Goal: Information Seeking & Learning: Learn about a topic

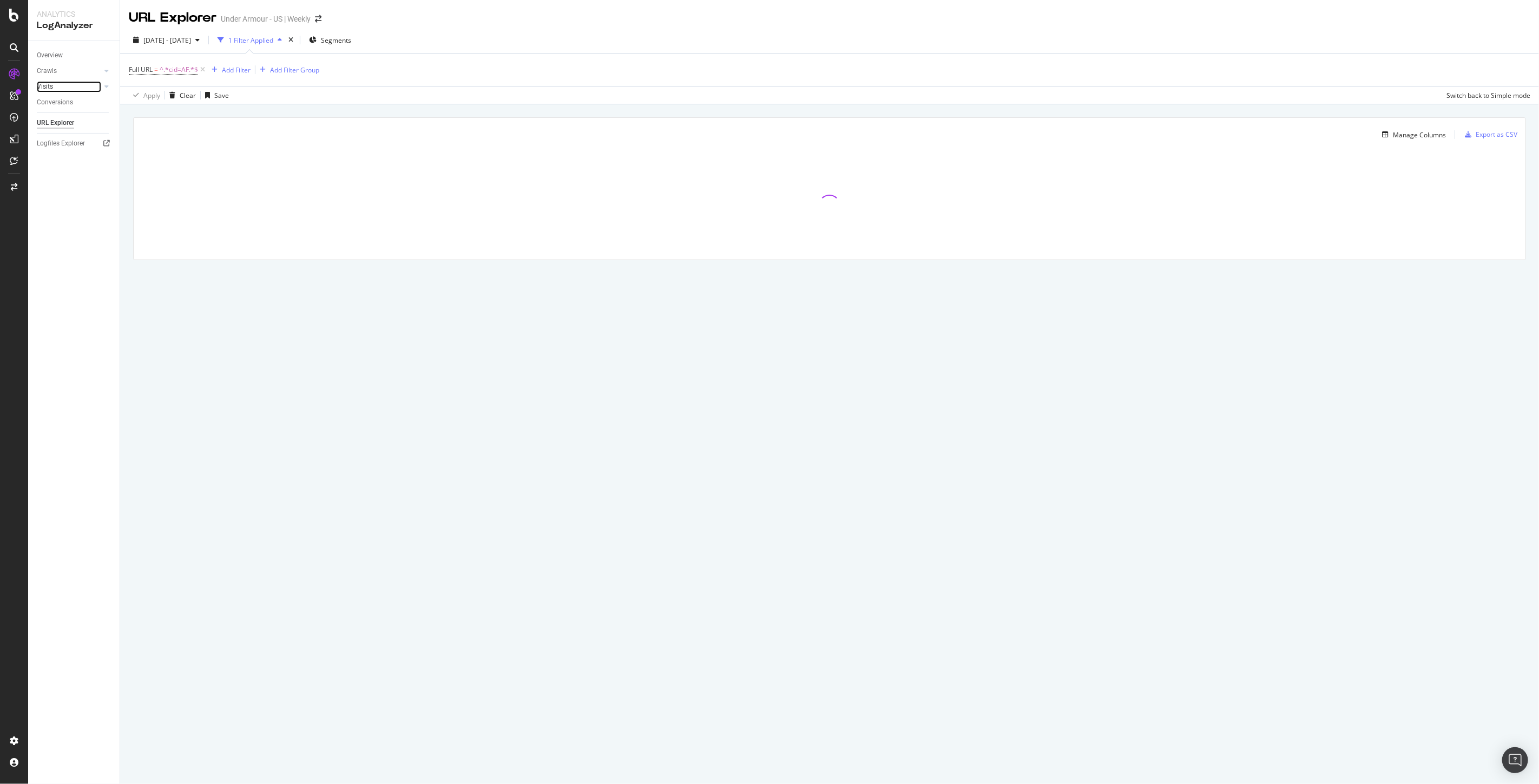
click at [57, 84] on link "Visits" at bounding box center [69, 87] width 65 height 12
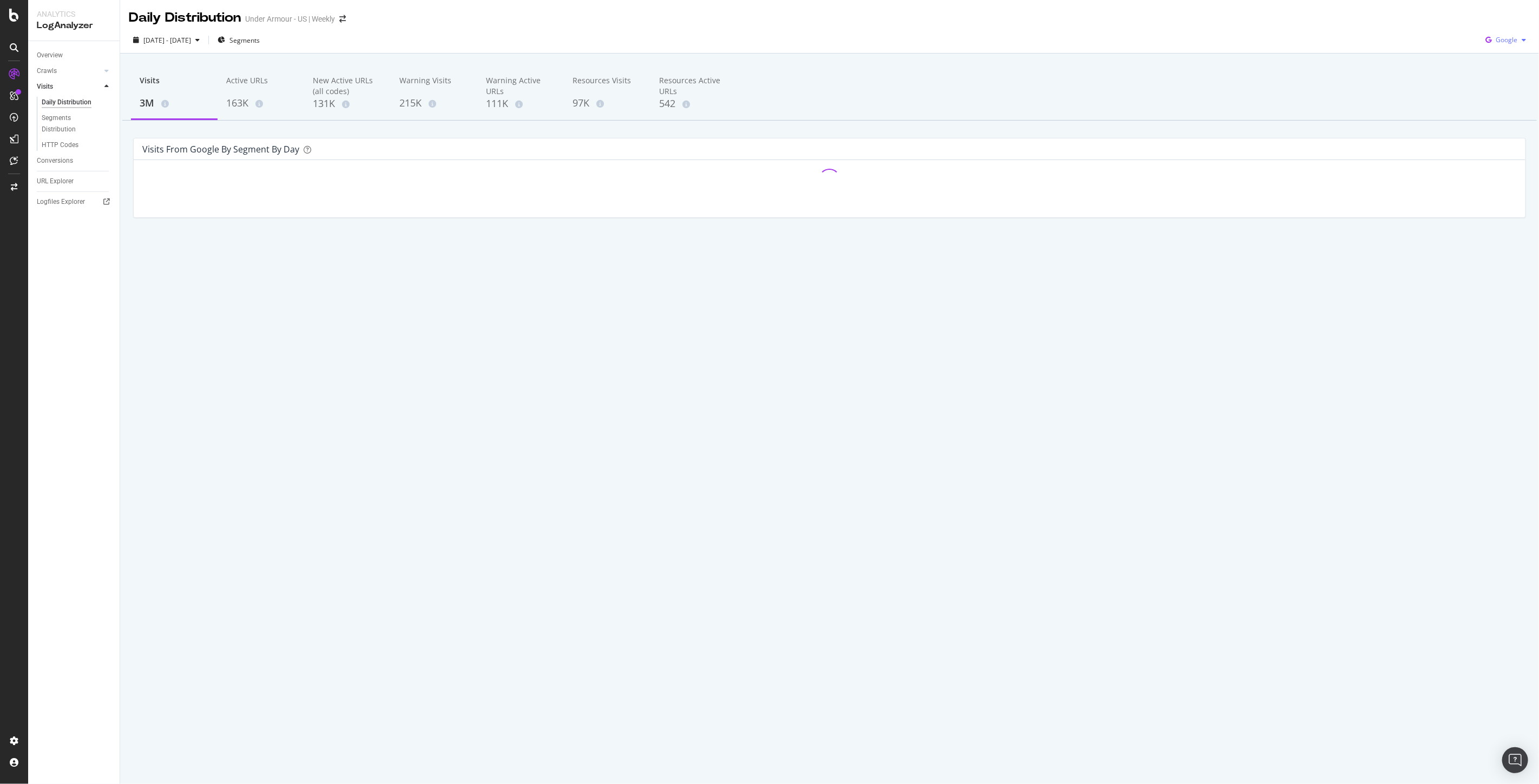
click at [1497, 45] on div "Google" at bounding box center [1506, 40] width 49 height 16
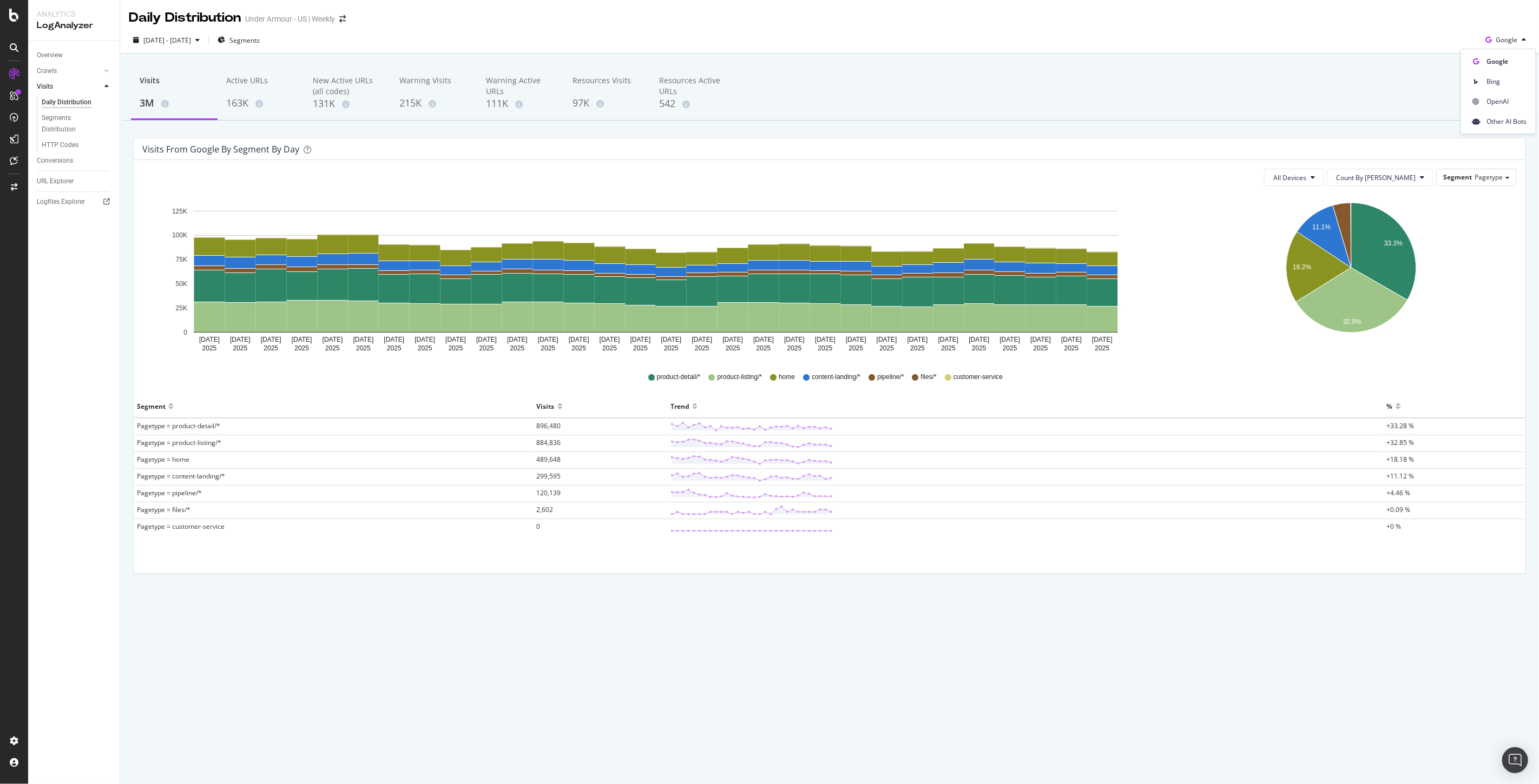
click at [1492, 101] on span "OpenAI" at bounding box center [1507, 101] width 40 height 10
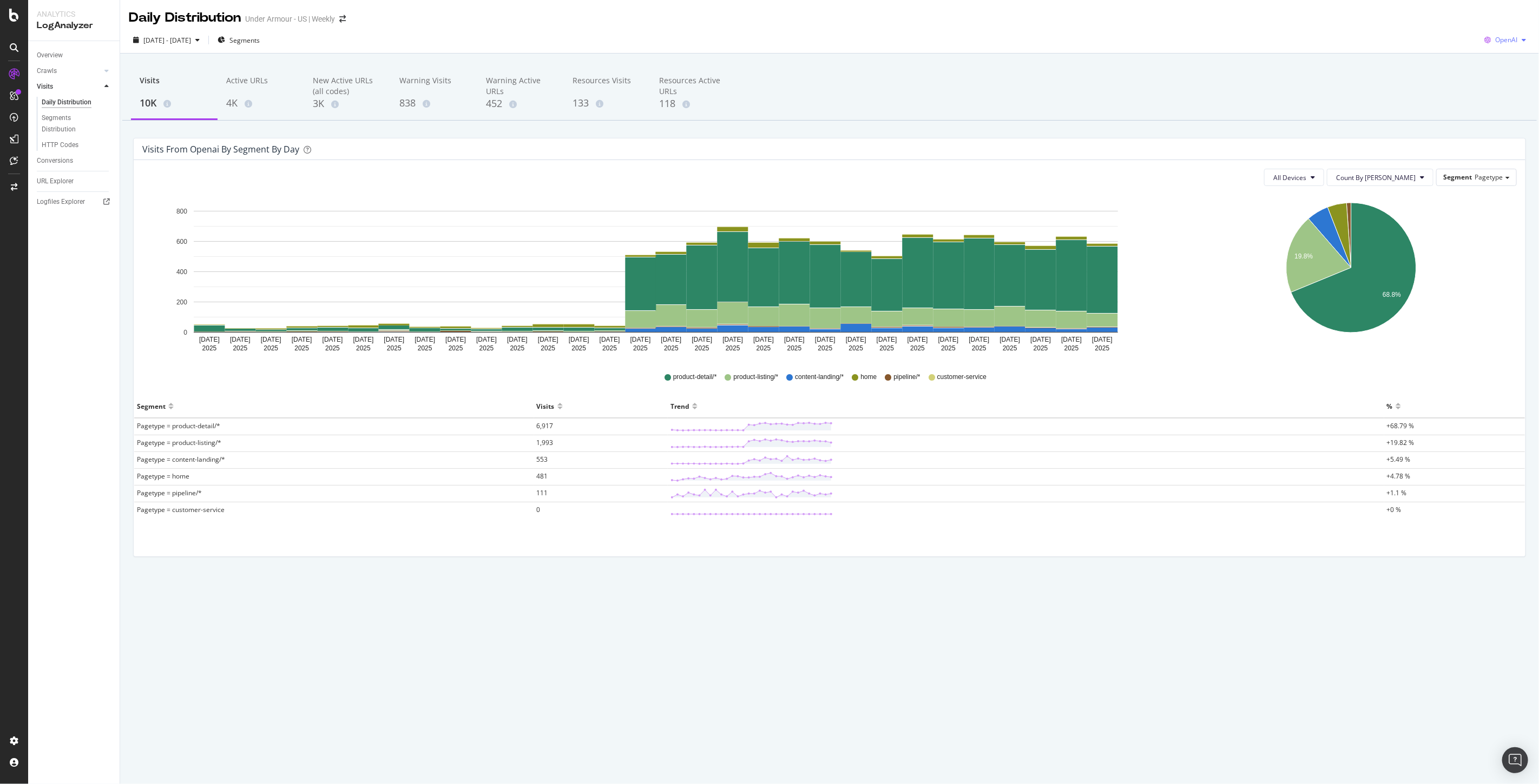
click at [1504, 35] on span "OpenAI" at bounding box center [1506, 40] width 22 height 9
click at [1504, 121] on span "Other AI Bots" at bounding box center [1507, 121] width 40 height 10
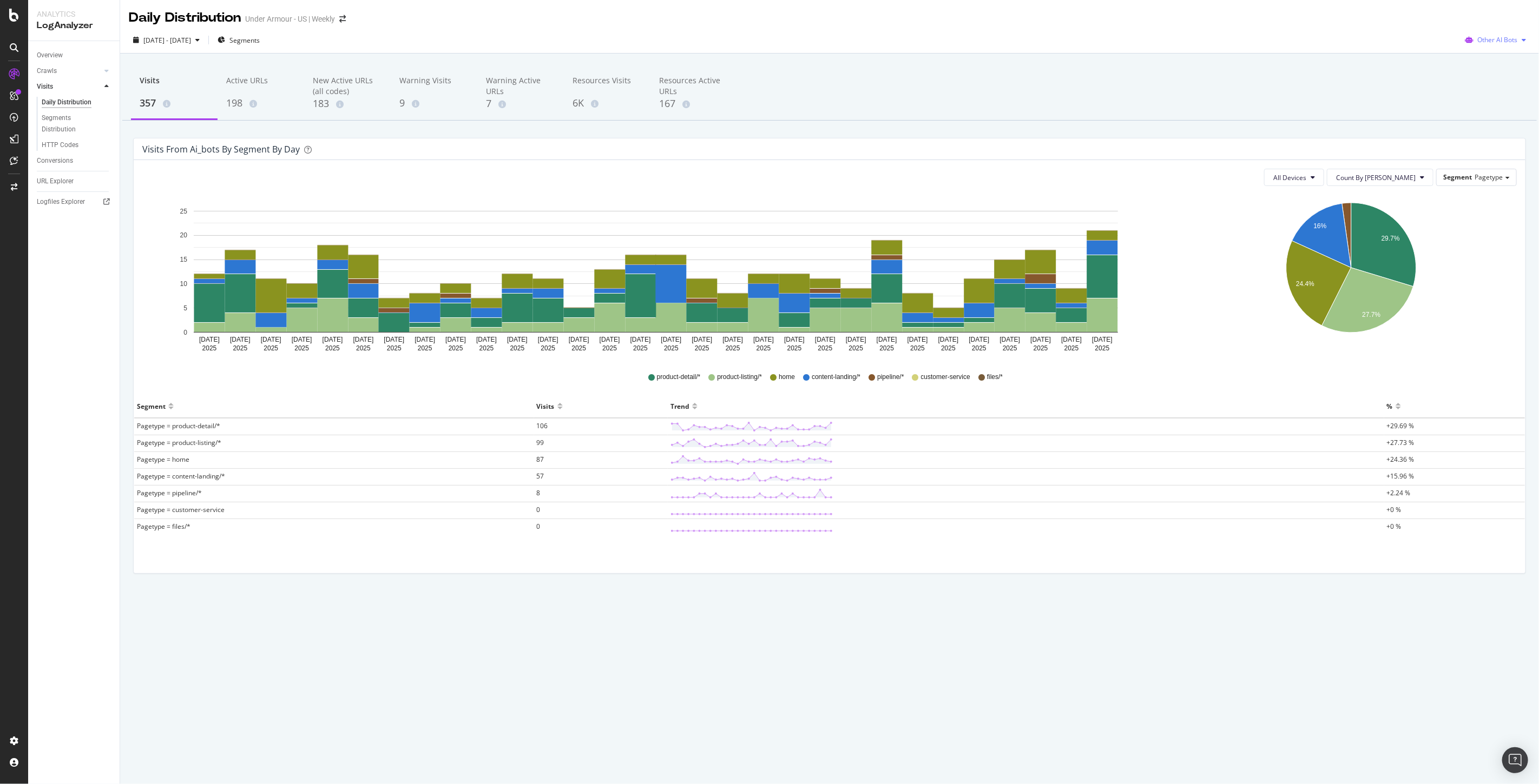
click at [1487, 31] on button "Other AI Bots" at bounding box center [1495, 40] width 70 height 18
click at [1469, 105] on span at bounding box center [1472, 101] width 13 height 13
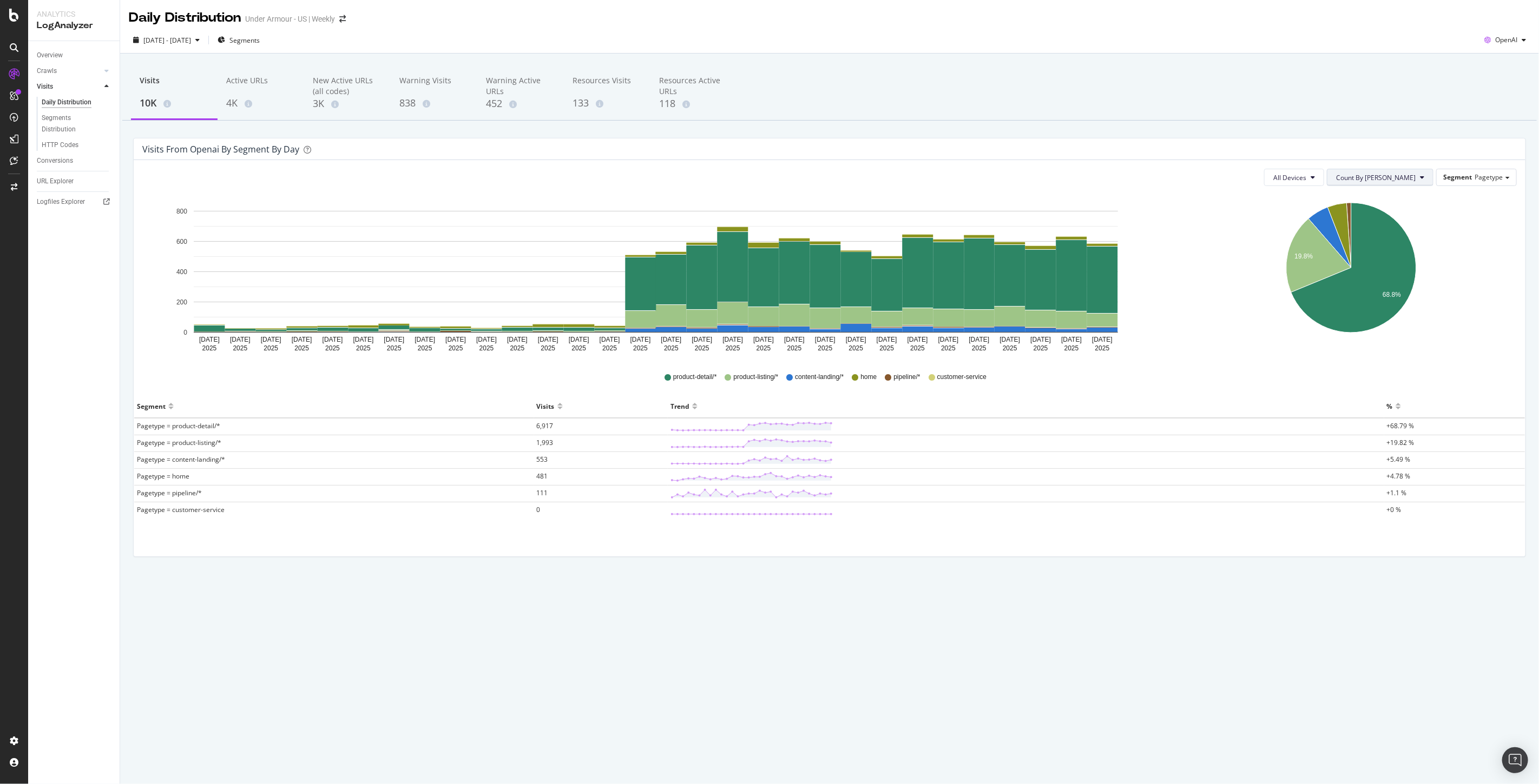
click at [1408, 181] on span "Count By Day" at bounding box center [1376, 177] width 80 height 9
click at [1467, 177] on span "Segment" at bounding box center [1457, 177] width 28 height 9
click at [1442, 321] on div "Host" at bounding box center [1468, 325] width 87 height 15
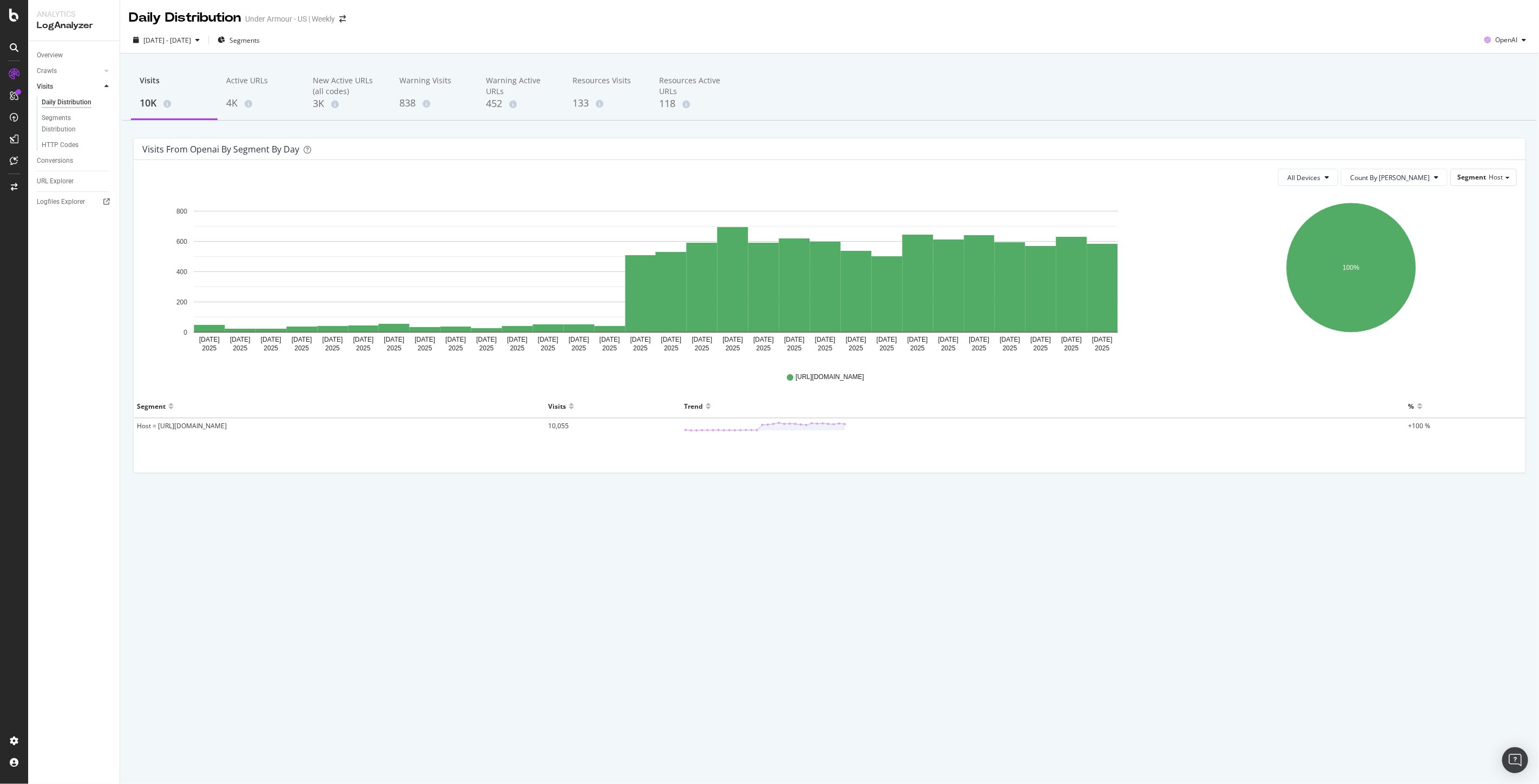
click at [555, 630] on div "Daily Distribution Under Armour - US | Weekly 2025 Sep. 4th - Oct. 3rd Segments…" at bounding box center [829, 392] width 1419 height 784
click at [1320, 173] on span "All Devices" at bounding box center [1304, 177] width 33 height 9
click at [1398, 179] on span "Count By Day" at bounding box center [1390, 177] width 80 height 9
click at [1470, 180] on span "Segment" at bounding box center [1471, 177] width 28 height 9
click at [837, 514] on div "Visits 10K Active URLs 4K New Active URLs (all codes) 3K Warning Visits 838 War…" at bounding box center [829, 288] width 1419 height 468
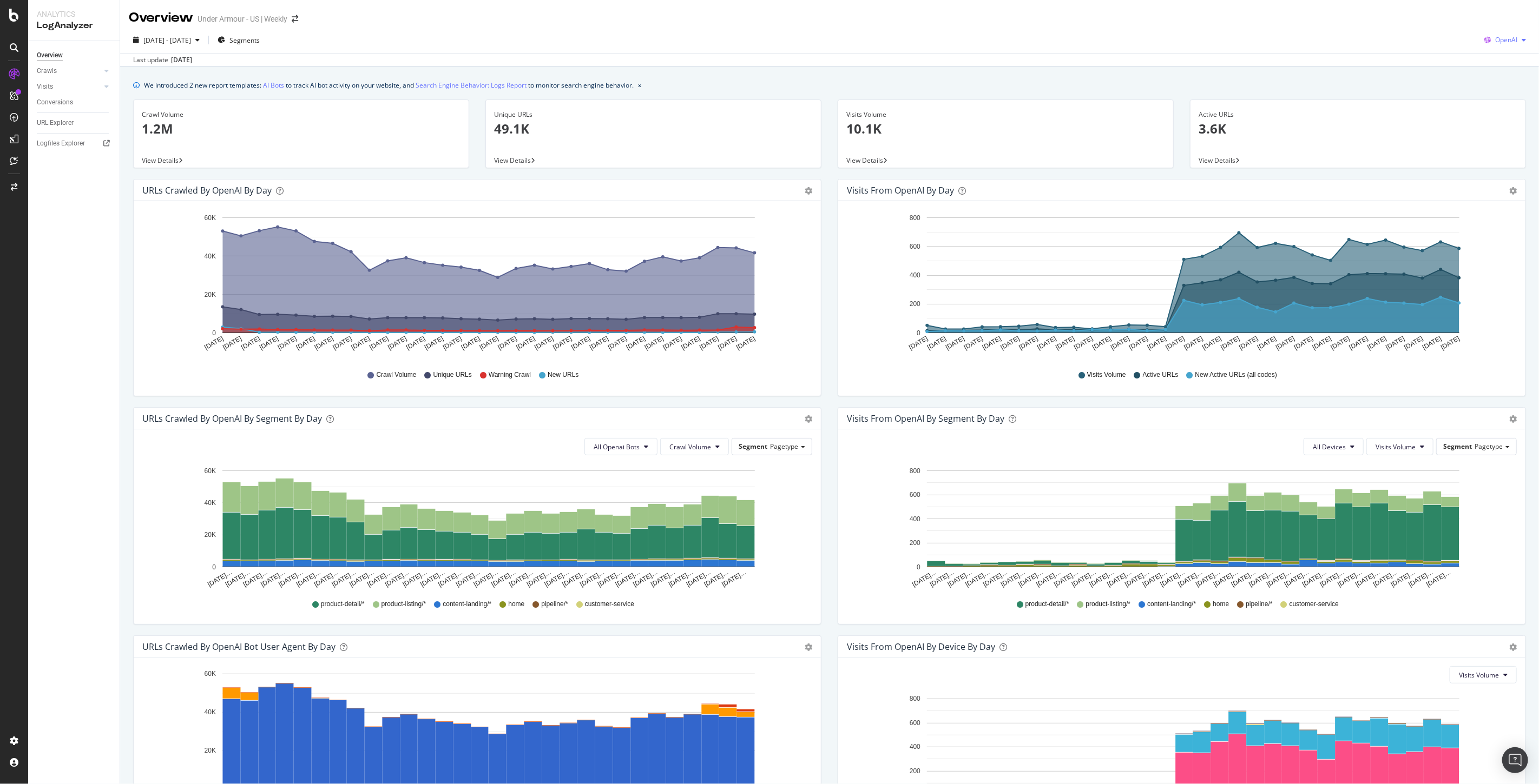
click at [1495, 43] on span "OpenAI" at bounding box center [1506, 40] width 22 height 9
click at [1495, 127] on div "Other AI Bots" at bounding box center [1495, 121] width 75 height 15
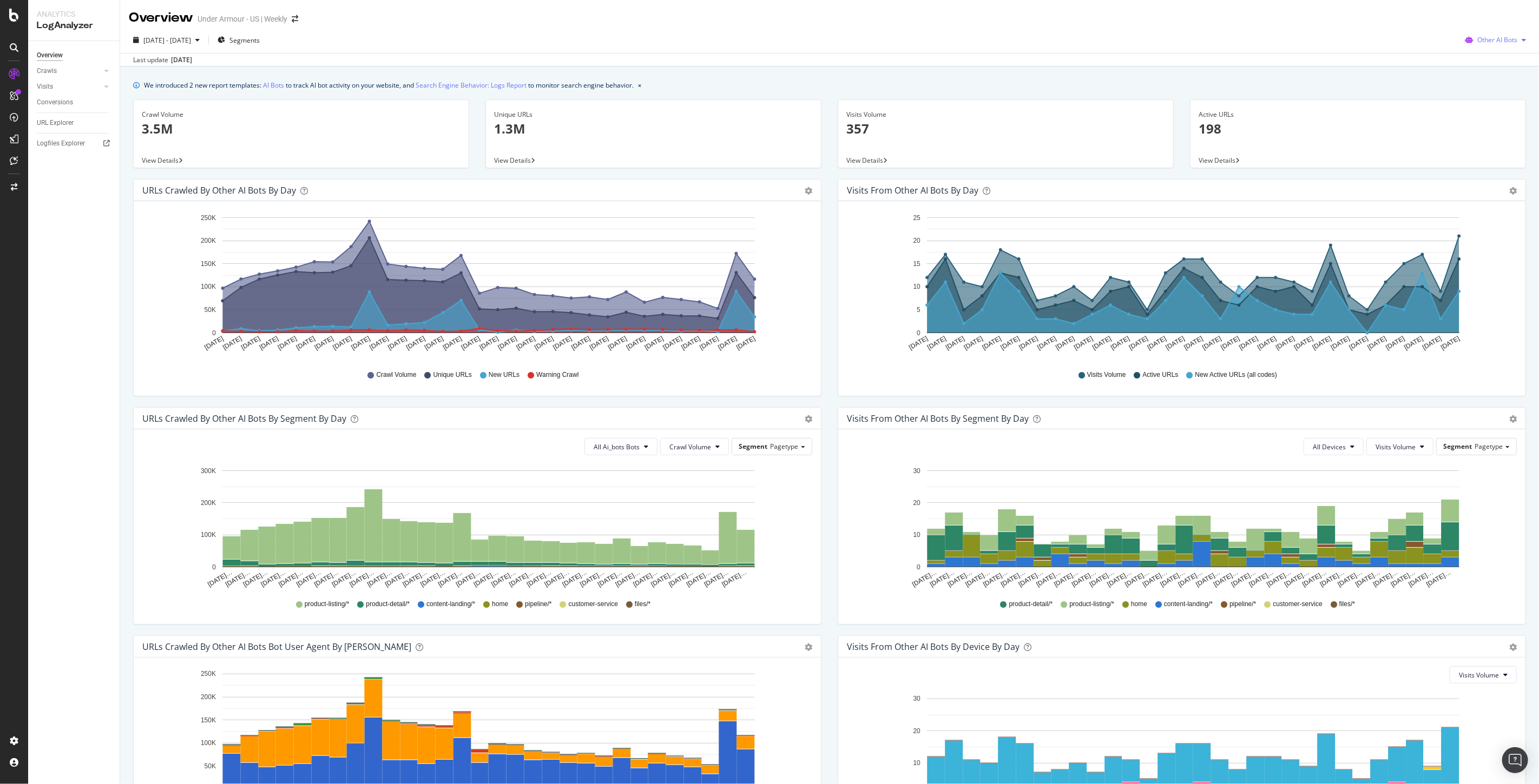
click at [1496, 43] on span "Other AI Bots" at bounding box center [1498, 40] width 40 height 9
click at [609, 446] on span "All Ai_bots Bots" at bounding box center [617, 447] width 46 height 9
click at [1480, 41] on span "Other AI Bots" at bounding box center [1498, 40] width 40 height 9
click at [1491, 105] on span "OpenAI" at bounding box center [1498, 101] width 42 height 10
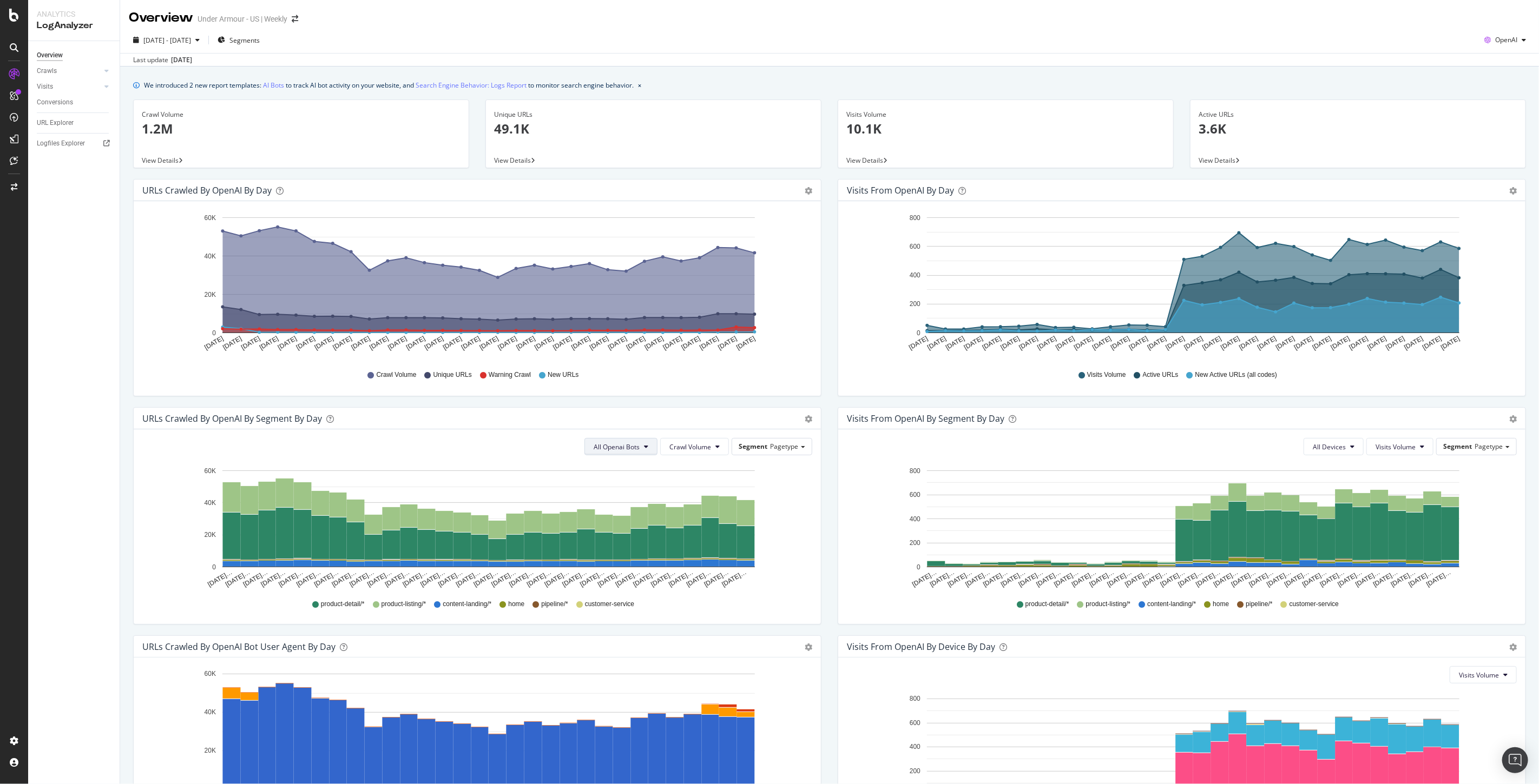
click at [633, 453] on button "All Openai Bots" at bounding box center [621, 446] width 73 height 18
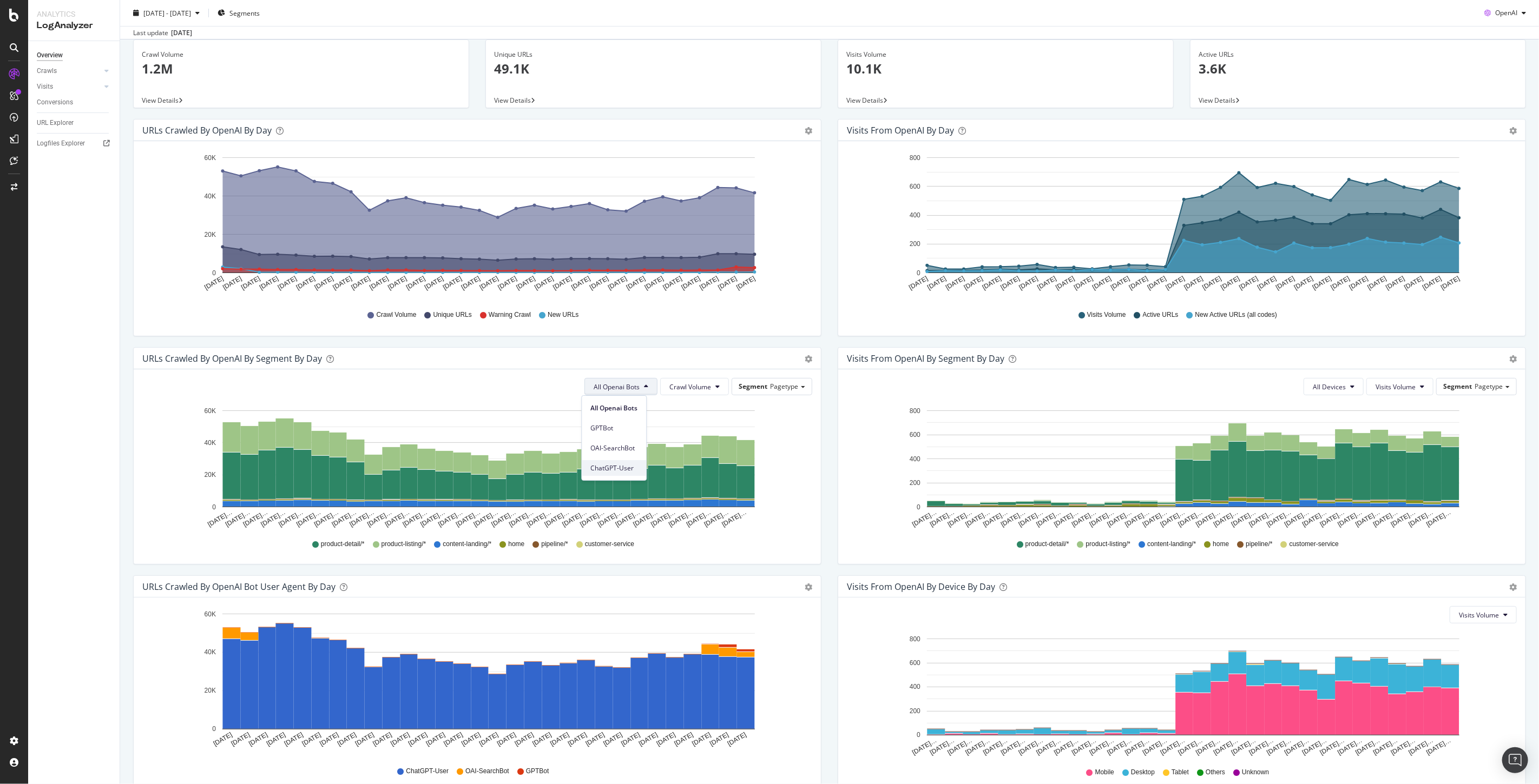
click at [625, 468] on span "ChatGPT-User" at bounding box center [613, 468] width 47 height 10
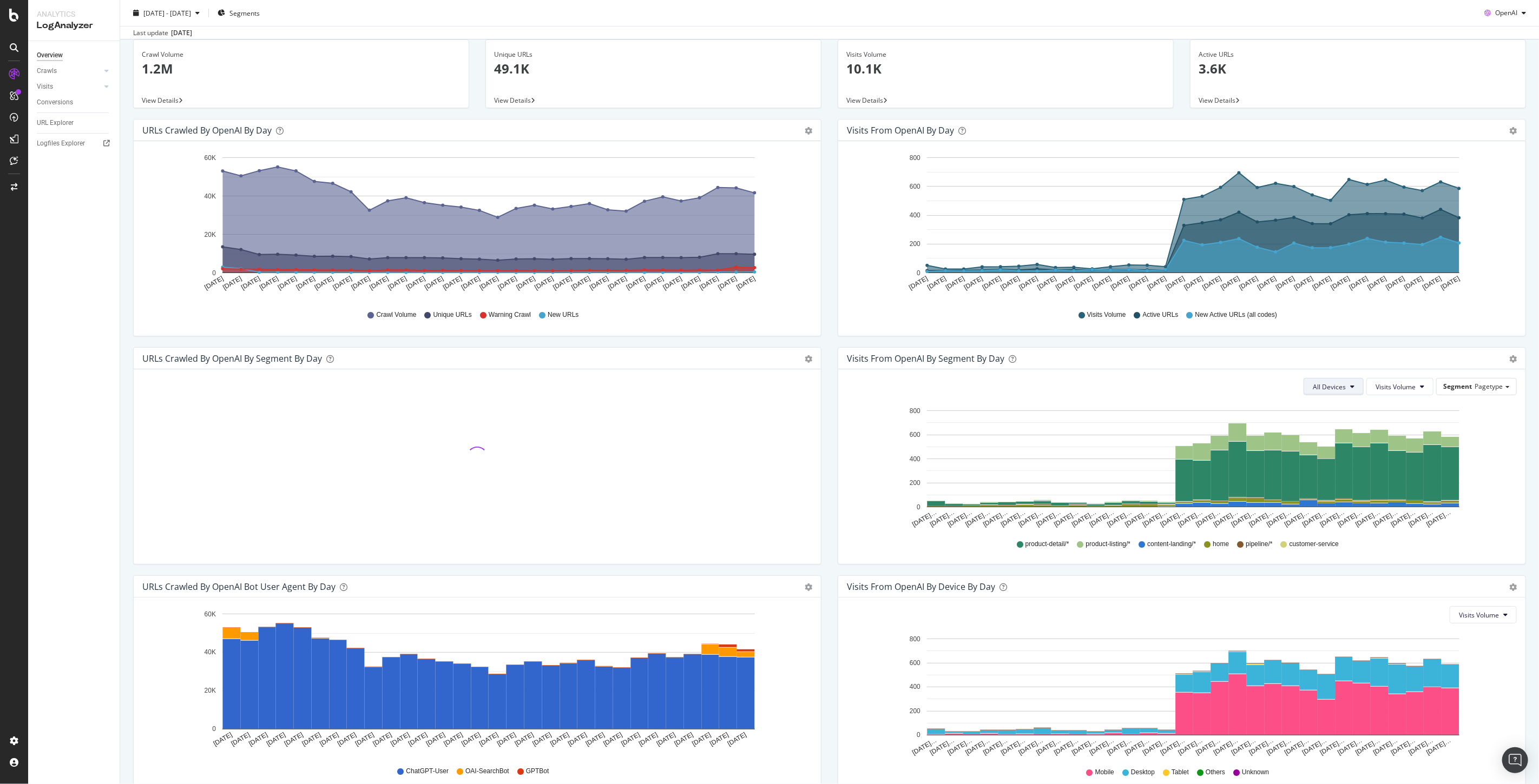
click at [1334, 385] on span "All Devices" at bounding box center [1329, 387] width 33 height 9
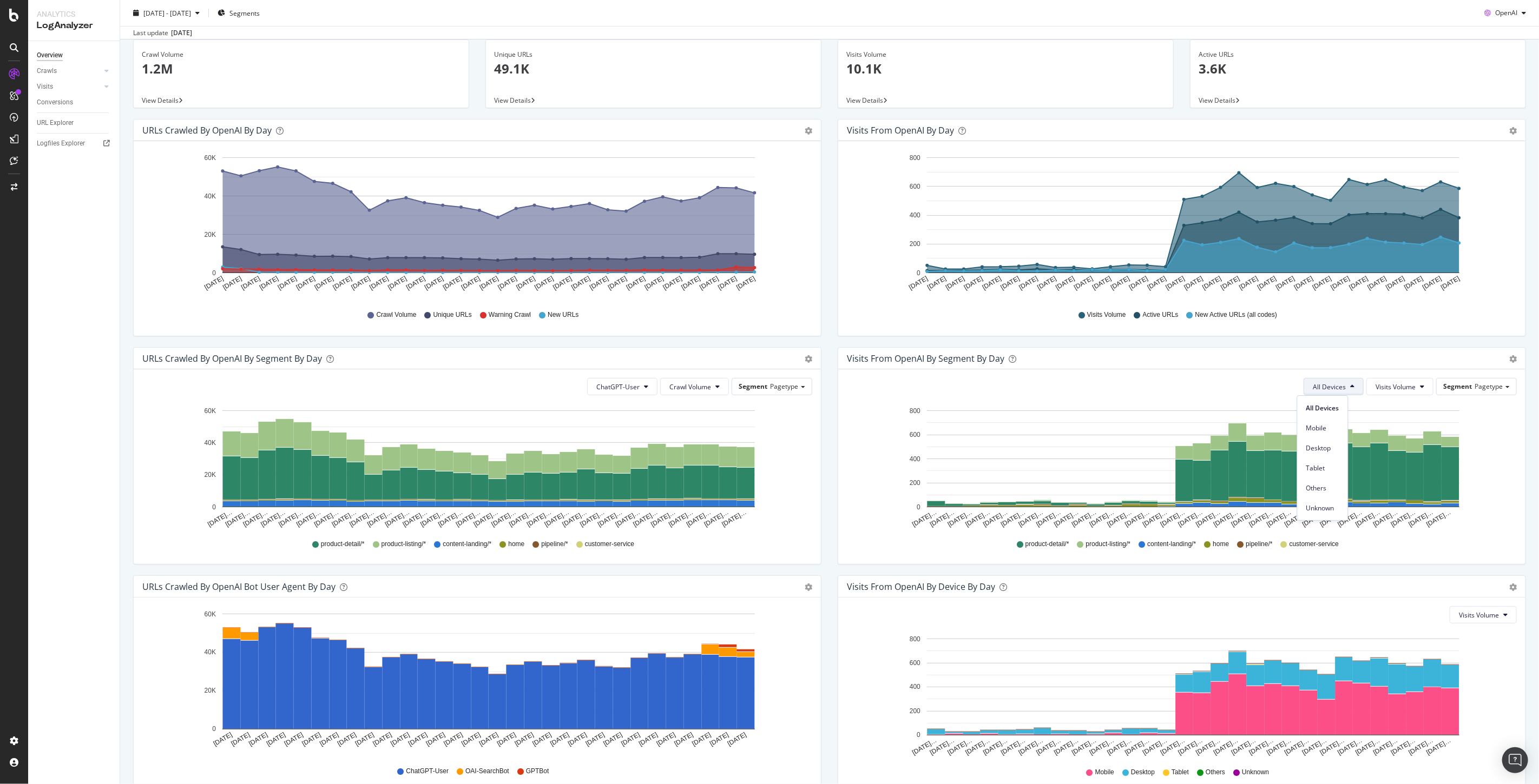
click at [1334, 385] on span "All Devices" at bounding box center [1329, 387] width 33 height 9
click at [619, 389] on span "ChatGPT-User" at bounding box center [618, 387] width 43 height 9
click at [621, 402] on div "All Openai Bots" at bounding box center [617, 408] width 63 height 15
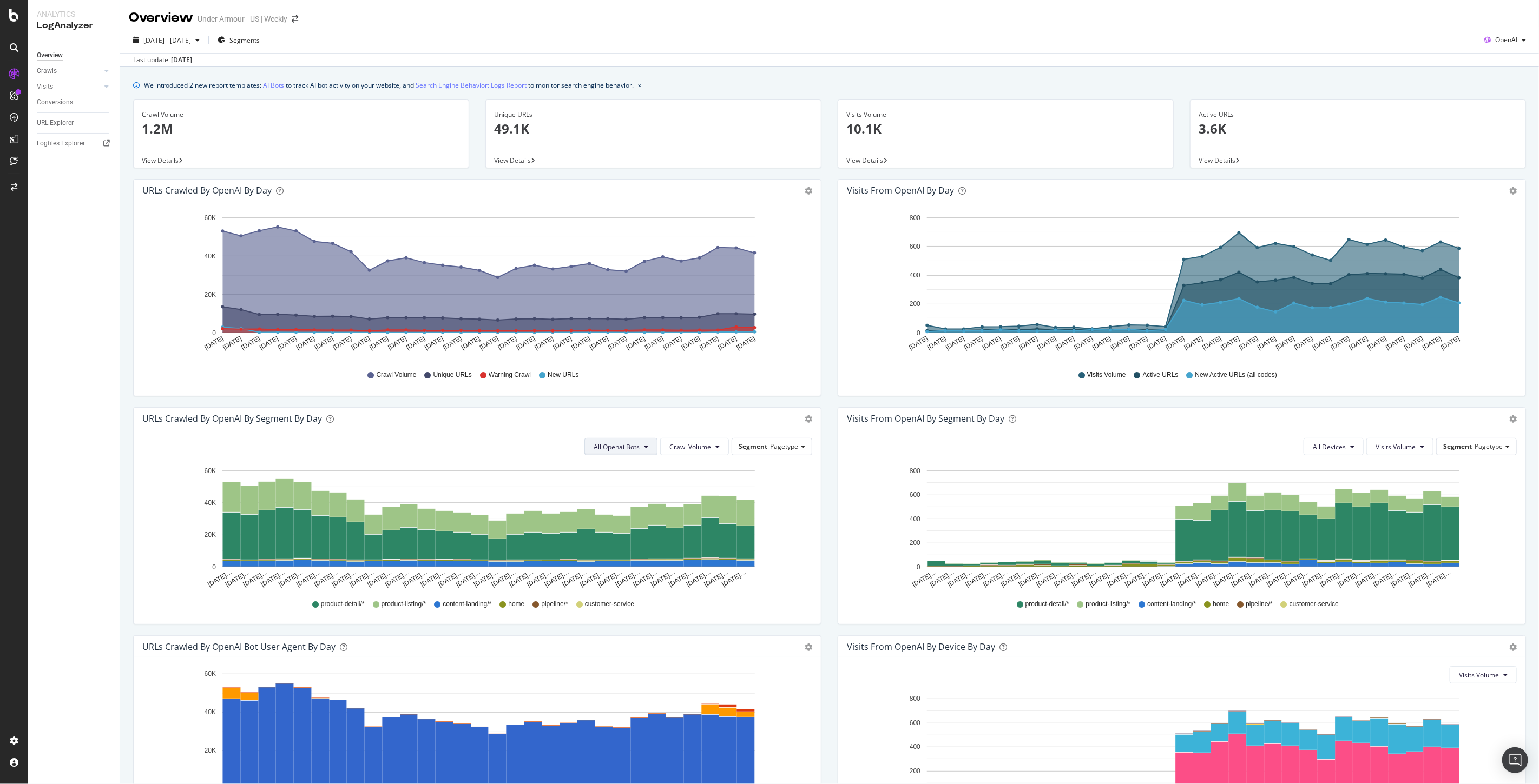
click at [630, 447] on span "All Openai Bots" at bounding box center [617, 447] width 46 height 9
click at [612, 526] on span "ChatGPT-User" at bounding box center [613, 528] width 47 height 10
click at [617, 446] on span "ChatGPT-User" at bounding box center [618, 447] width 43 height 9
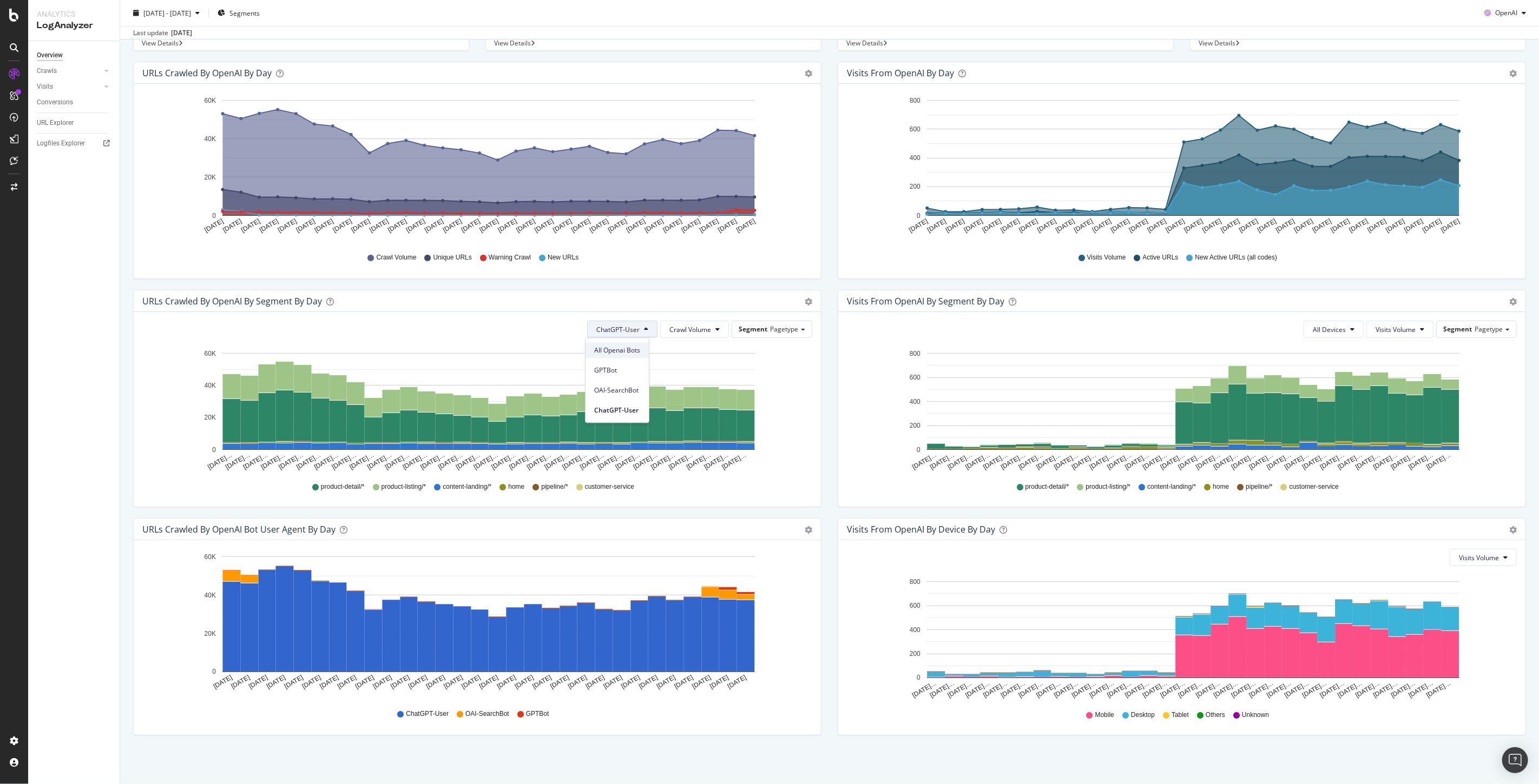
click at [608, 352] on span "All Openai Bots" at bounding box center [617, 350] width 46 height 10
click at [619, 329] on span "All Openai Bots" at bounding box center [617, 329] width 46 height 9
click at [141, 375] on div "All Openai Bots Crawl Volume Segment Pagetype Hold CTRL while clicking to filte…" at bounding box center [477, 409] width 687 height 195
click at [128, 390] on div "URLs Crawled by OpenAI By Segment By Day Timeline (by Value) Table All Openai B…" at bounding box center [477, 404] width 705 height 228
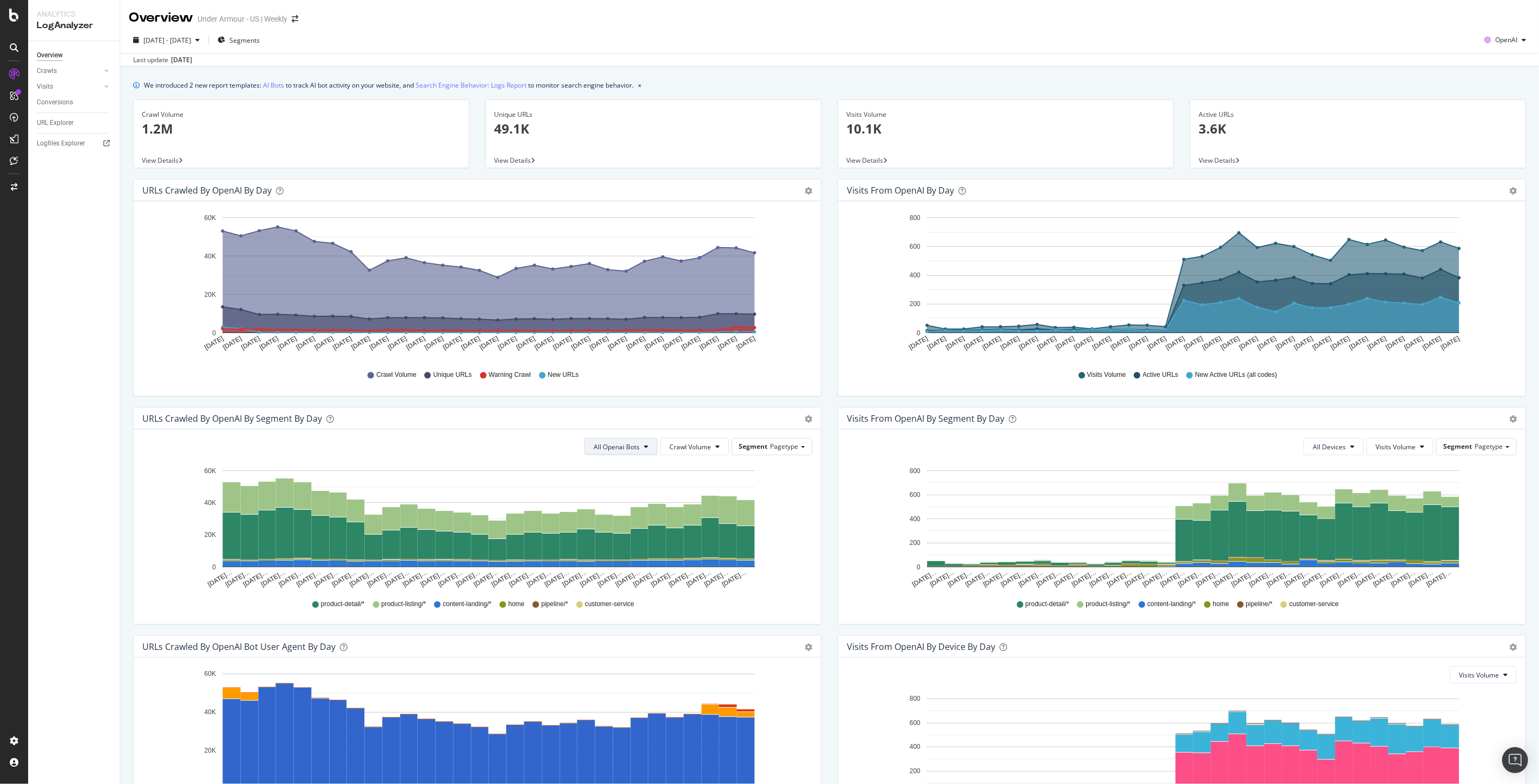
click at [623, 445] on span "All Openai Bots" at bounding box center [617, 447] width 46 height 9
click at [609, 528] on span "ChatGPT-User" at bounding box center [613, 528] width 47 height 10
click at [628, 455] on button "ChatGPT-User" at bounding box center [622, 446] width 71 height 18
click at [617, 502] on div "OAI-SearchBot" at bounding box center [617, 508] width 63 height 15
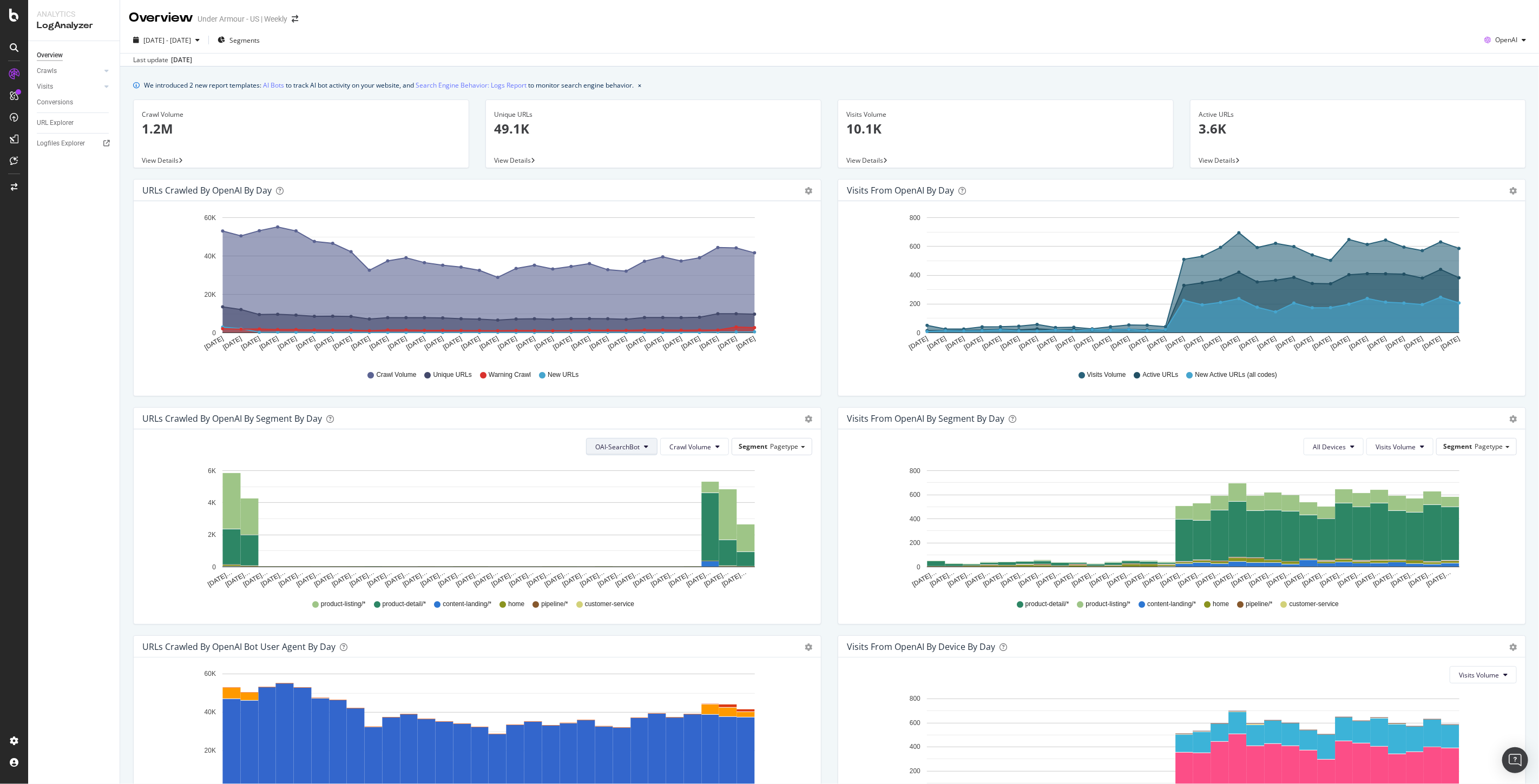
click at [607, 453] on button "OAI-SearchBot" at bounding box center [622, 446] width 71 height 18
click at [609, 491] on span "GPTBot" at bounding box center [615, 488] width 46 height 10
click at [628, 448] on span "GPTBot" at bounding box center [629, 447] width 23 height 9
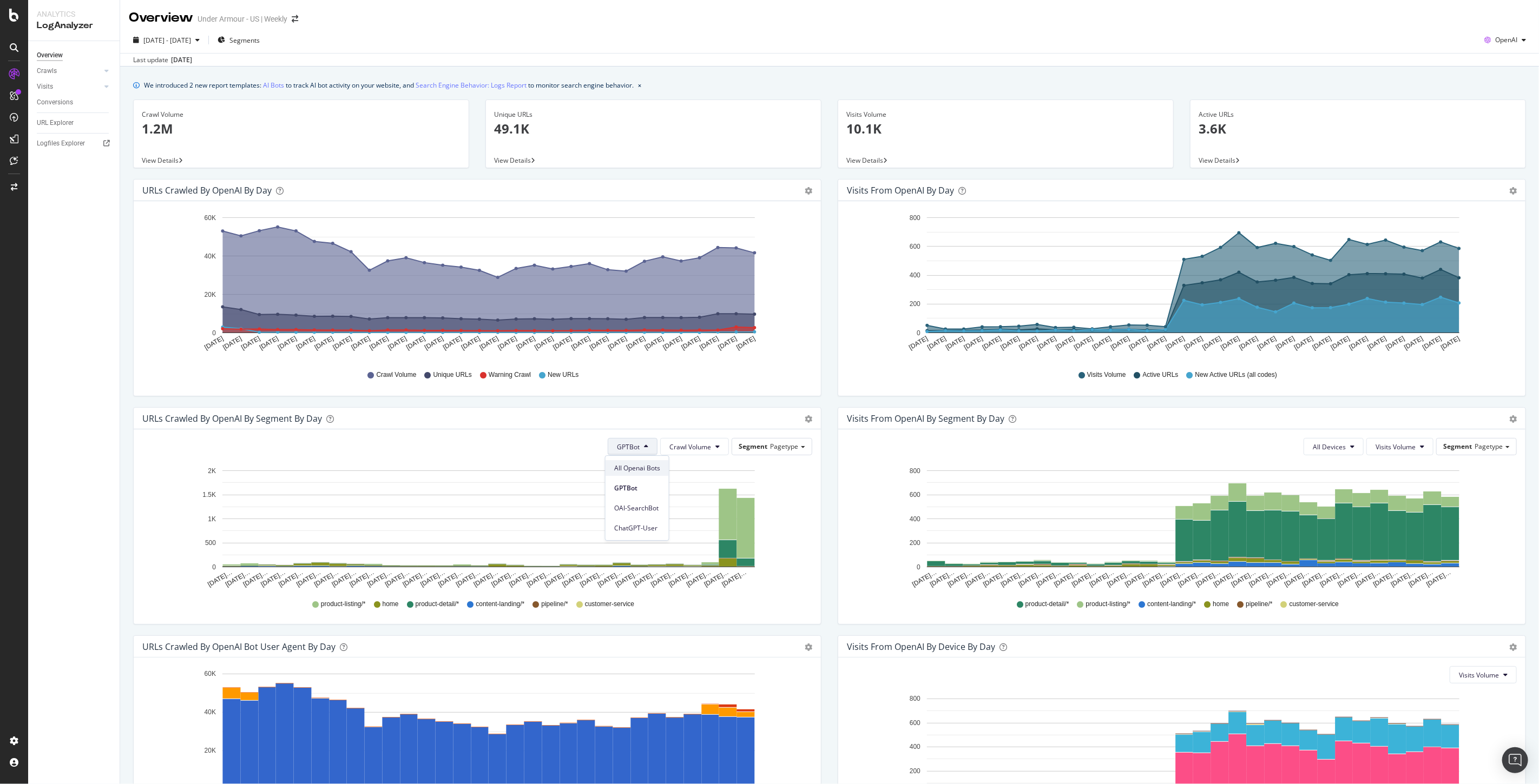
click at [628, 466] on span "All Openai Bots" at bounding box center [637, 468] width 46 height 10
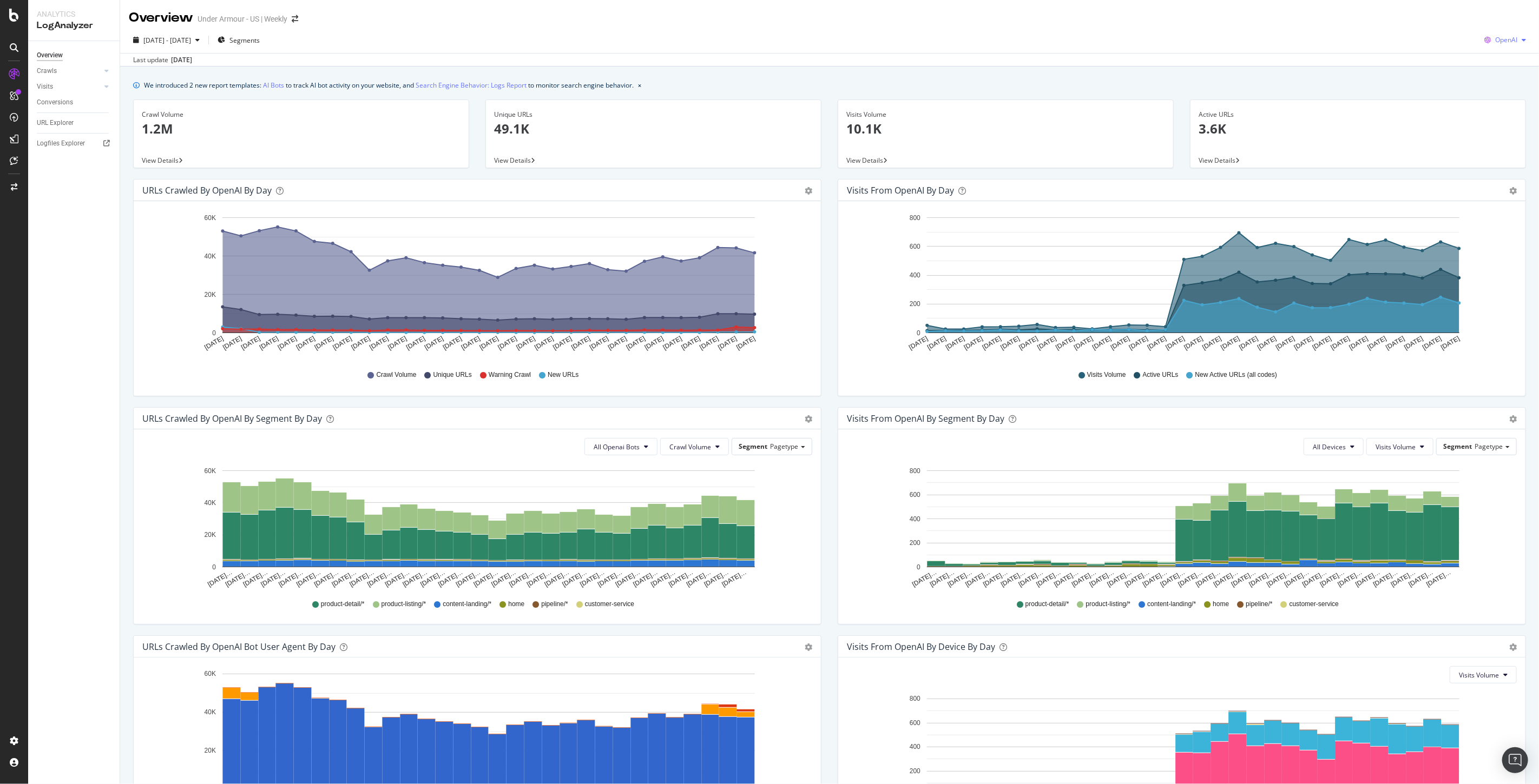
click at [1506, 38] on span "OpenAI" at bounding box center [1506, 40] width 22 height 9
click at [1501, 120] on span "Other AI Bots" at bounding box center [1504, 121] width 40 height 10
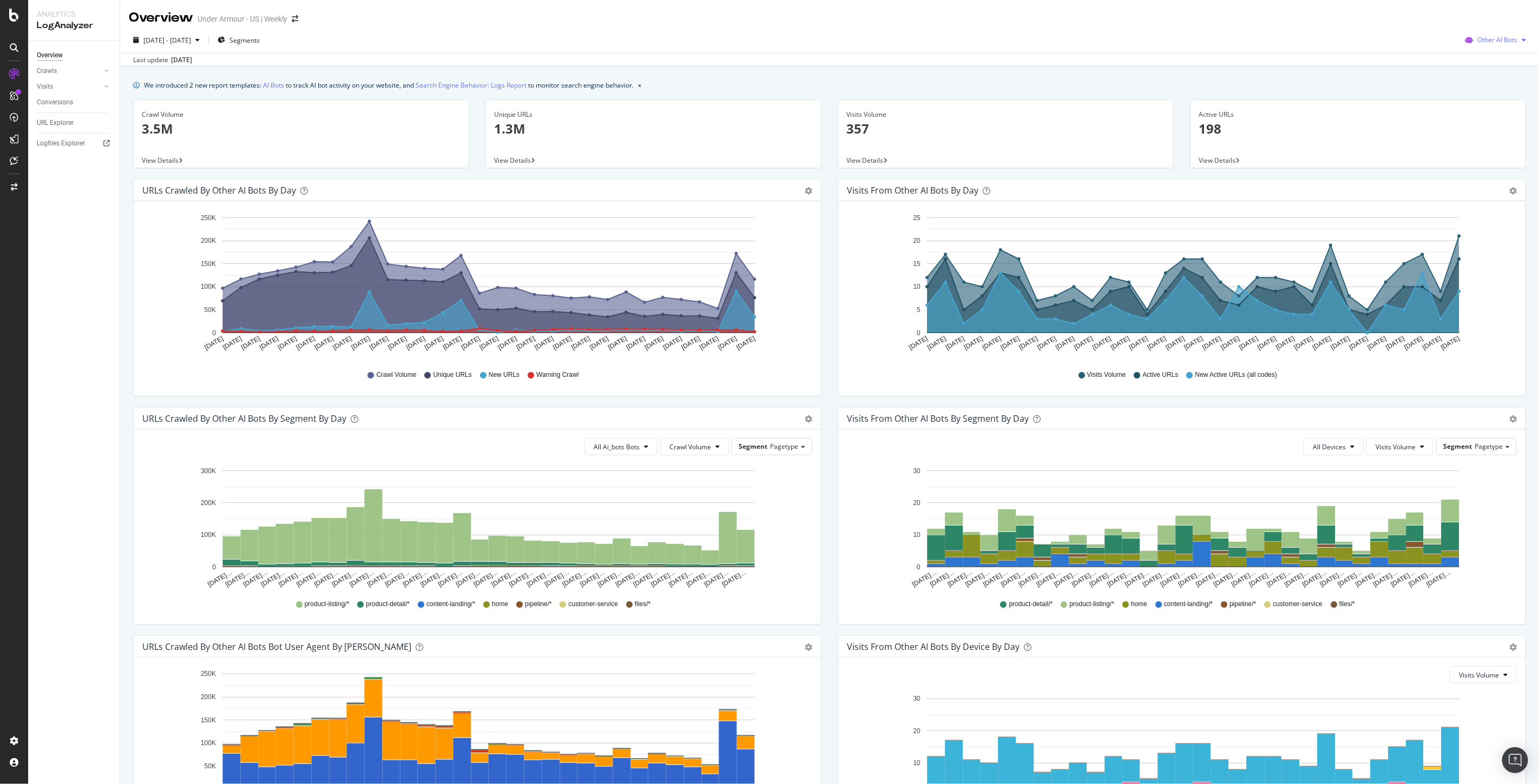
click at [1489, 39] on span "Other AI Bots" at bounding box center [1498, 40] width 40 height 9
click at [1085, 71] on div "We introduced 2 new report templates: AI Bots to track AI bot activity on your …" at bounding box center [829, 484] width 1419 height 835
click at [1484, 39] on span "Other AI Bots" at bounding box center [1498, 40] width 40 height 9
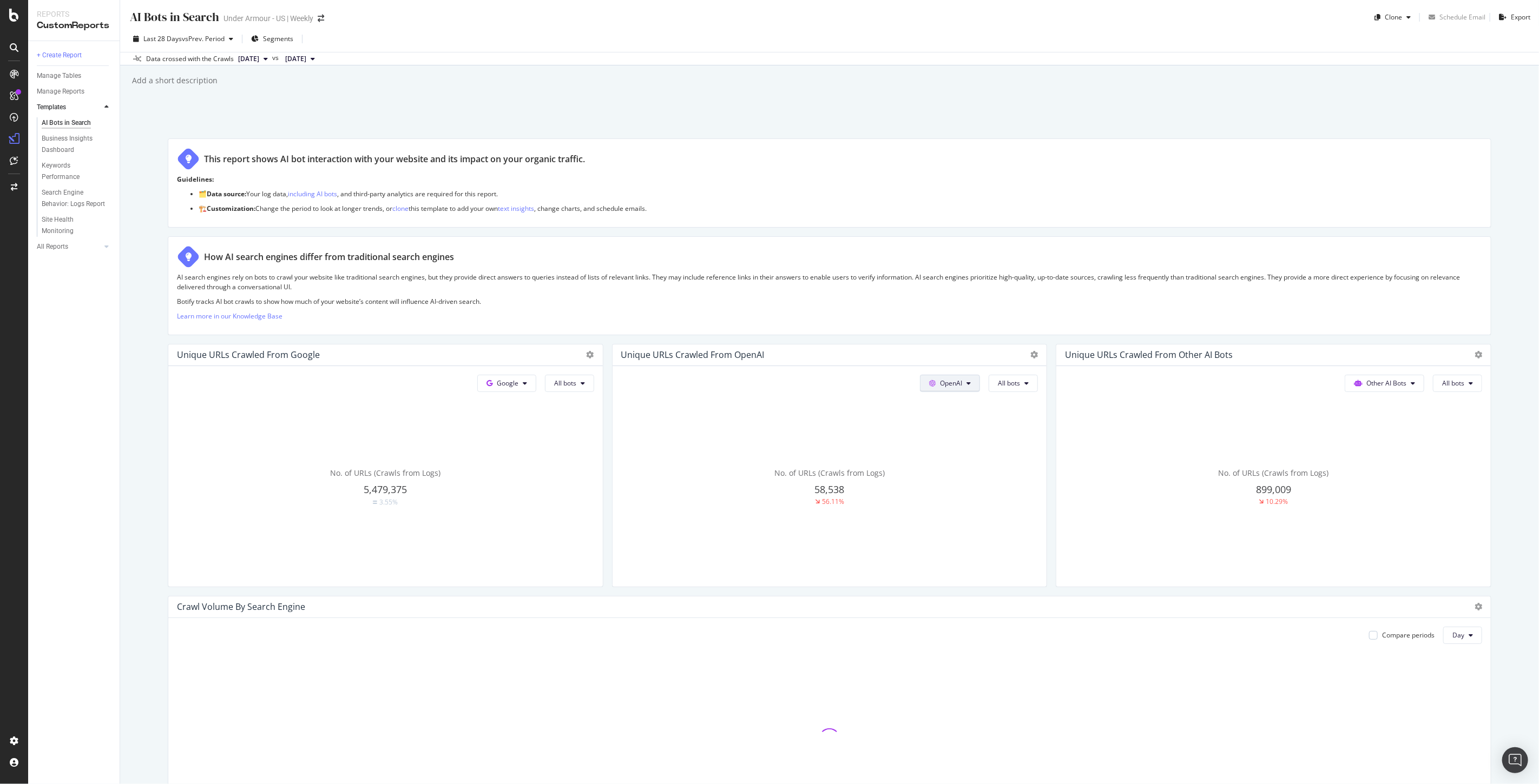
click at [955, 378] on button "OpenAI" at bounding box center [950, 383] width 60 height 18
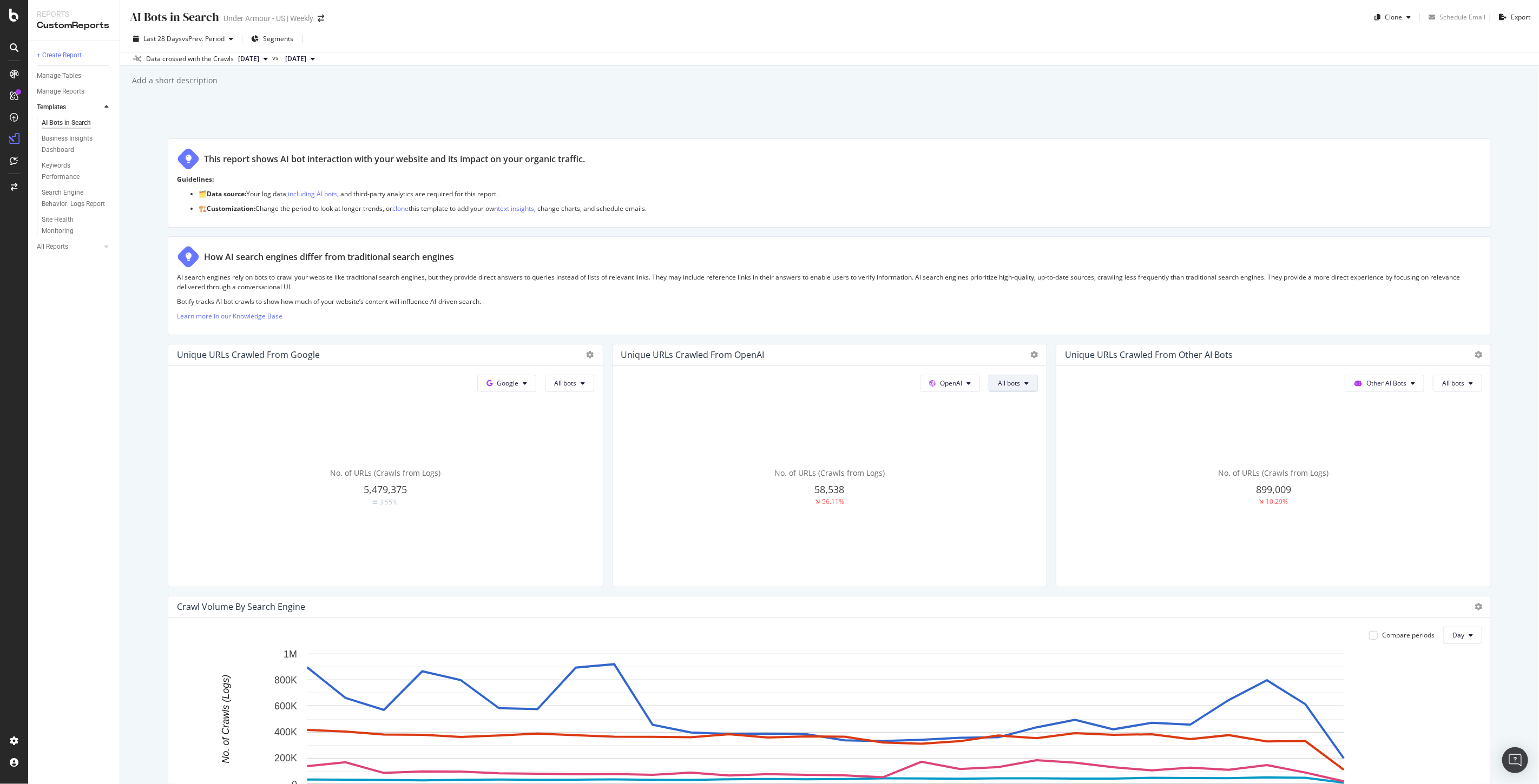
click at [1017, 387] on button "All bots" at bounding box center [1013, 383] width 49 height 18
click at [1022, 508] on span "ChatGPT-User" at bounding box center [1020, 504] width 55 height 10
click at [1011, 387] on span "ChatGPT-User" at bounding box center [998, 383] width 43 height 9
click at [1003, 403] on span "All bots" at bounding box center [999, 405] width 55 height 10
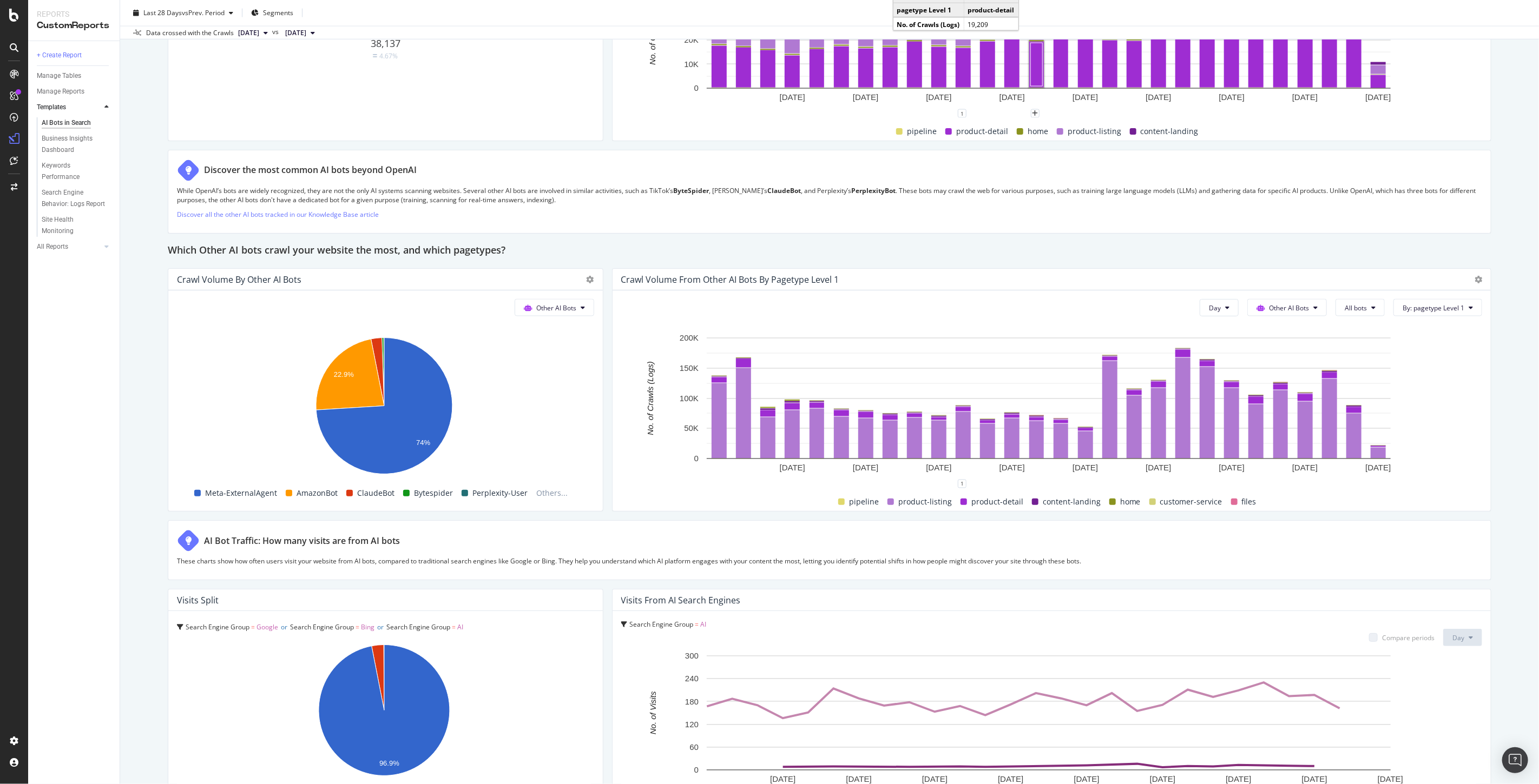
scroll to position [1502, 0]
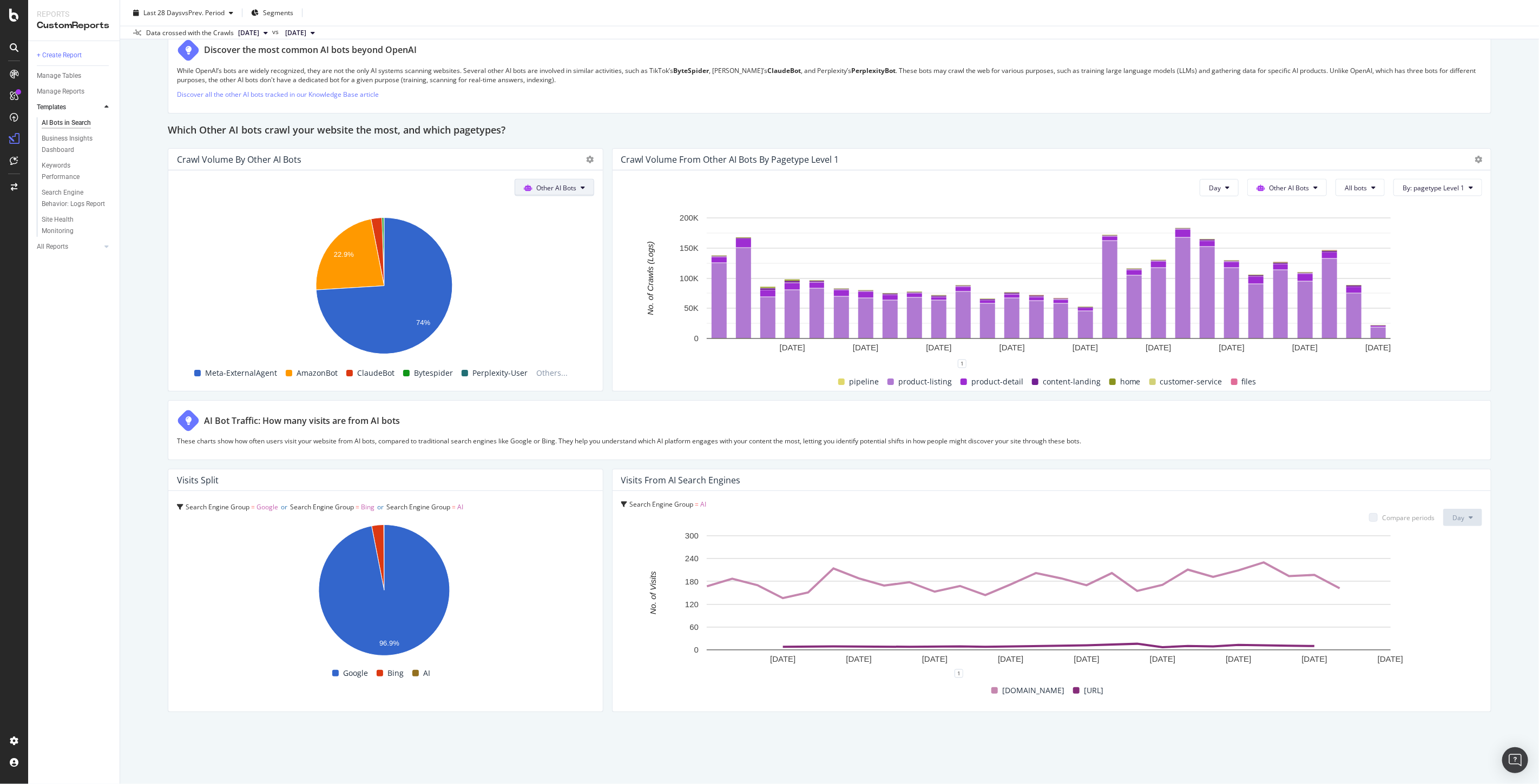
click at [551, 187] on span "Other AI Bots" at bounding box center [556, 188] width 40 height 9
click at [567, 245] on span "OpenAI" at bounding box center [558, 249] width 42 height 10
click at [1280, 187] on span "Other AI Bots" at bounding box center [1289, 188] width 40 height 9
click at [1286, 251] on span "OpenAI" at bounding box center [1286, 249] width 42 height 10
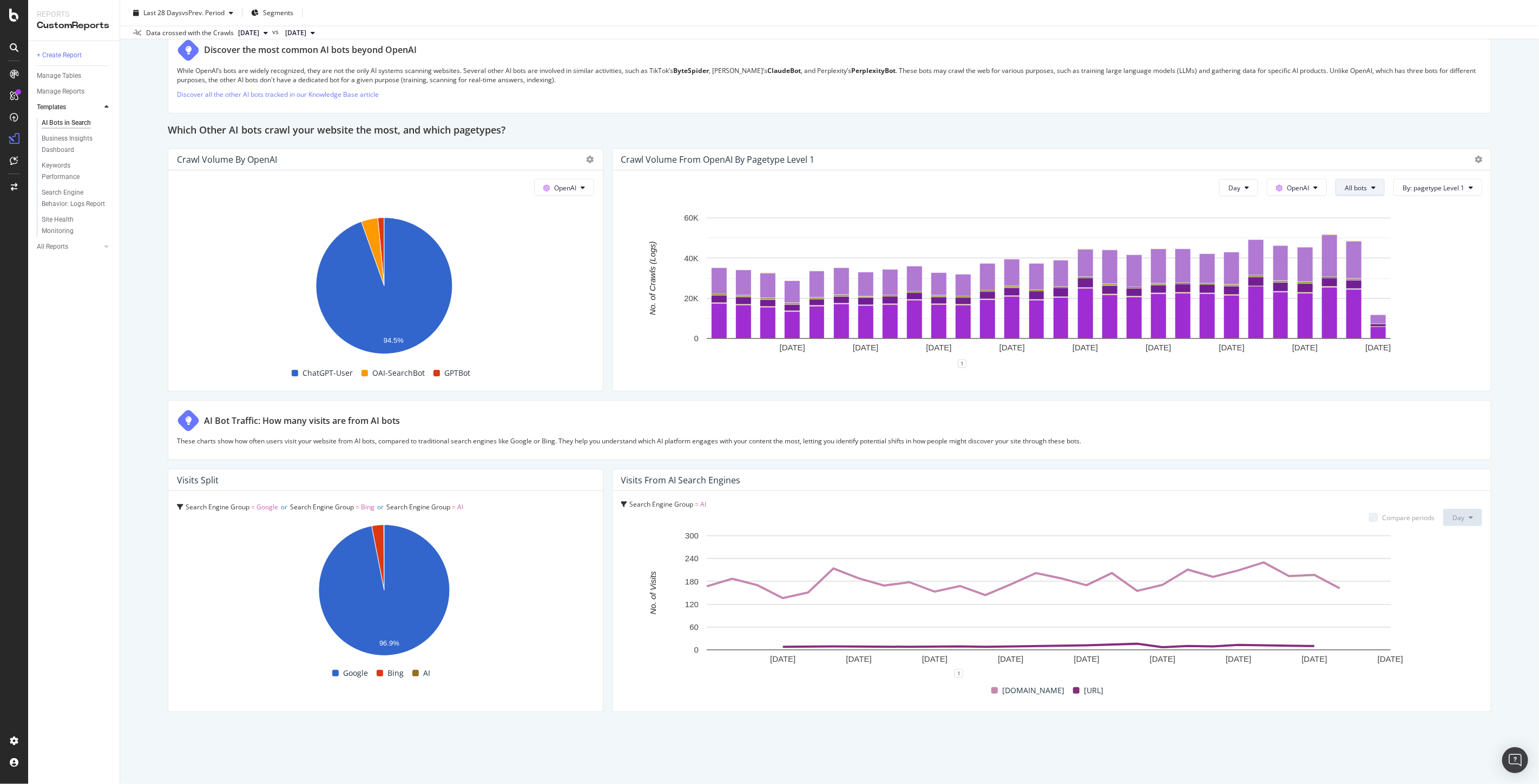
click at [1353, 190] on span "All bots" at bounding box center [1355, 188] width 22 height 9
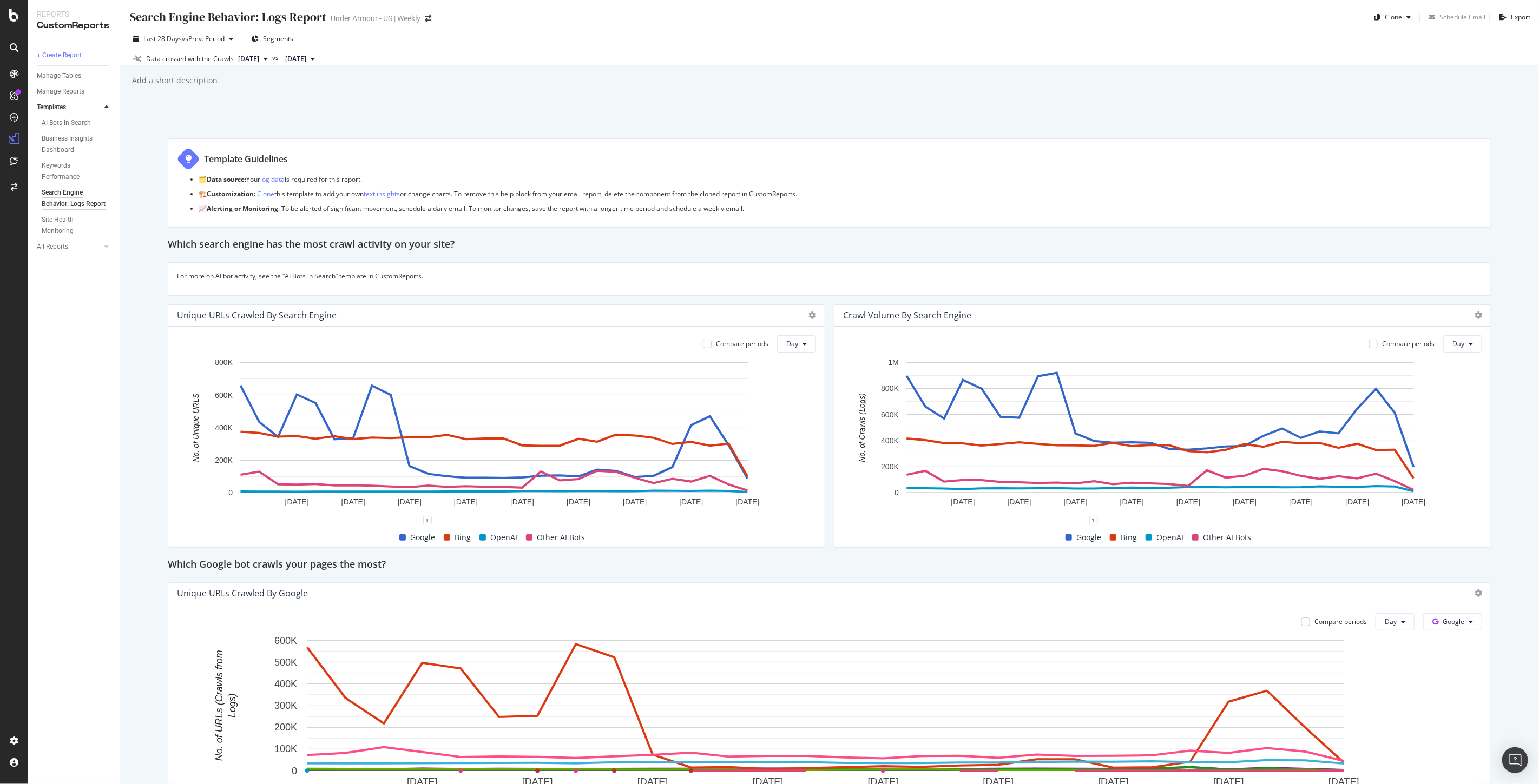
click at [1147, 539] on div "OpenAI" at bounding box center [1164, 538] width 47 height 13
click at [1146, 538] on span at bounding box center [1149, 538] width 6 height 6
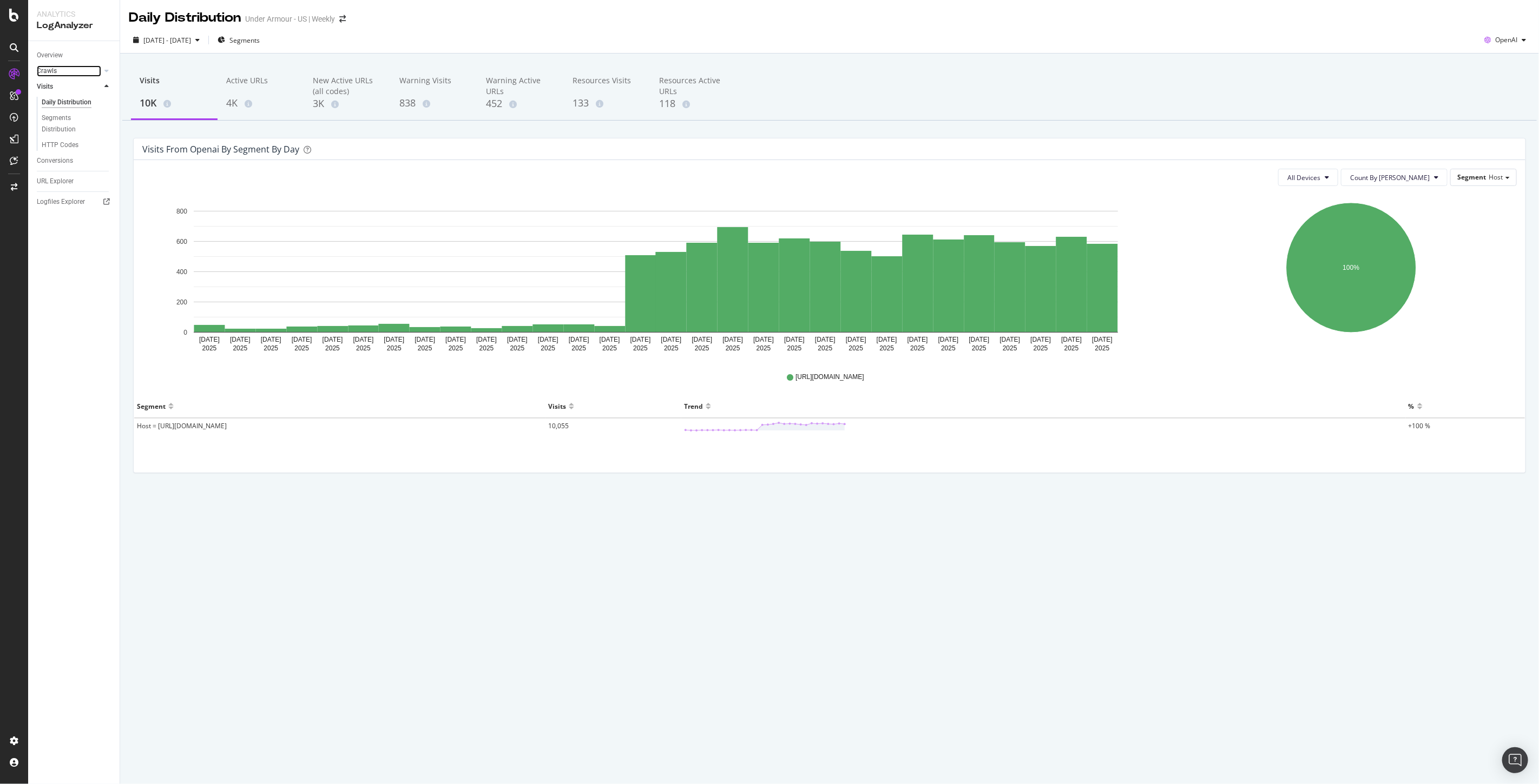
click at [58, 71] on link "Crawls" at bounding box center [69, 71] width 65 height 12
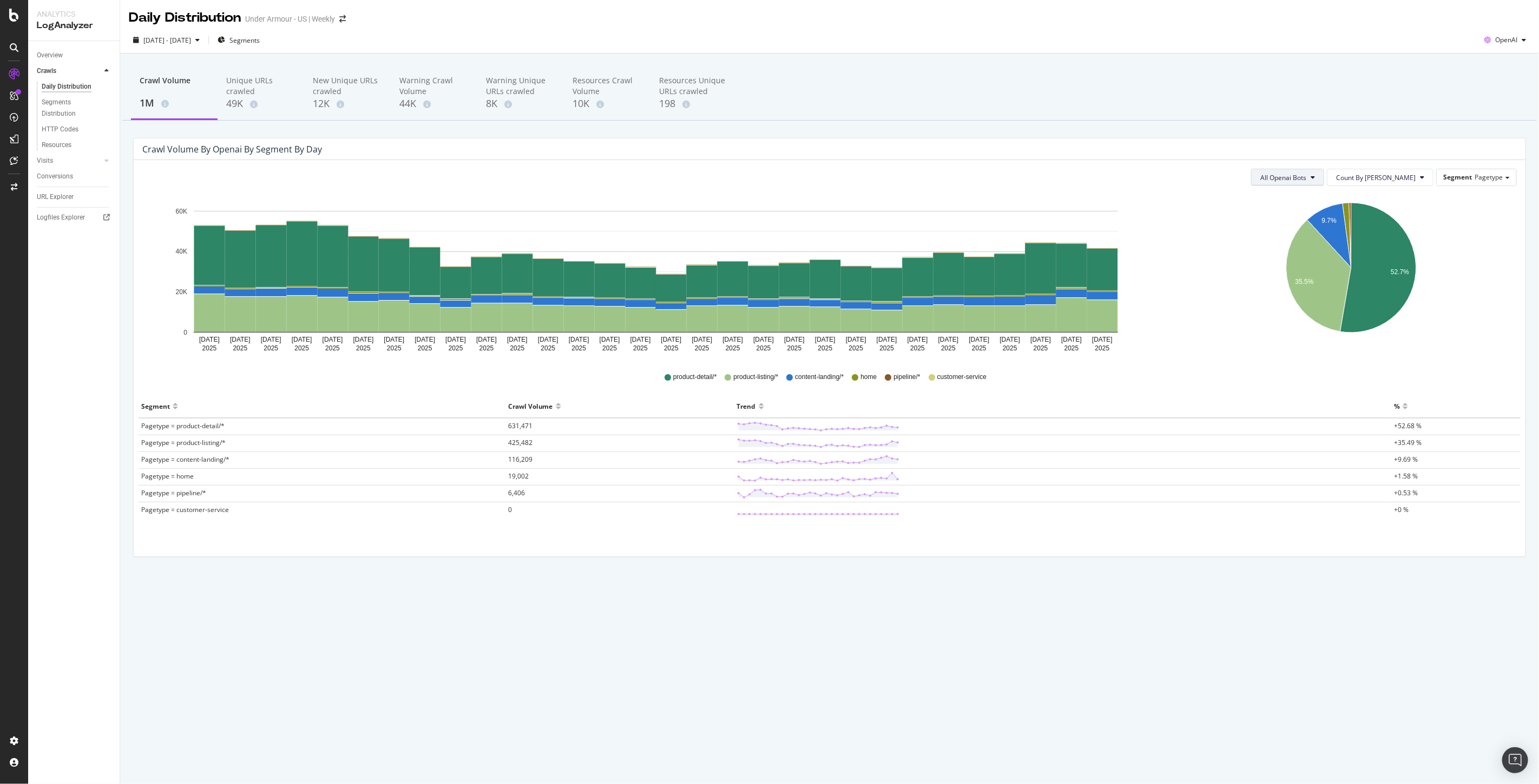
click at [1306, 177] on span "All Openai Bots" at bounding box center [1283, 177] width 46 height 9
click at [1319, 261] on span "ChatGPT-User" at bounding box center [1324, 259] width 47 height 10
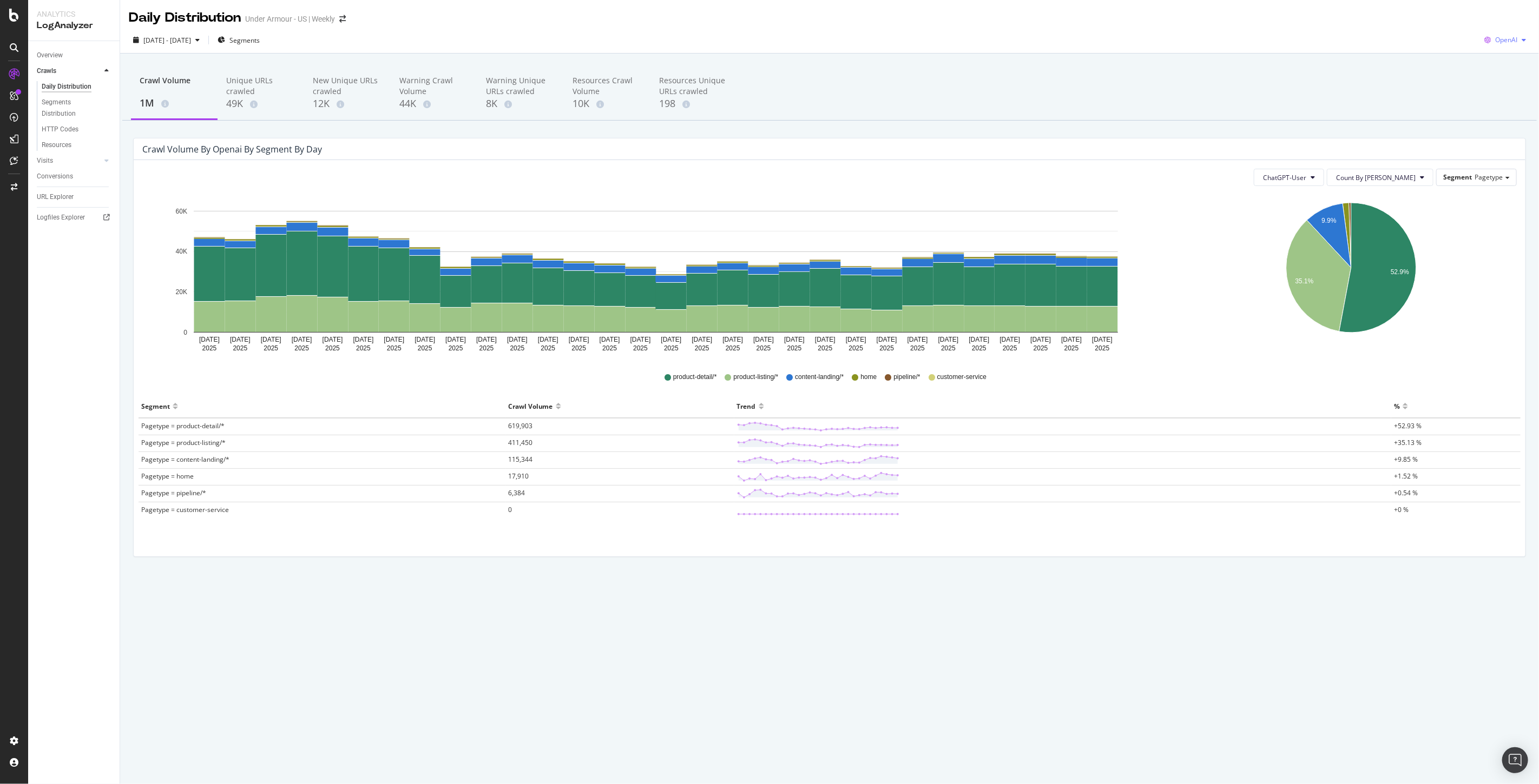
click at [1519, 44] on div "OpenAI" at bounding box center [1504, 40] width 50 height 16
drag, startPoint x: 1502, startPoint y: 123, endPoint x: 1501, endPoint y: 130, distance: 7.1
click at [1502, 124] on span "Other AI Bots" at bounding box center [1507, 121] width 40 height 10
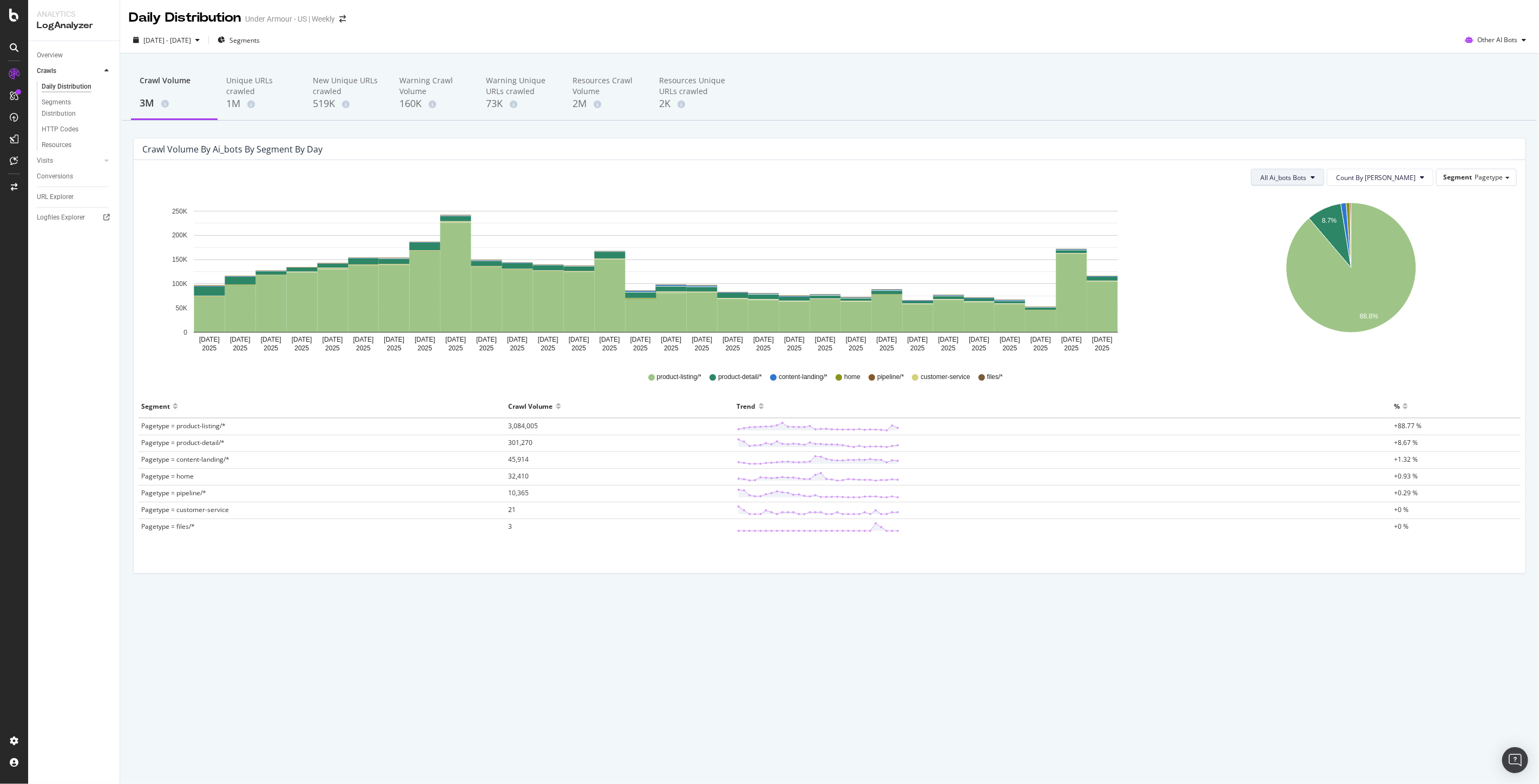
click at [1306, 176] on span "All Ai_bots Bots" at bounding box center [1283, 177] width 46 height 9
click at [1134, 101] on div "Crawl Volume 3M Unique URLs crawled 1M New Unique URLs crawled 519K Warning Cra…" at bounding box center [829, 94] width 1415 height 54
click at [1486, 42] on span "Other AI Bots" at bounding box center [1498, 40] width 40 height 9
click at [1495, 98] on span "OpenAI" at bounding box center [1504, 101] width 42 height 10
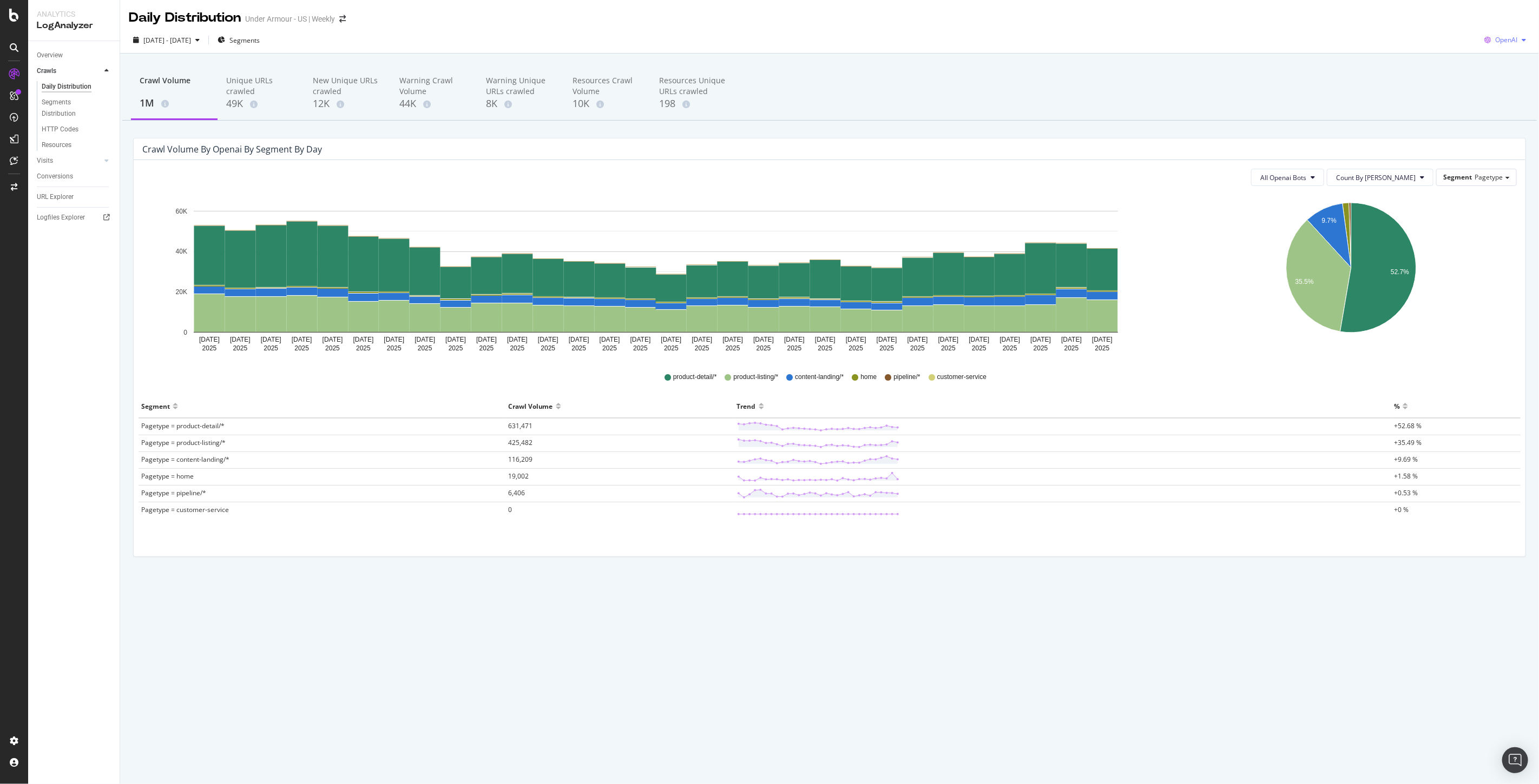
click at [1495, 39] on span "OpenAI" at bounding box center [1506, 40] width 22 height 9
click at [1491, 55] on div "Google" at bounding box center [1498, 61] width 75 height 15
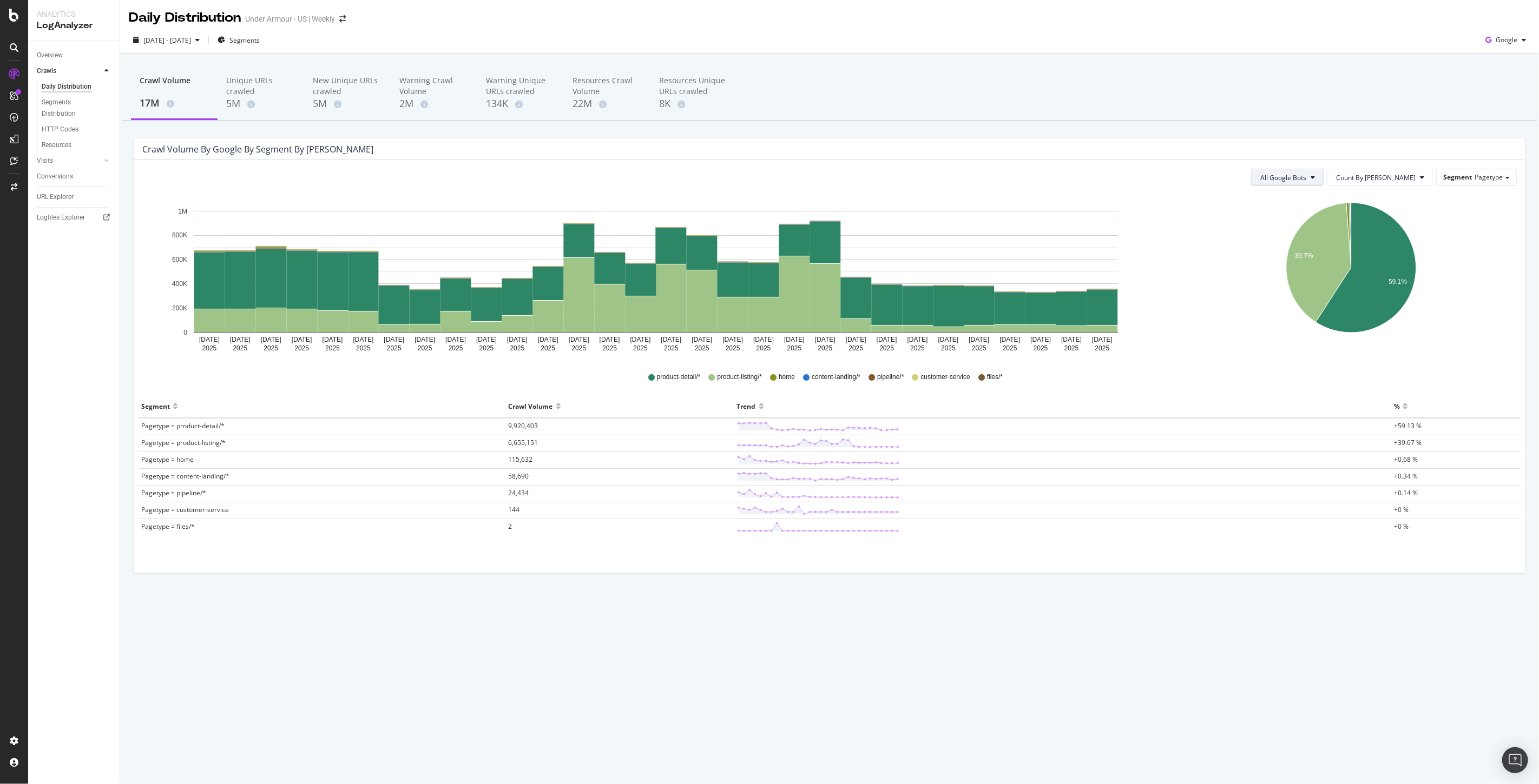
click at [1324, 174] on button "All Google Bots" at bounding box center [1287, 177] width 73 height 18
click at [1344, 268] on span "Google Other" at bounding box center [1339, 267] width 76 height 10
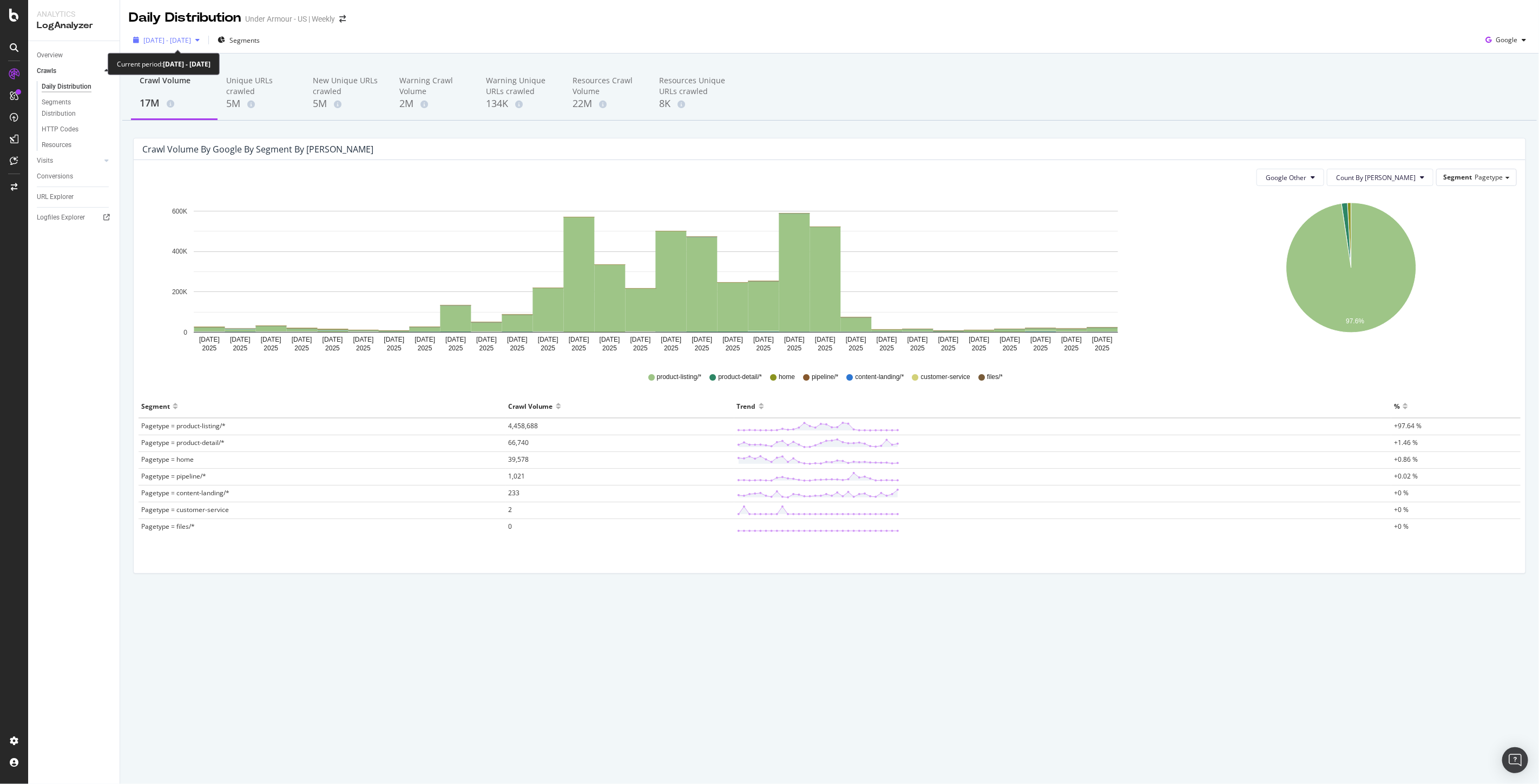
click at [191, 41] on span "[DATE] - [DATE]" at bounding box center [167, 40] width 48 height 9
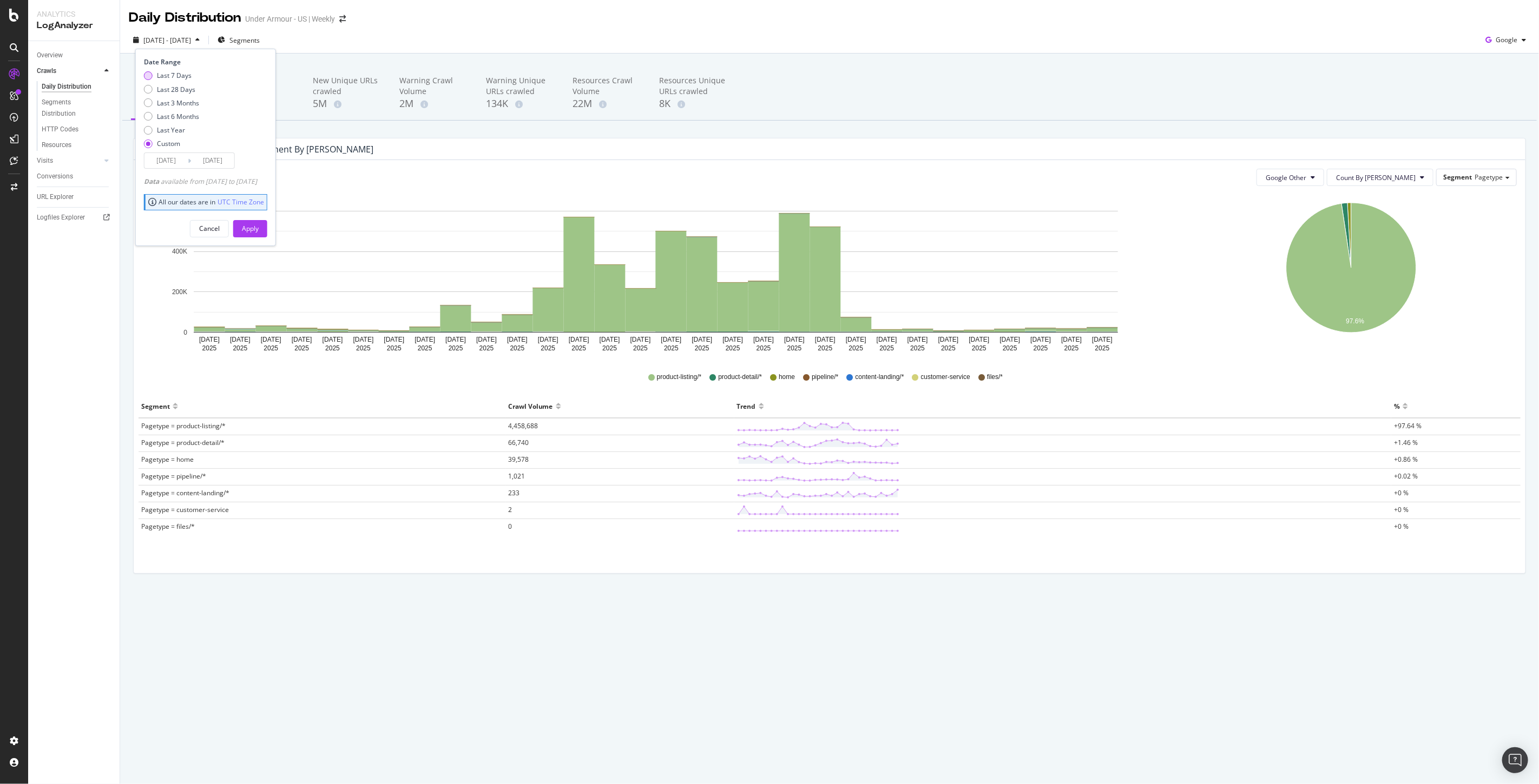
click at [185, 78] on div "Last 7 Days" at bounding box center [174, 75] width 35 height 9
type input "[DATE]"
click at [259, 229] on div "Apply" at bounding box center [250, 229] width 17 height 9
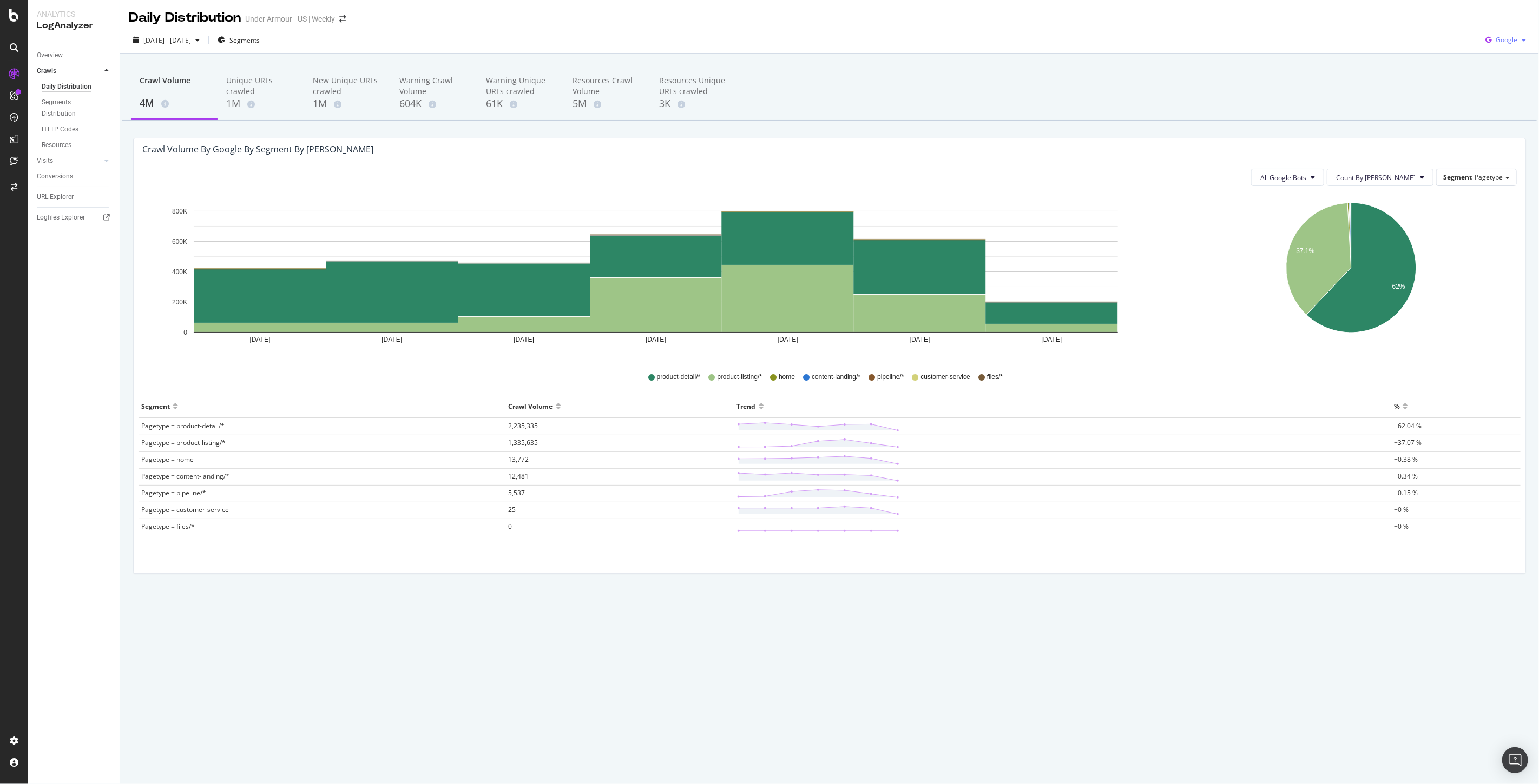
click at [1523, 37] on icon "button" at bounding box center [1524, 40] width 5 height 6
drag, startPoint x: 1056, startPoint y: 74, endPoint x: 970, endPoint y: 84, distance: 86.6
click at [1054, 74] on div "Crawl Volume 4M Unique URLs crawled 1M New Unique URLs crawled 1M Warning Crawl…" at bounding box center [829, 94] width 1415 height 54
click at [191, 41] on span "[DATE] - [DATE]" at bounding box center [167, 40] width 48 height 9
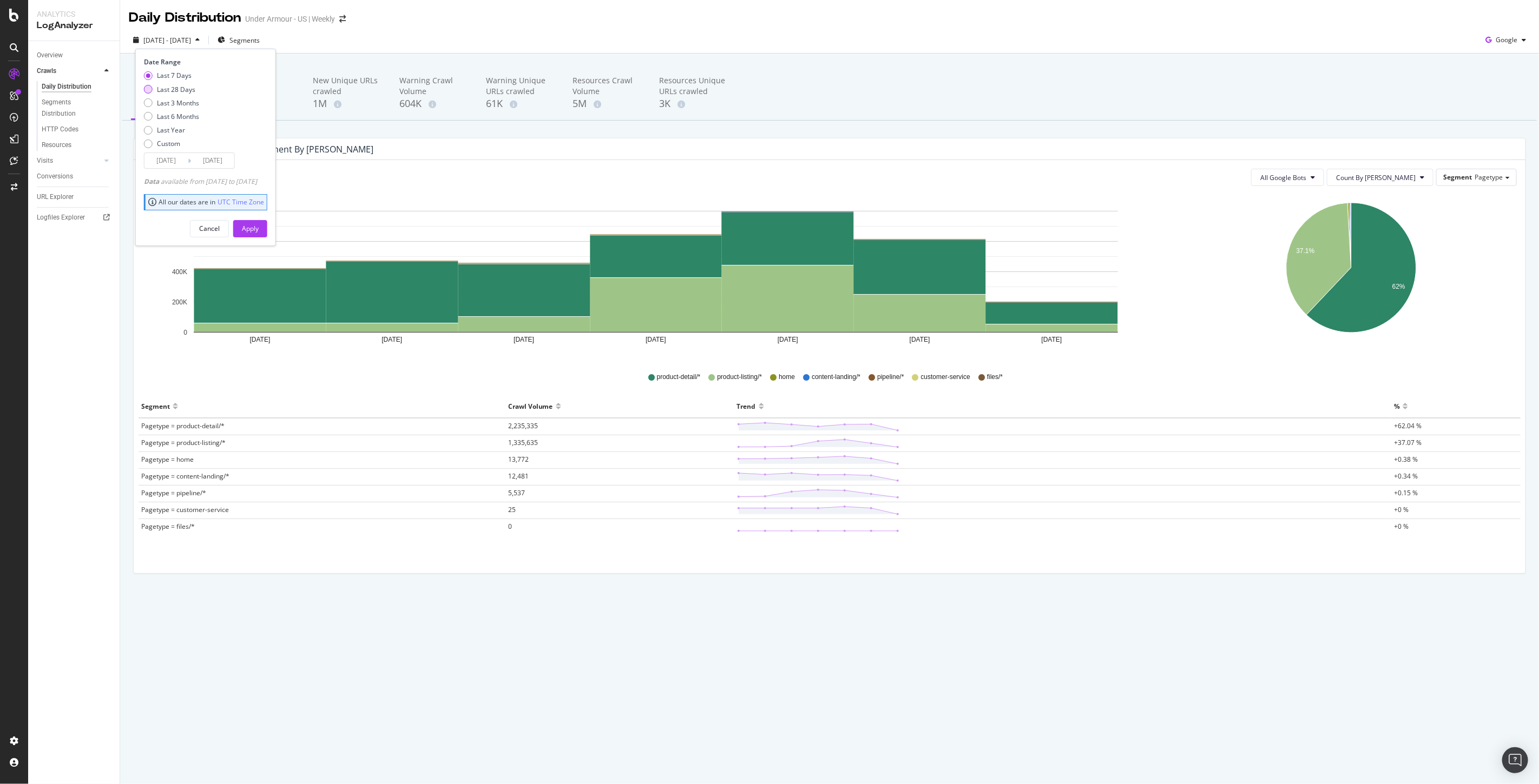
click at [158, 89] on div "Last 28 Days" at bounding box center [176, 90] width 38 height 9
type input "[DATE]"
click at [259, 226] on div "Apply" at bounding box center [250, 229] width 17 height 9
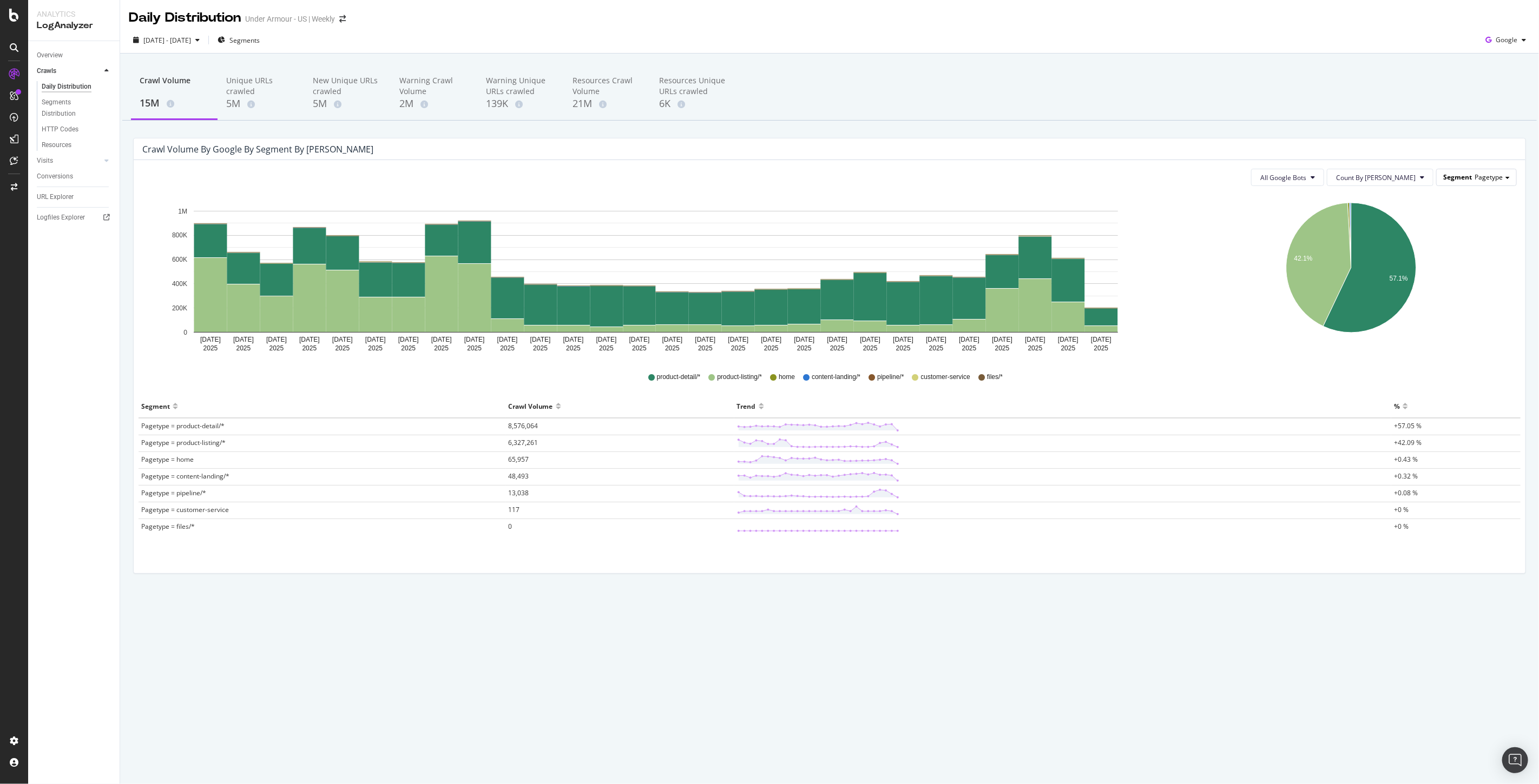
click at [1467, 184] on div "Segment Pagetype" at bounding box center [1477, 177] width 80 height 15
click at [1454, 323] on div "Host" at bounding box center [1468, 325] width 87 height 15
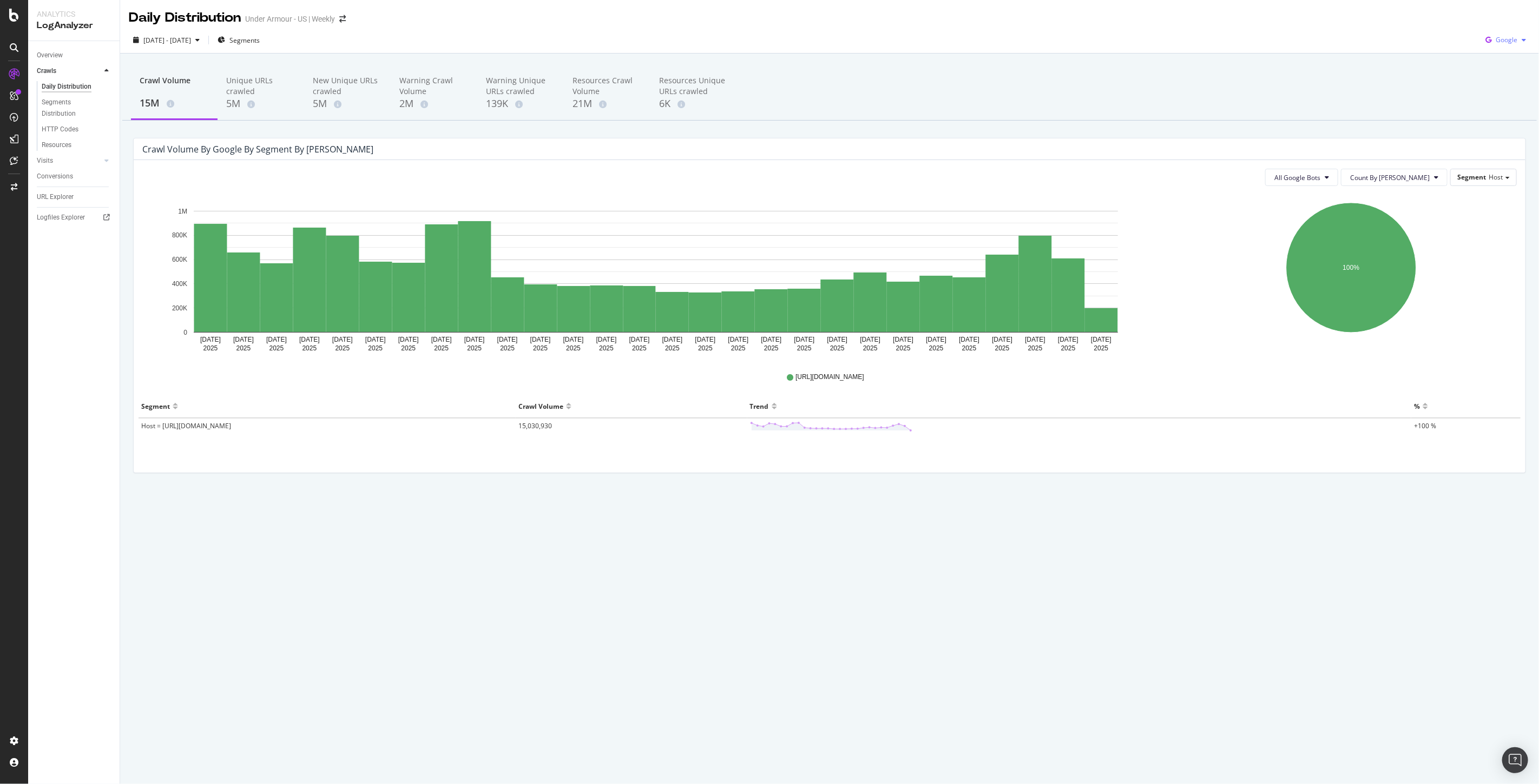
click at [1498, 41] on span "Google" at bounding box center [1507, 40] width 22 height 9
click at [1491, 63] on span "Google" at bounding box center [1507, 61] width 40 height 10
click at [1341, 167] on div "All Google Bots Count By Day Segment Host Hold CTRL while clicking to filter th…" at bounding box center [829, 316] width 1391 height 313
click at [1320, 177] on span "All Google Bots" at bounding box center [1298, 177] width 46 height 9
click at [1342, 200] on span "All Google Bots" at bounding box center [1352, 199] width 76 height 10
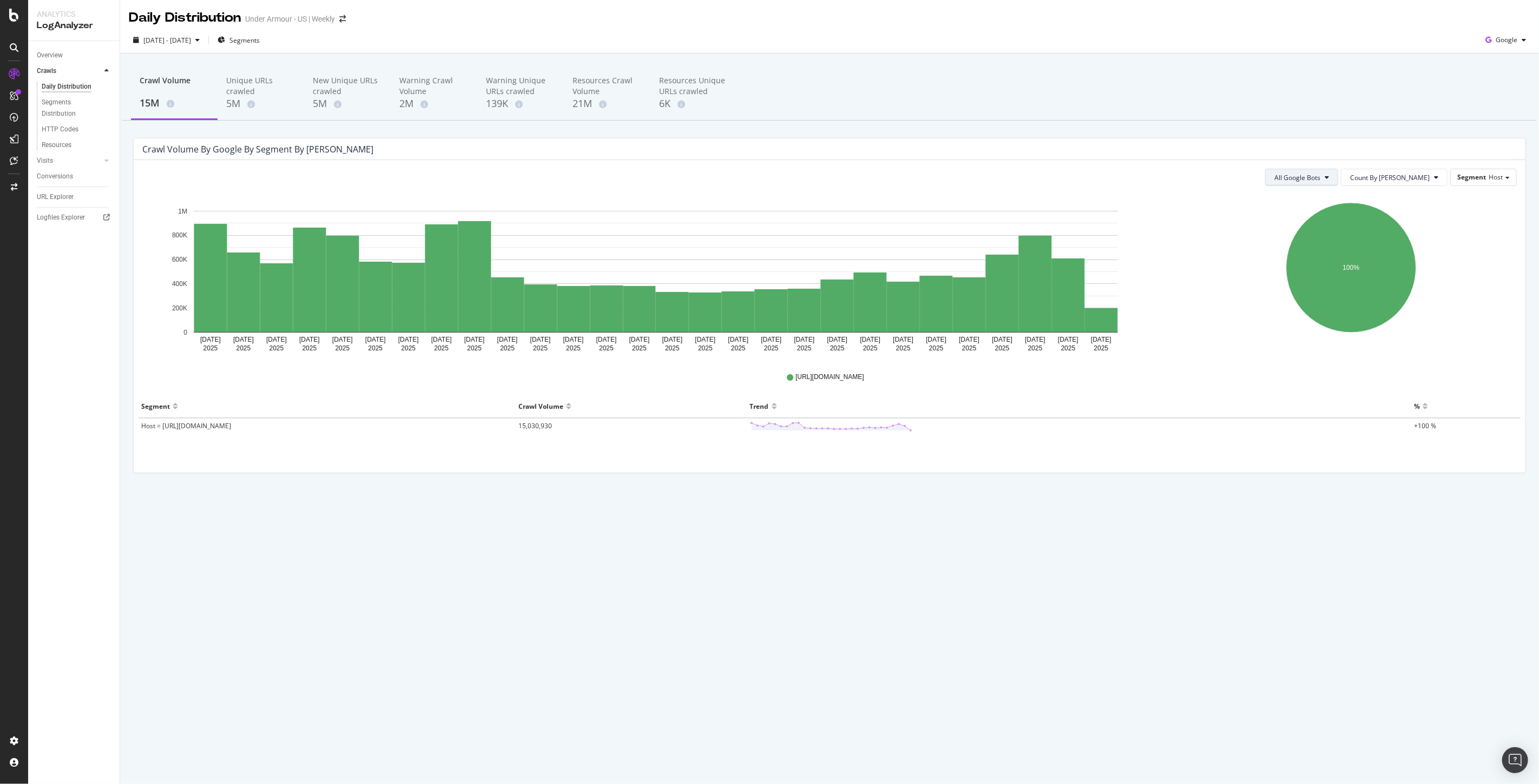
click at [1320, 179] on span "All Google Bots" at bounding box center [1298, 177] width 46 height 9
click at [1505, 39] on span "Google" at bounding box center [1507, 40] width 22 height 9
click at [1494, 101] on span "OpenAI" at bounding box center [1507, 101] width 40 height 10
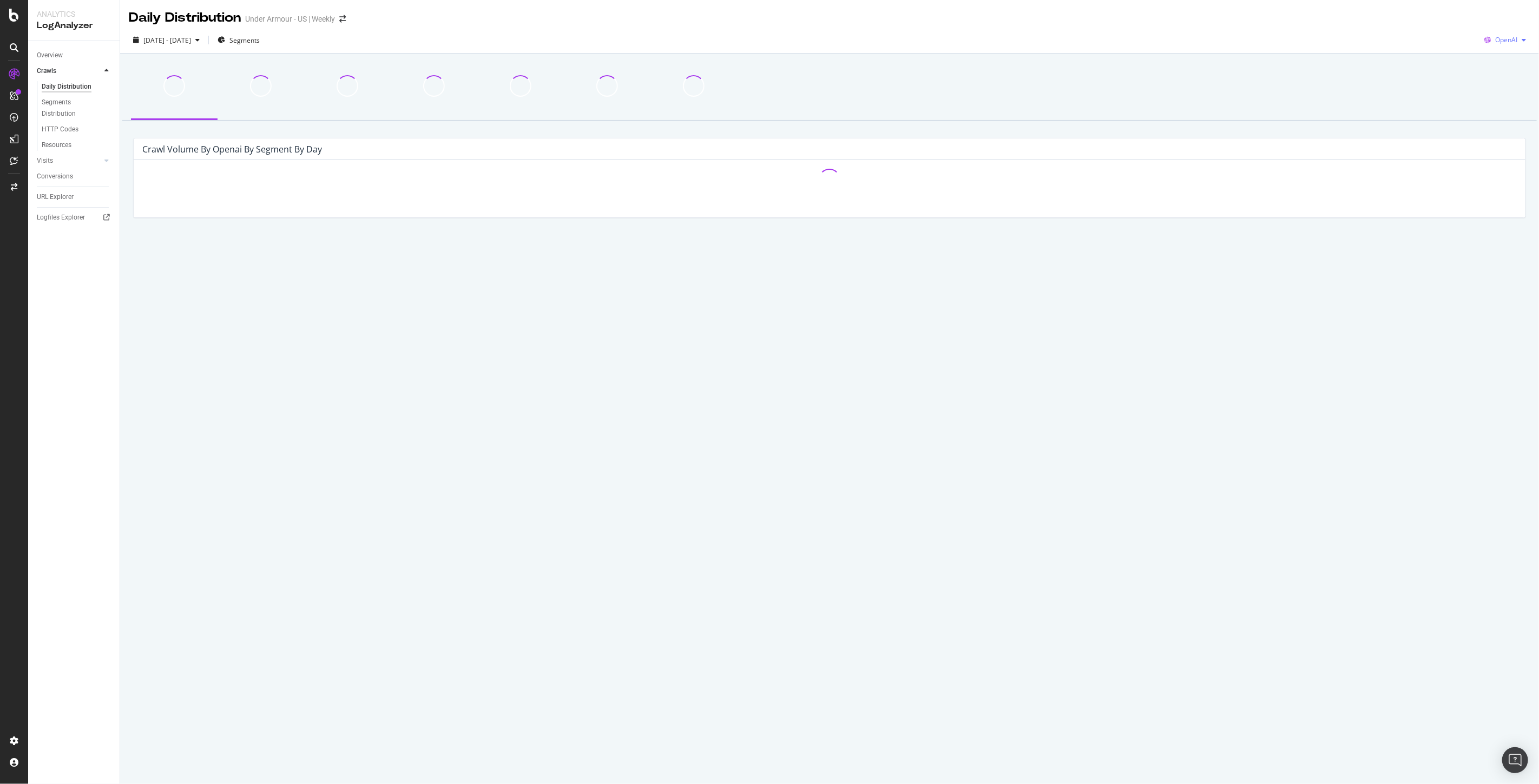
click at [1500, 38] on span "OpenAI" at bounding box center [1506, 40] width 22 height 9
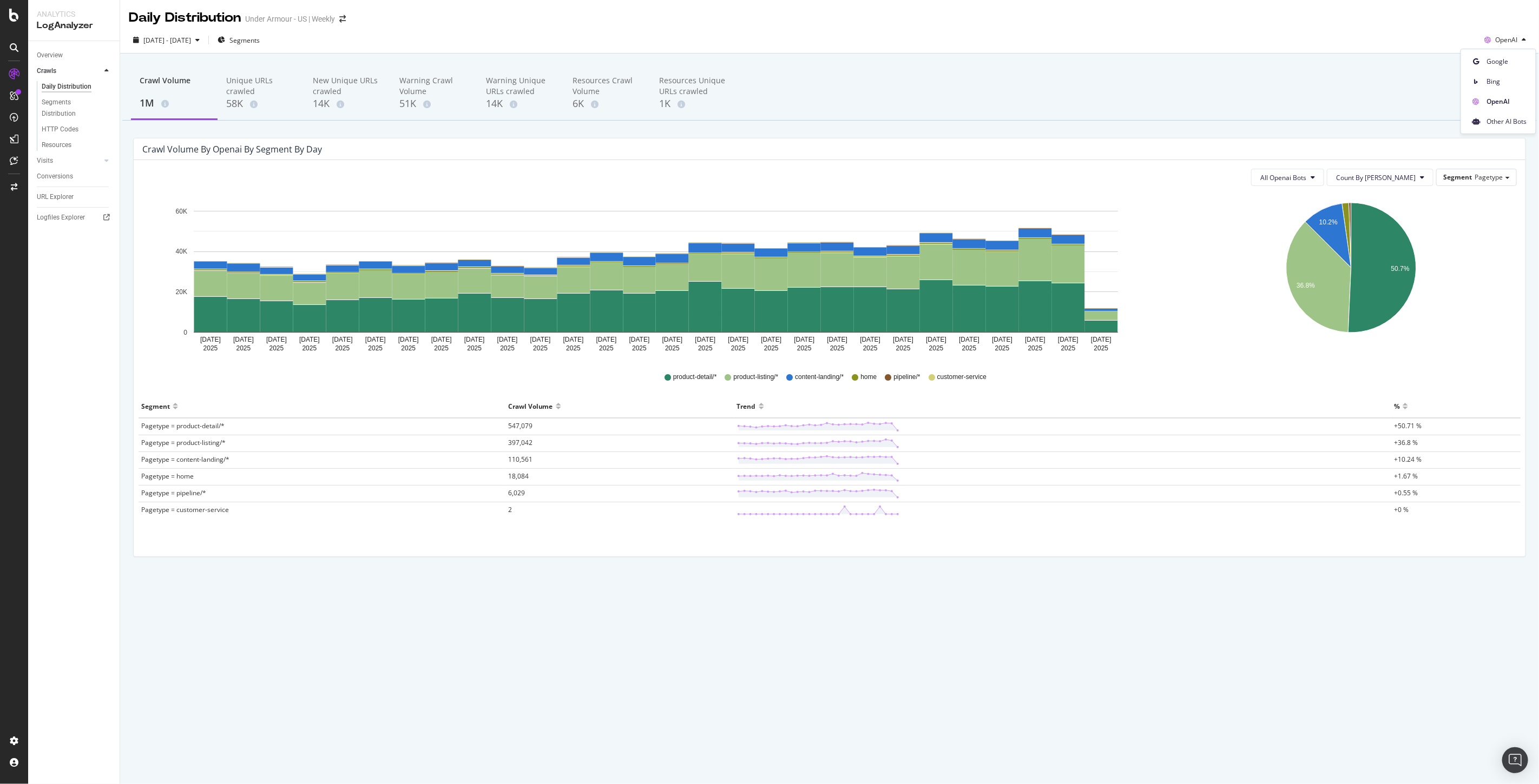
click at [1171, 100] on div "Crawl Volume 1M Unique URLs crawled 58K New Unique URLs crawled 14K Warning Cra…" at bounding box center [829, 94] width 1415 height 54
click at [1324, 171] on button "All Openai Bots" at bounding box center [1287, 177] width 73 height 18
click at [1322, 256] on span "ChatGPT-User" at bounding box center [1324, 259] width 47 height 10
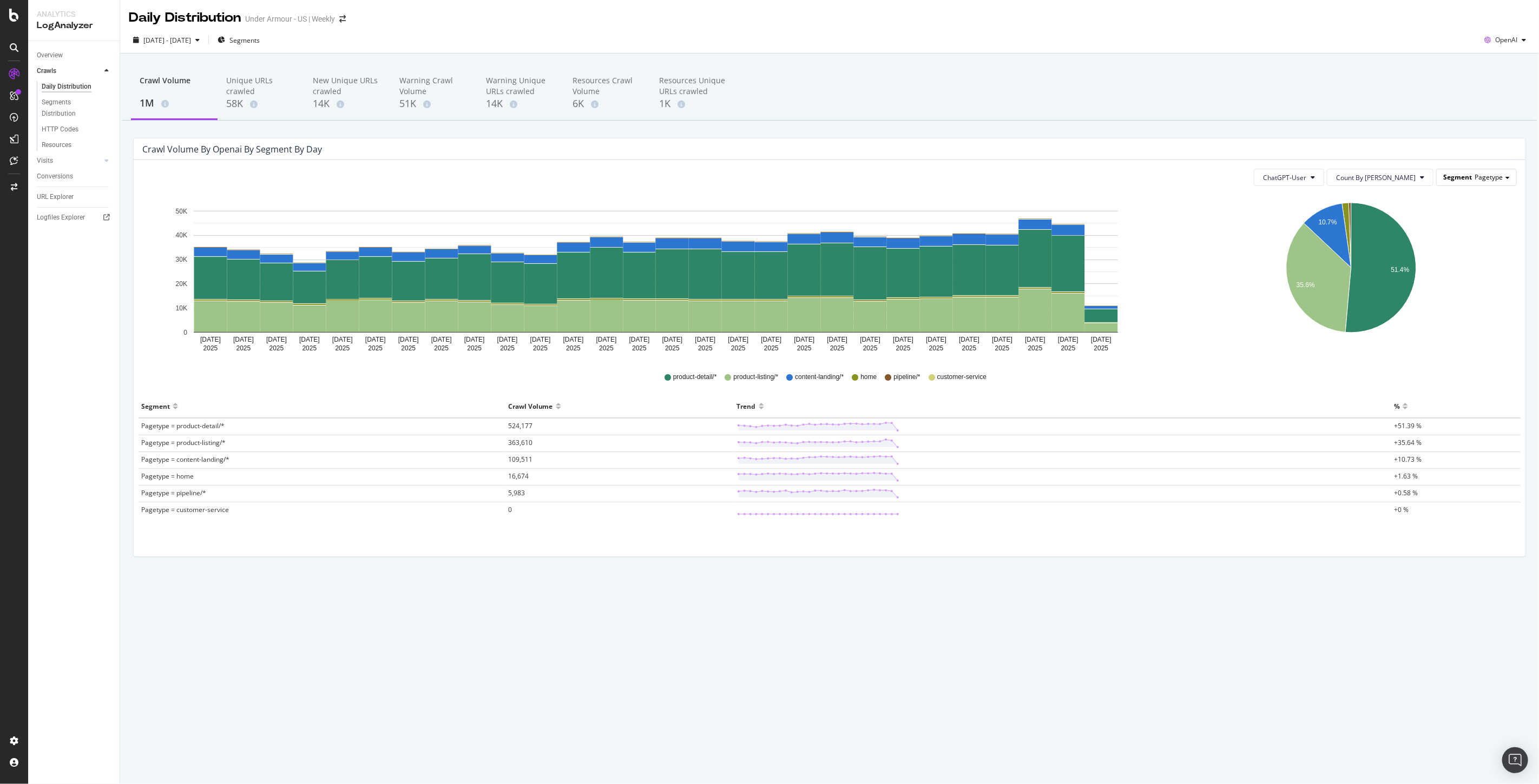
click at [1494, 173] on span "Pagetype" at bounding box center [1488, 177] width 28 height 9
click at [1452, 323] on div "Host" at bounding box center [1468, 325] width 87 height 15
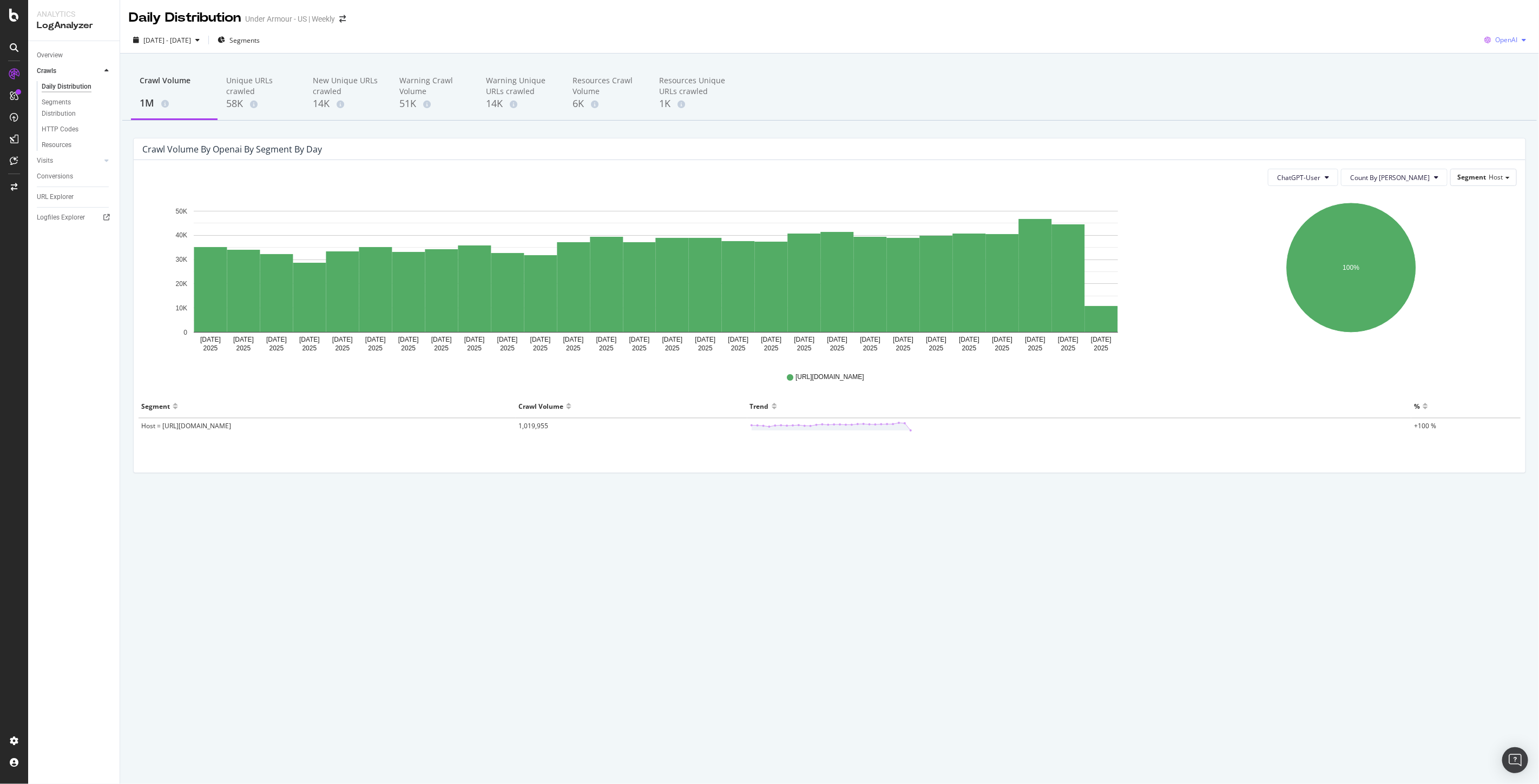
click at [1508, 36] on span "OpenAI" at bounding box center [1506, 40] width 22 height 9
click at [978, 83] on div "Crawl Volume 1M Unique URLs crawled 58K New Unique URLs crawled 14K Warning Cra…" at bounding box center [829, 94] width 1415 height 54
click at [1518, 41] on div "button" at bounding box center [1524, 40] width 13 height 6
click at [1491, 58] on span "Google" at bounding box center [1507, 61] width 40 height 10
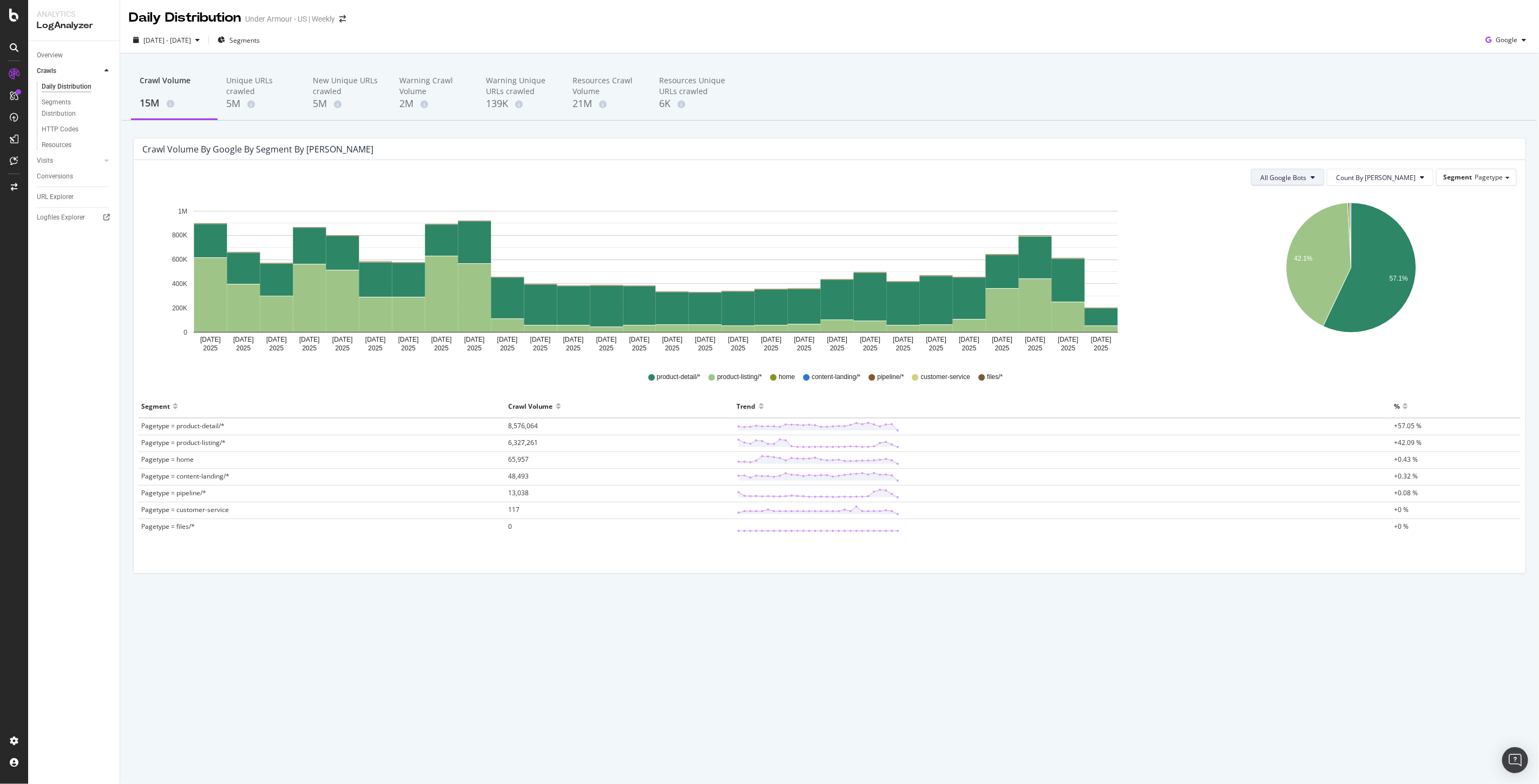
click at [1306, 177] on span "All Google Bots" at bounding box center [1283, 177] width 46 height 9
click at [1041, 114] on div "Crawl Volume 15M Unique URLs crawled 5M New Unique URLs crawled 5M Warning Craw…" at bounding box center [829, 94] width 1415 height 54
click at [1305, 174] on span "All Google Bots" at bounding box center [1283, 177] width 46 height 9
click at [1496, 37] on div "Google" at bounding box center [1506, 40] width 49 height 16
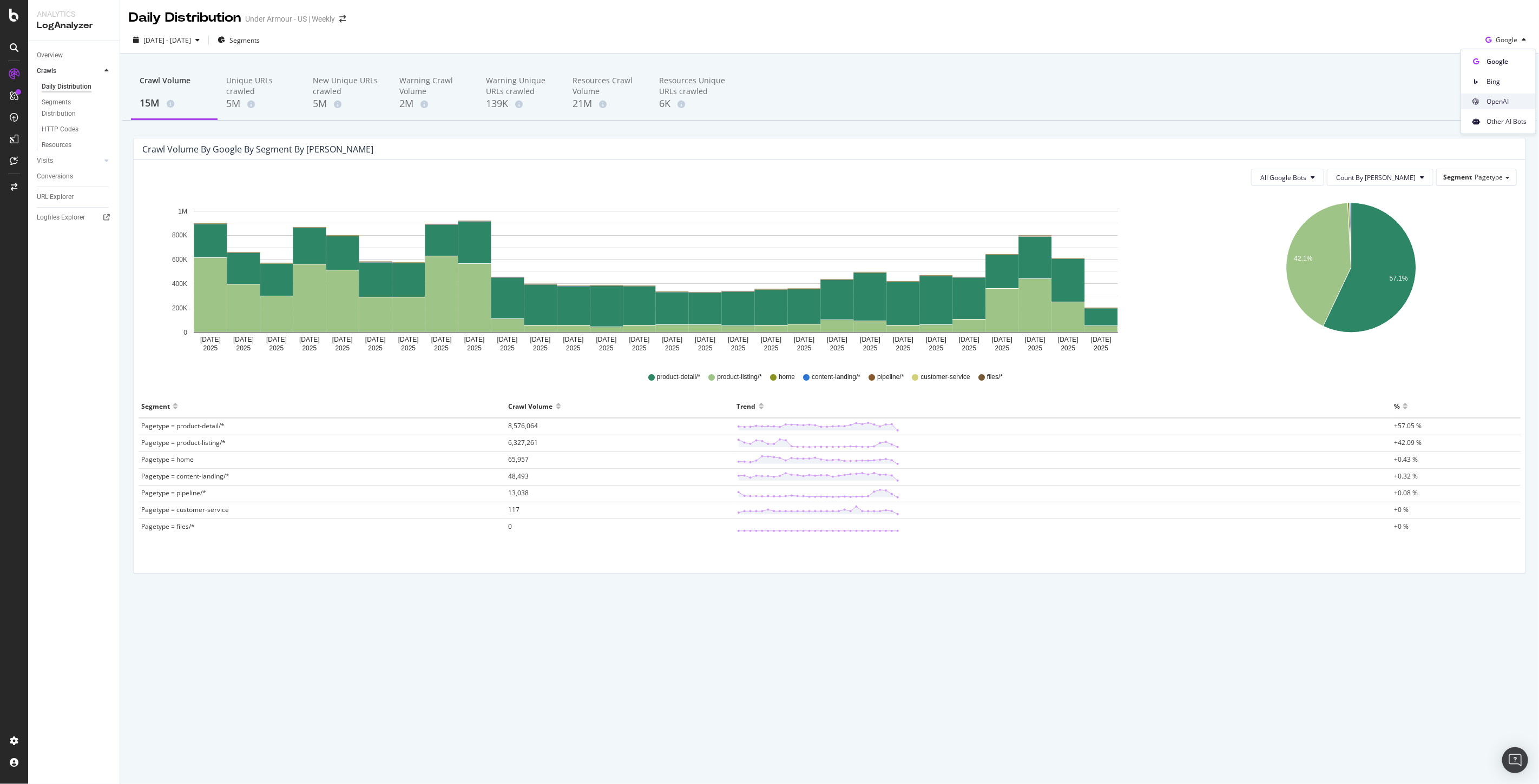
click at [1500, 101] on span "OpenAI" at bounding box center [1507, 101] width 40 height 10
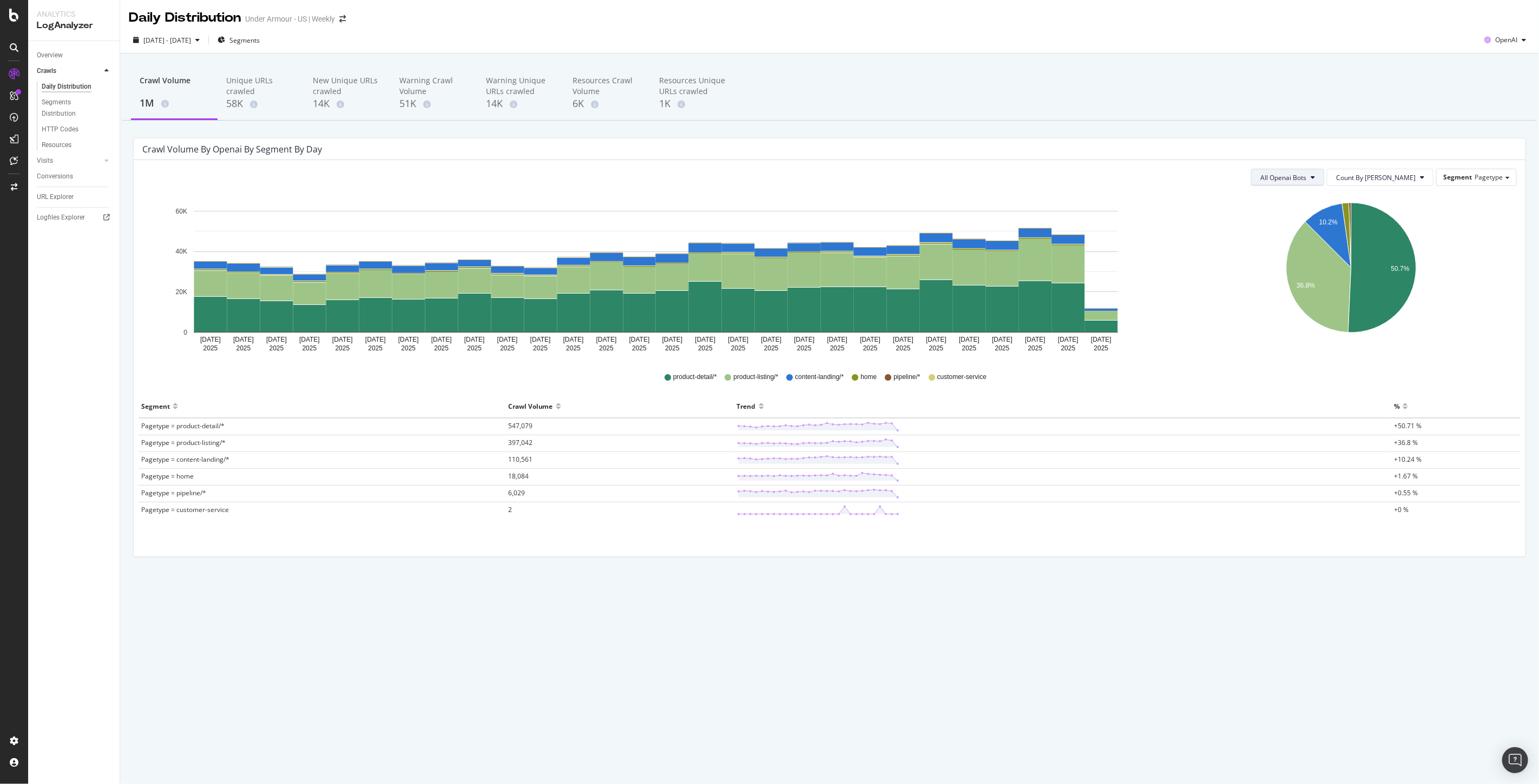
click at [1306, 174] on span "All Openai Bots" at bounding box center [1283, 177] width 46 height 9
click at [1318, 260] on span "ChatGPT-User" at bounding box center [1324, 259] width 47 height 10
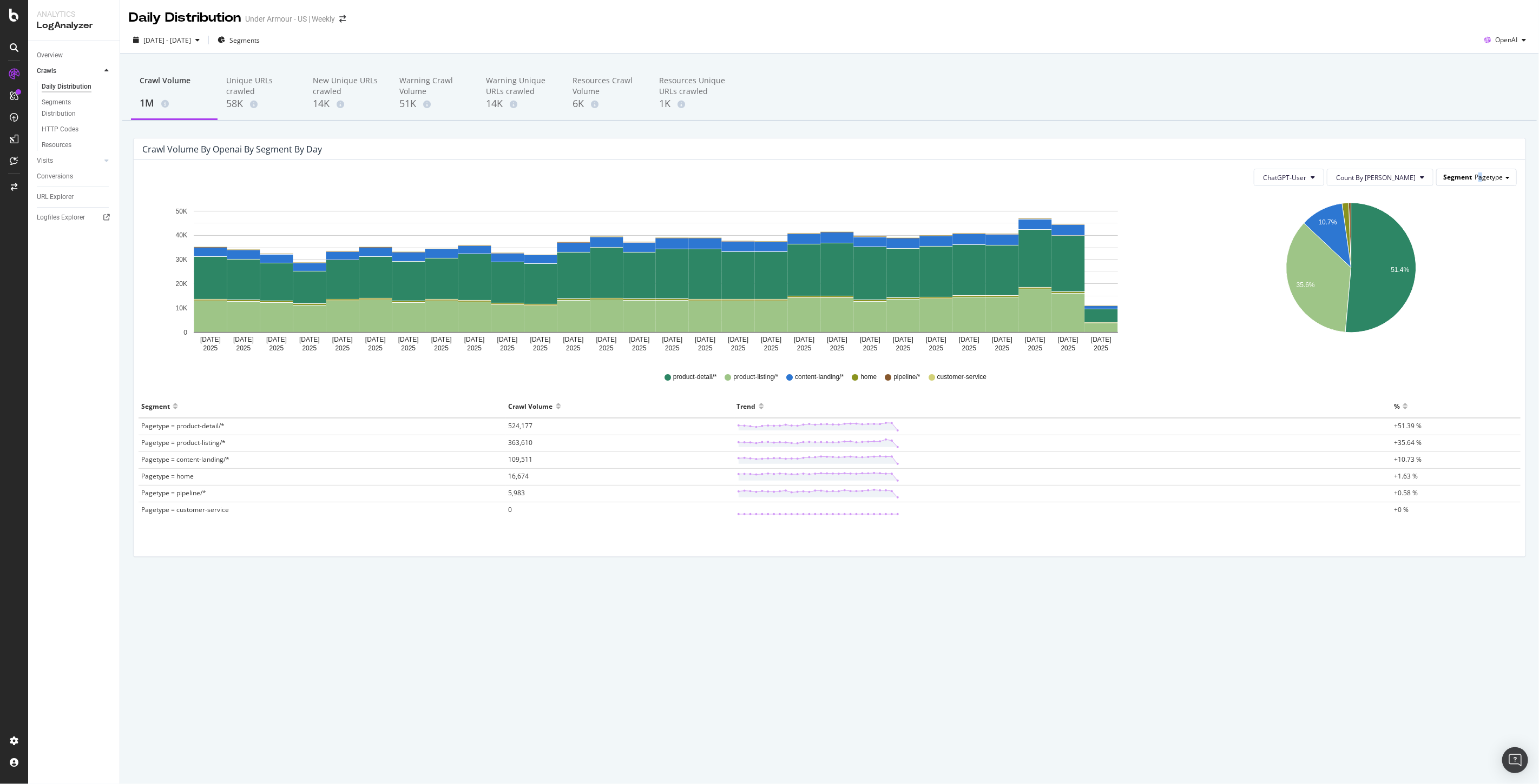
drag, startPoint x: 1481, startPoint y: 169, endPoint x: 1478, endPoint y: 180, distance: 11.4
click at [1478, 177] on div "Segment Pagetype" at bounding box center [1476, 177] width 81 height 18
click at [1478, 180] on span "Pagetype" at bounding box center [1488, 177] width 28 height 9
click at [1448, 322] on div "Host" at bounding box center [1468, 325] width 87 height 15
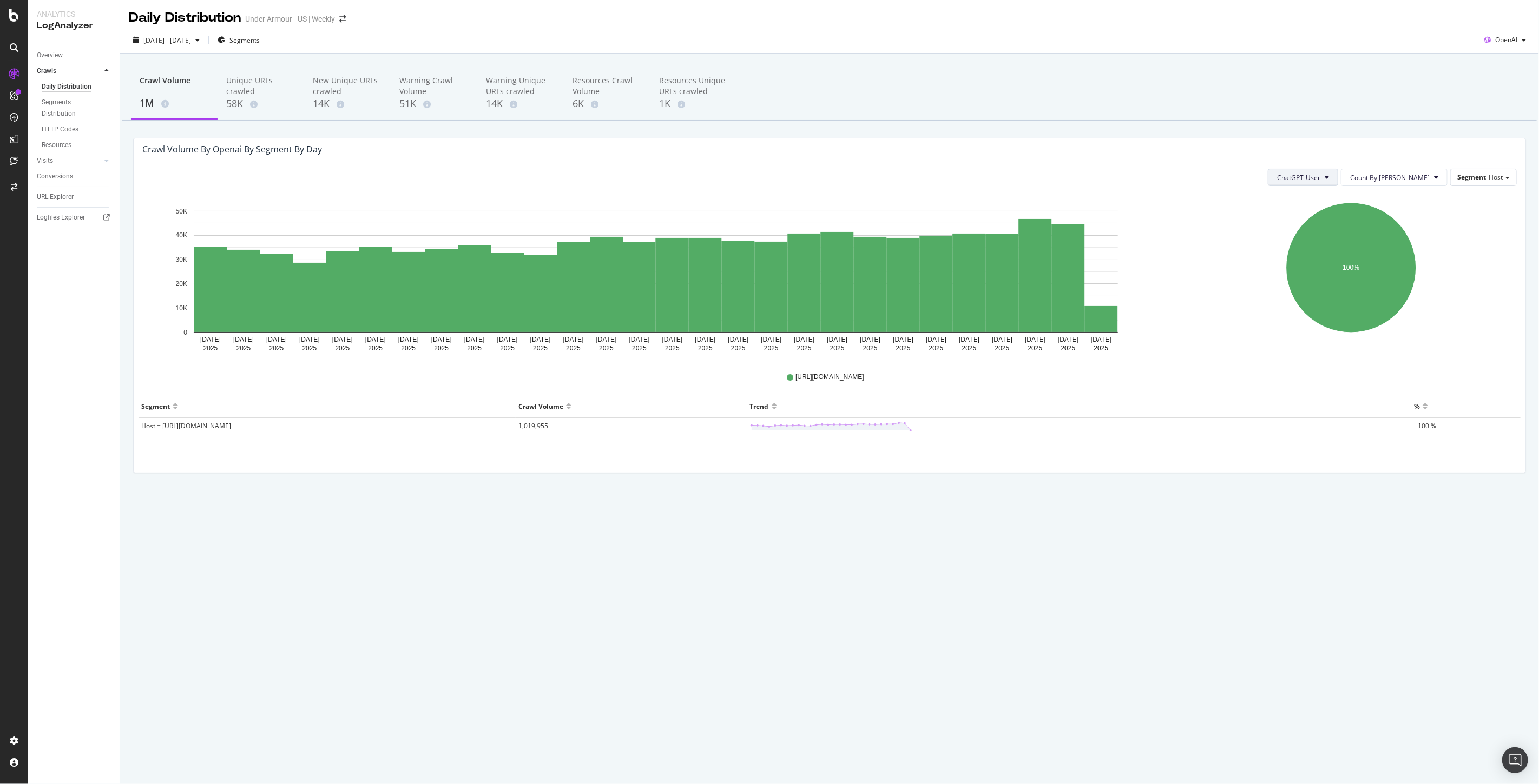
click at [1320, 175] on span "ChatGPT-User" at bounding box center [1299, 177] width 43 height 9
click at [1333, 217] on span "GPTBot" at bounding box center [1342, 219] width 46 height 10
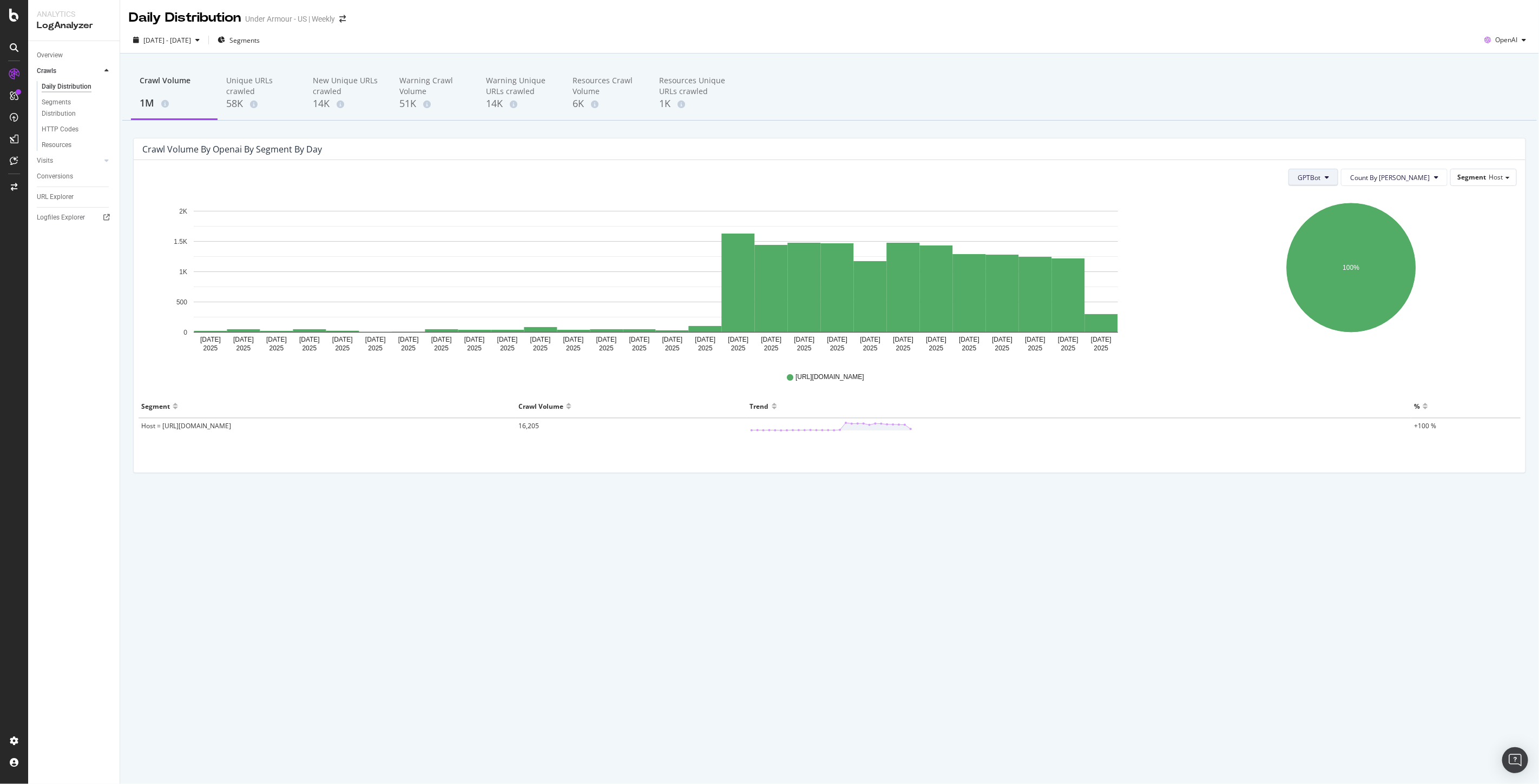
click at [1320, 182] on span "GPTBot" at bounding box center [1309, 177] width 23 height 9
click at [1507, 40] on span "OpenAI" at bounding box center [1506, 40] width 22 height 9
click at [1501, 121] on span "Other AI Bots" at bounding box center [1507, 121] width 40 height 10
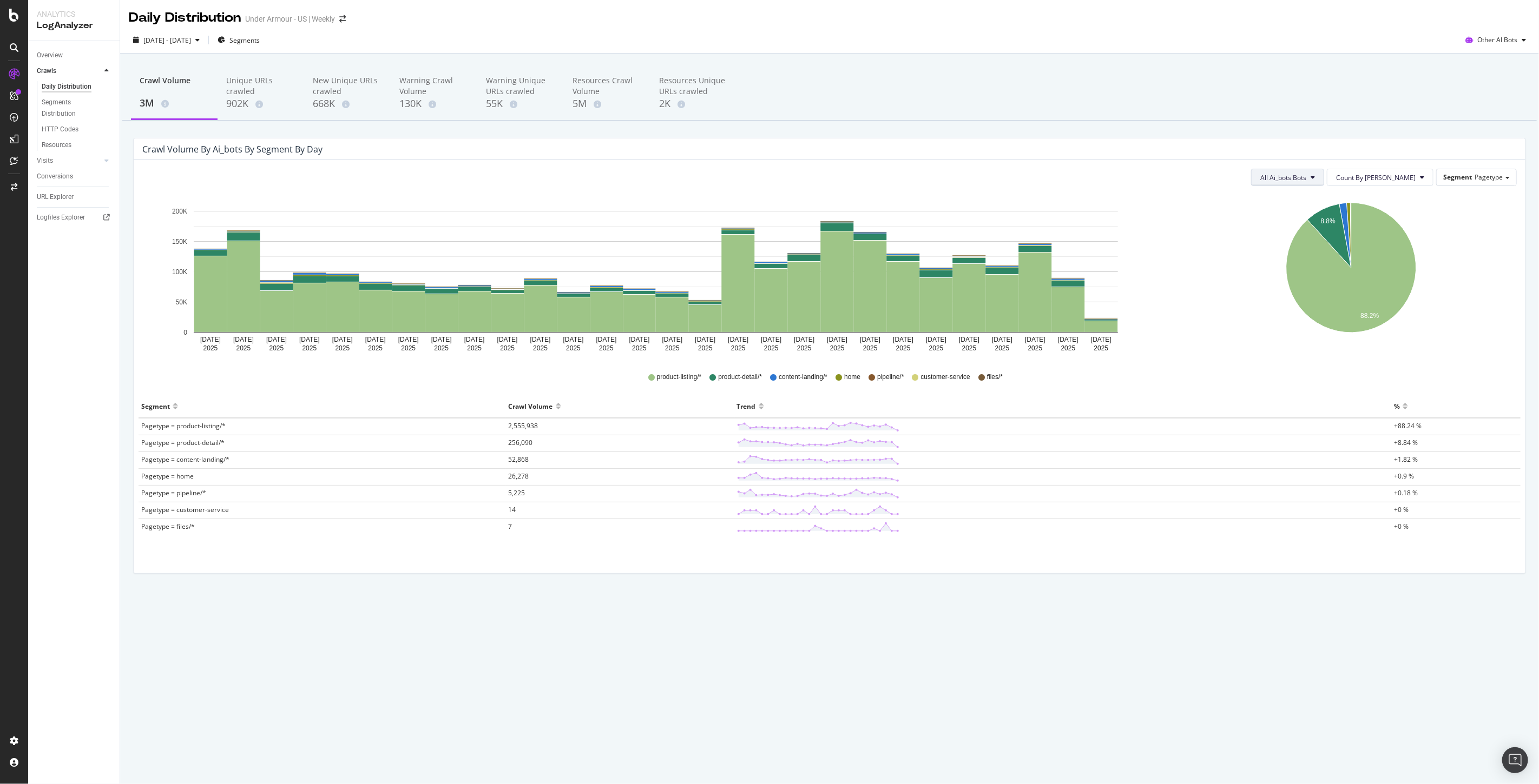
click at [1324, 184] on button "All Ai_bots Bots" at bounding box center [1287, 177] width 73 height 18
click at [1345, 277] on span "Perplexity-User" at bounding box center [1331, 279] width 61 height 10
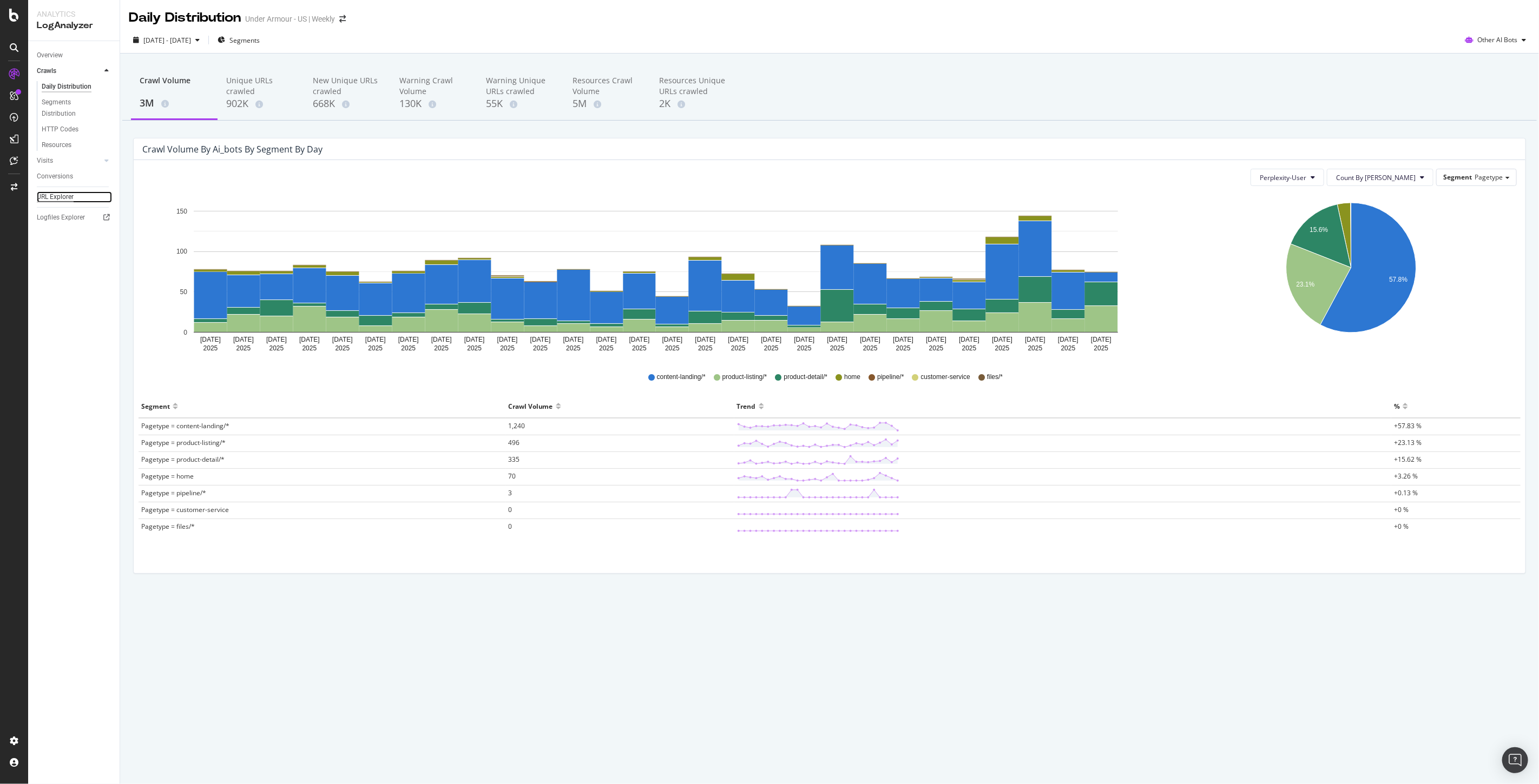
click at [48, 197] on div "URL Explorer" at bounding box center [55, 197] width 37 height 12
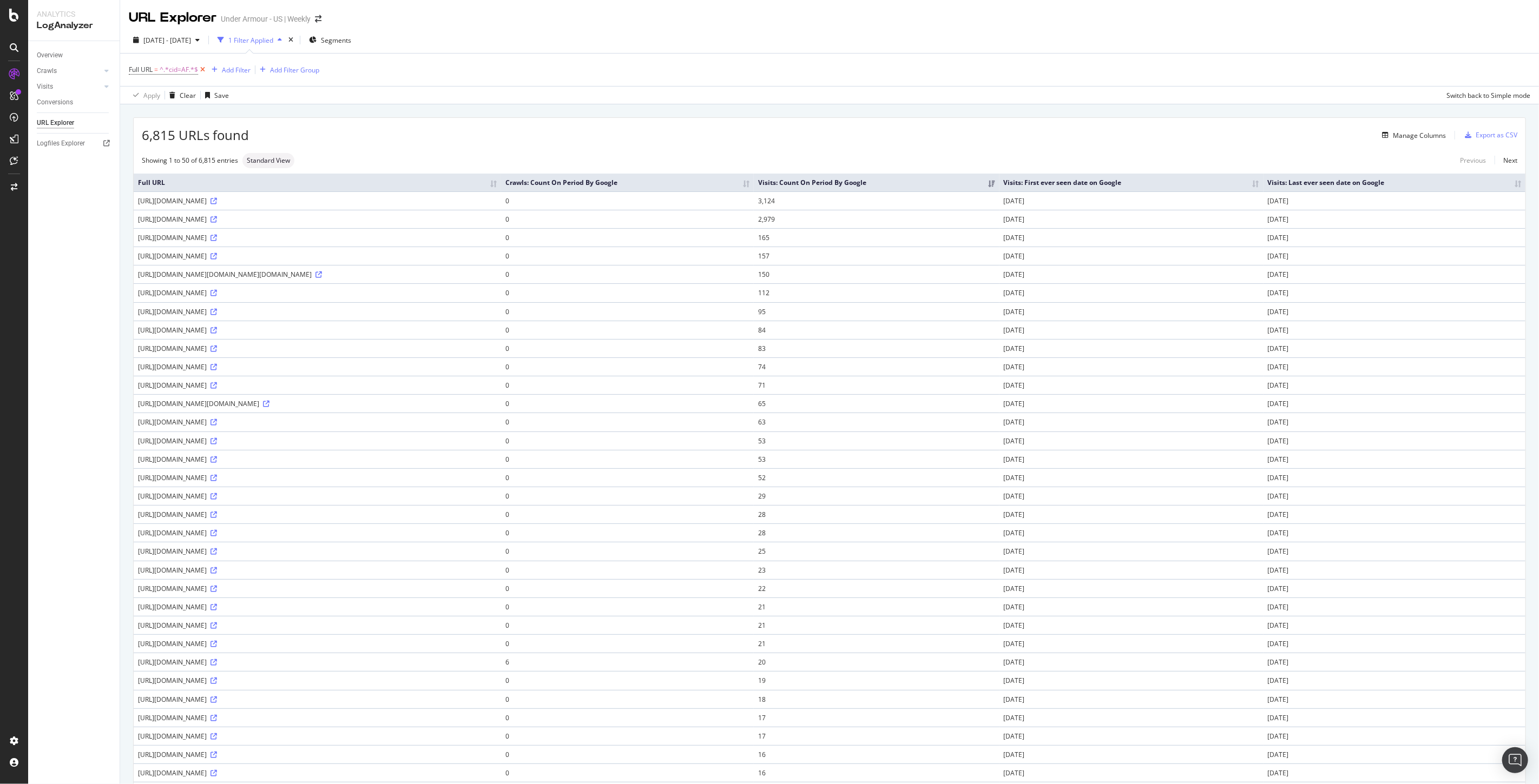
click at [201, 71] on icon at bounding box center [203, 70] width 9 height 11
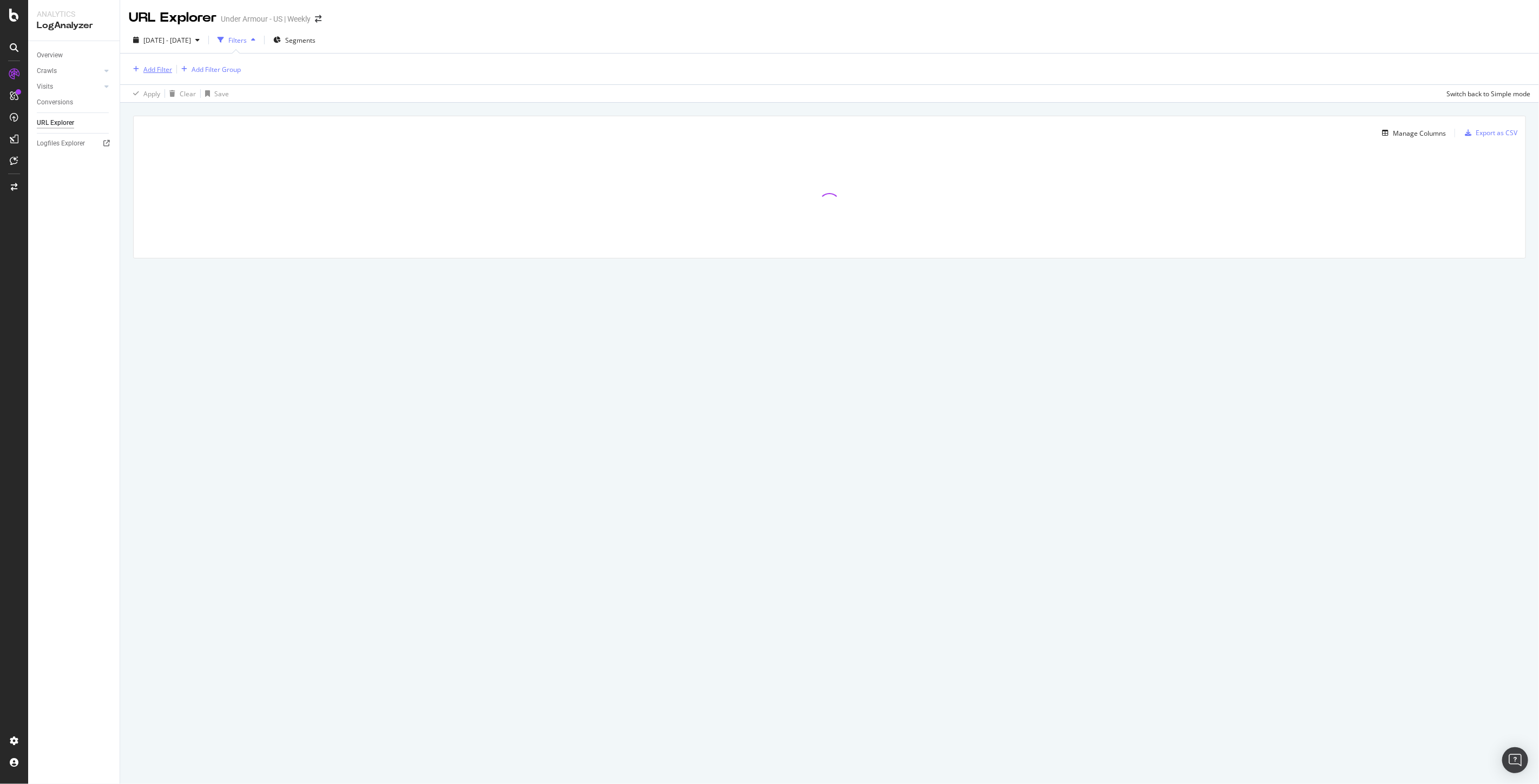
click at [153, 65] on div "Add Filter" at bounding box center [158, 70] width 28 height 9
click at [164, 142] on span "Full URL" at bounding box center [171, 144] width 24 height 9
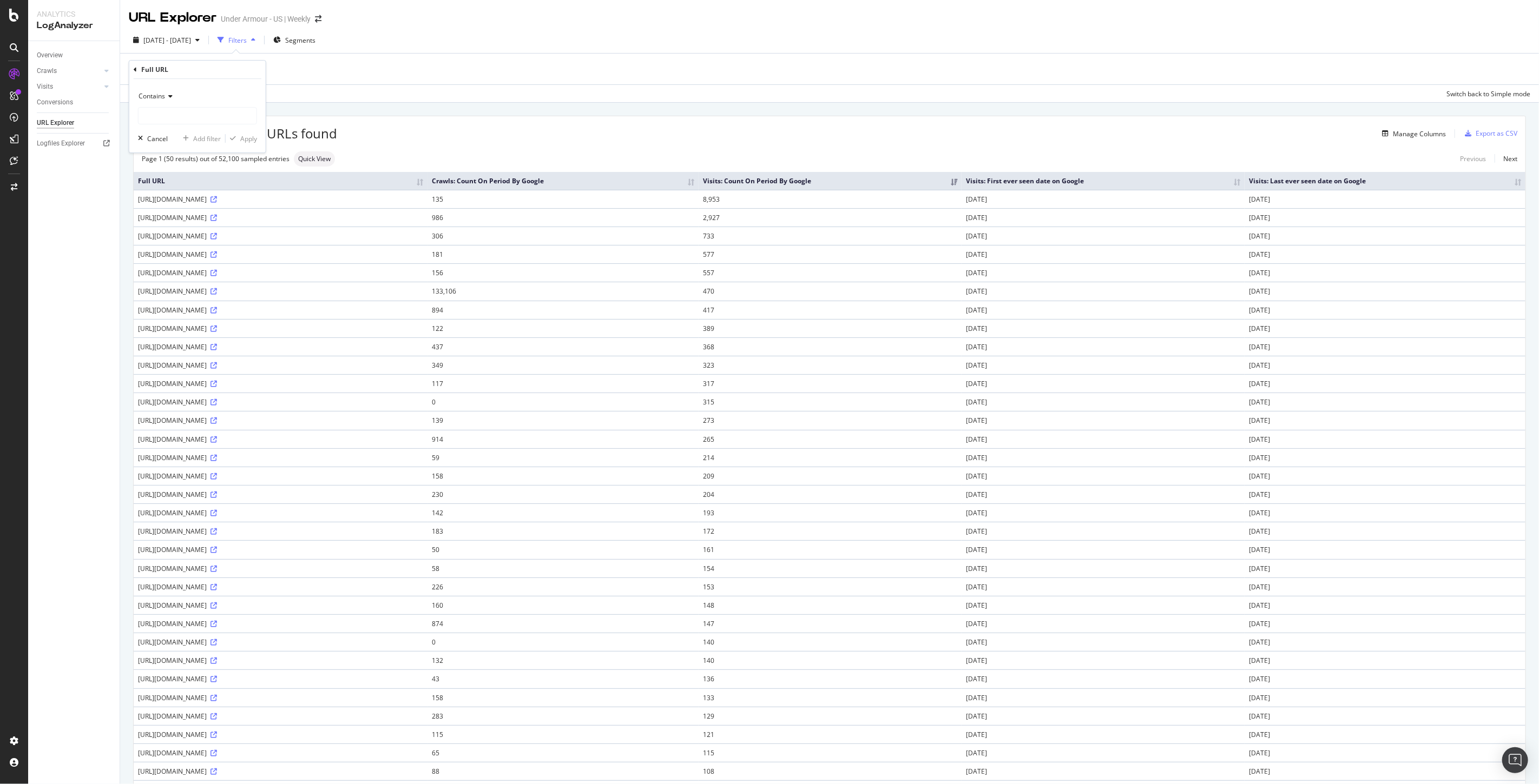
click at [153, 100] on div "Contains" at bounding box center [197, 96] width 119 height 18
click at [157, 120] on span "Equal to" at bounding box center [156, 119] width 25 height 9
click at [187, 121] on input "text" at bounding box center [197, 115] width 118 height 18
paste input "[URL][DOMAIN_NAME]"
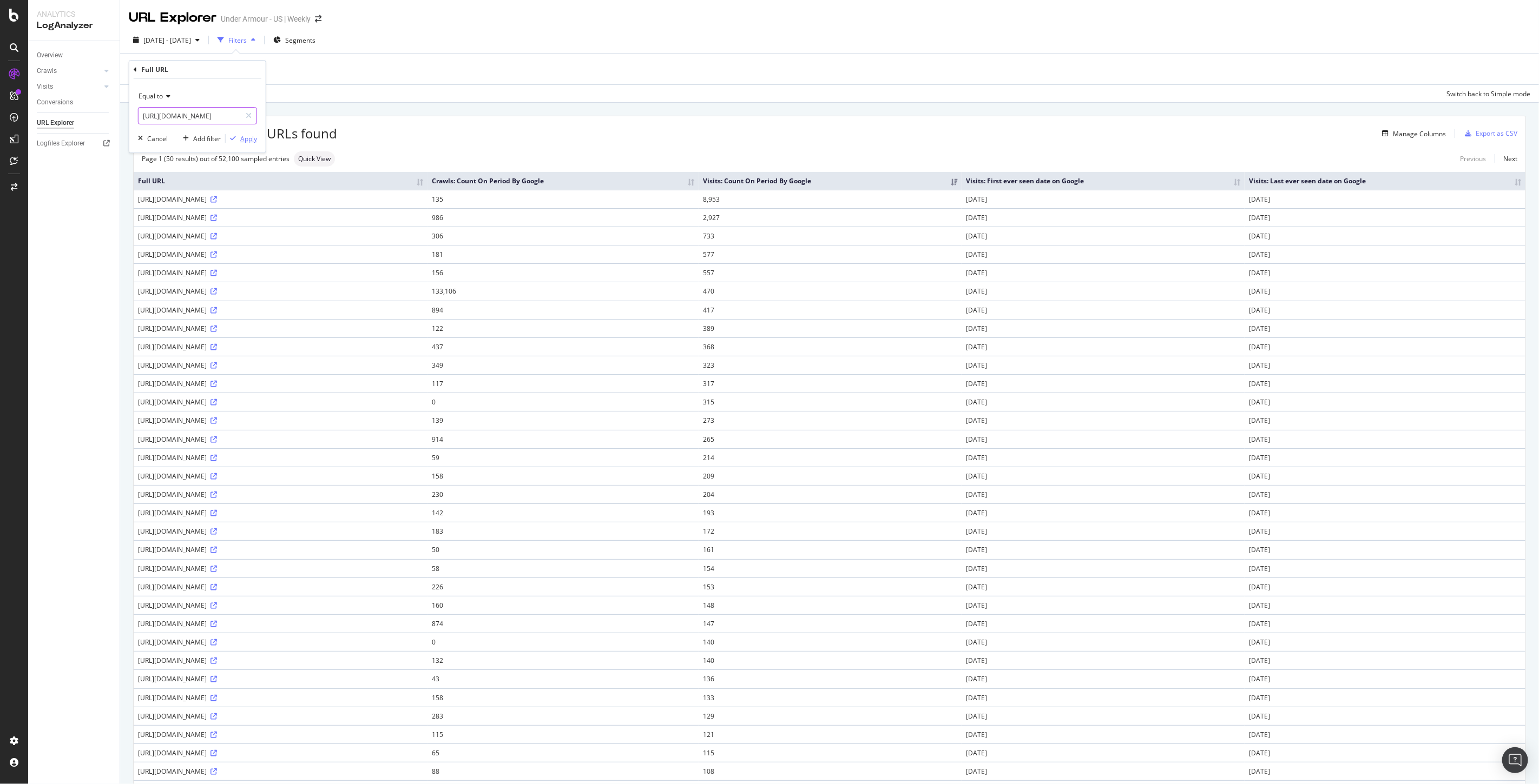
type input "[URL][DOMAIN_NAME]"
click at [240, 141] on div "Apply" at bounding box center [249, 139] width 17 height 9
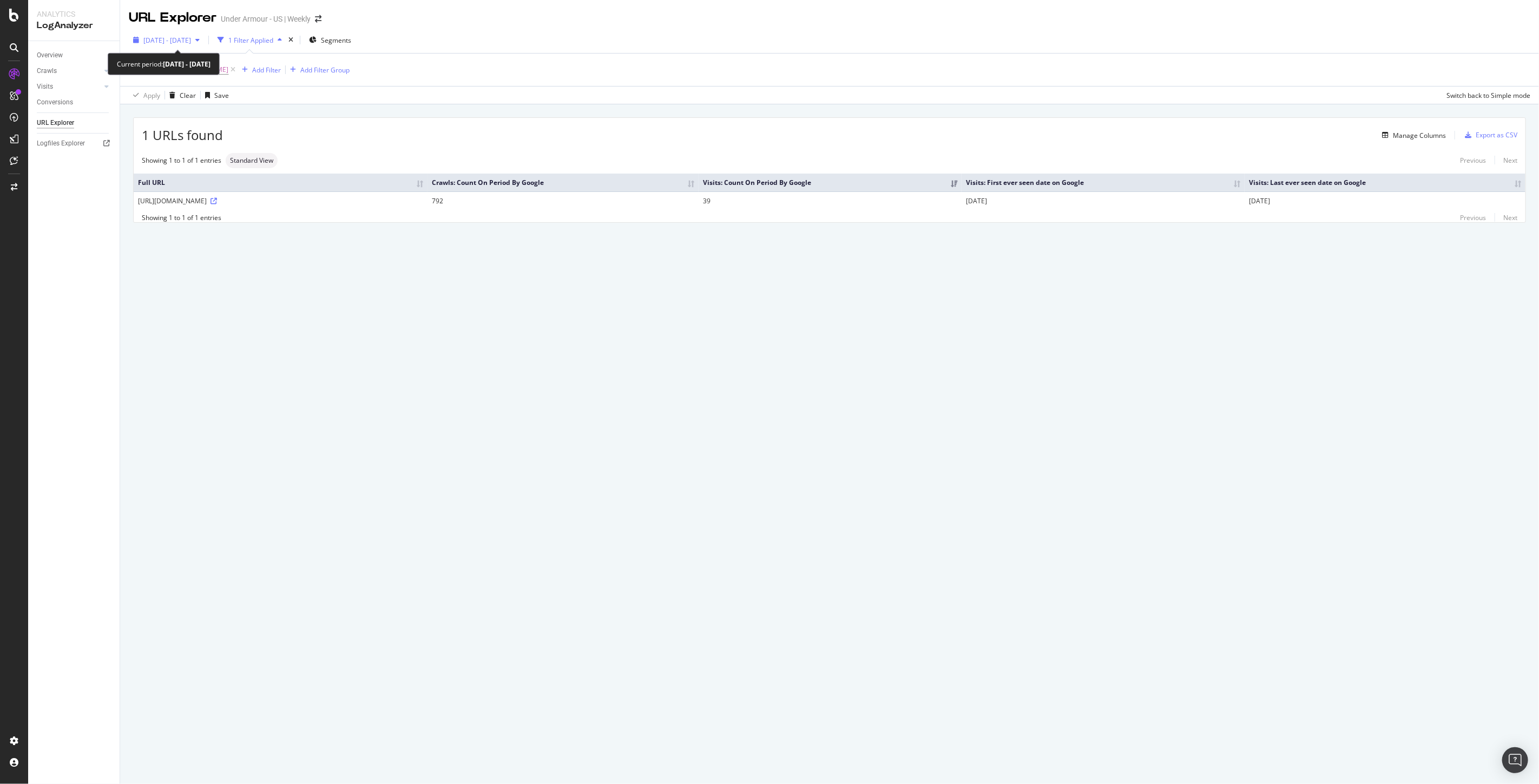
click at [200, 37] on icon "button" at bounding box center [197, 40] width 5 height 6
click at [168, 77] on div "Last 7 Days" at bounding box center [174, 75] width 35 height 9
type input "[DATE]"
click at [259, 199] on div "Apply" at bounding box center [250, 201] width 17 height 9
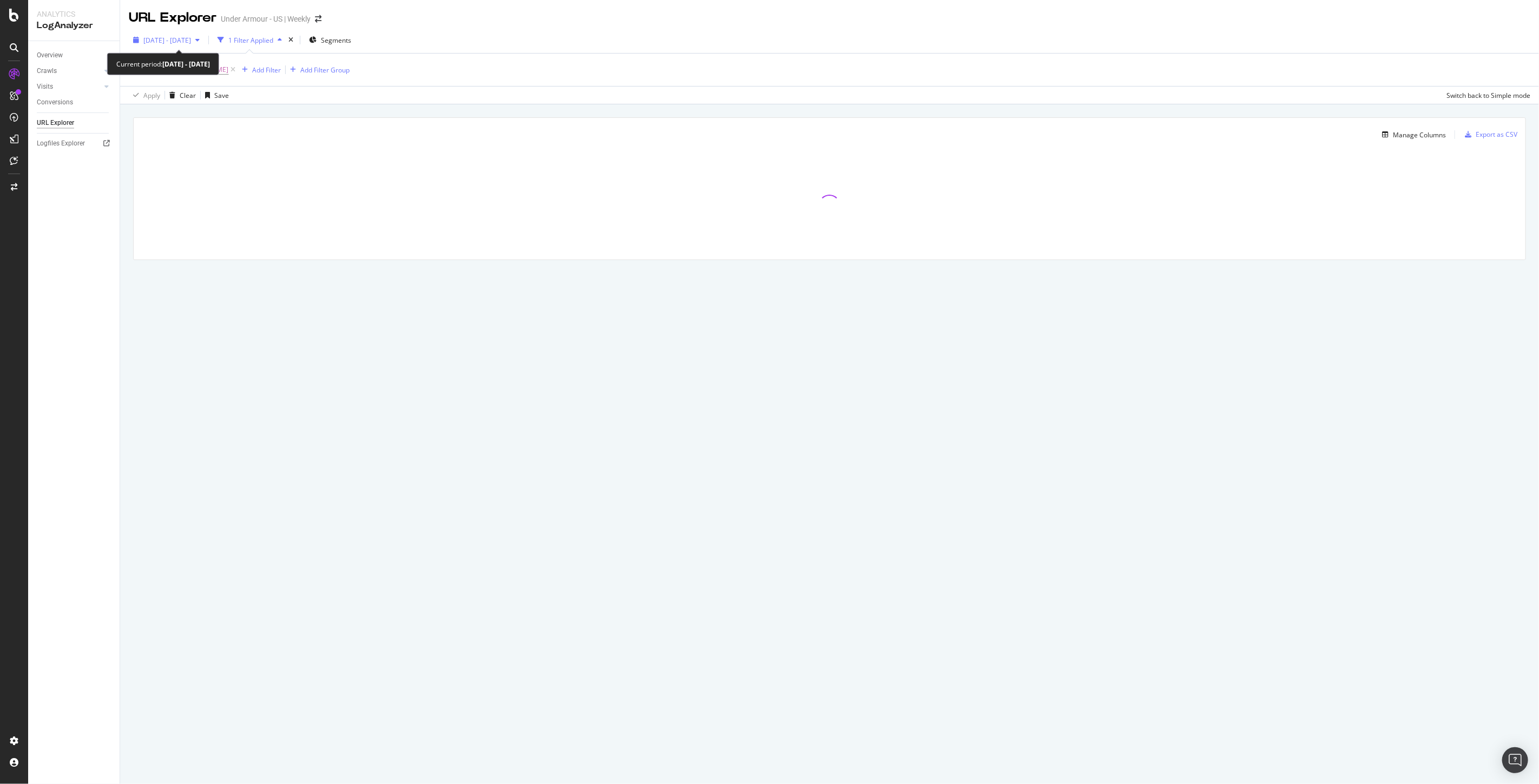
click at [200, 41] on icon "button" at bounding box center [197, 40] width 5 height 6
click at [167, 91] on div "Last 28 Days" at bounding box center [176, 90] width 38 height 9
type input "[DATE]"
click at [259, 198] on div "Apply" at bounding box center [250, 201] width 17 height 9
click at [1418, 138] on div "Manage Columns" at bounding box center [1419, 135] width 53 height 9
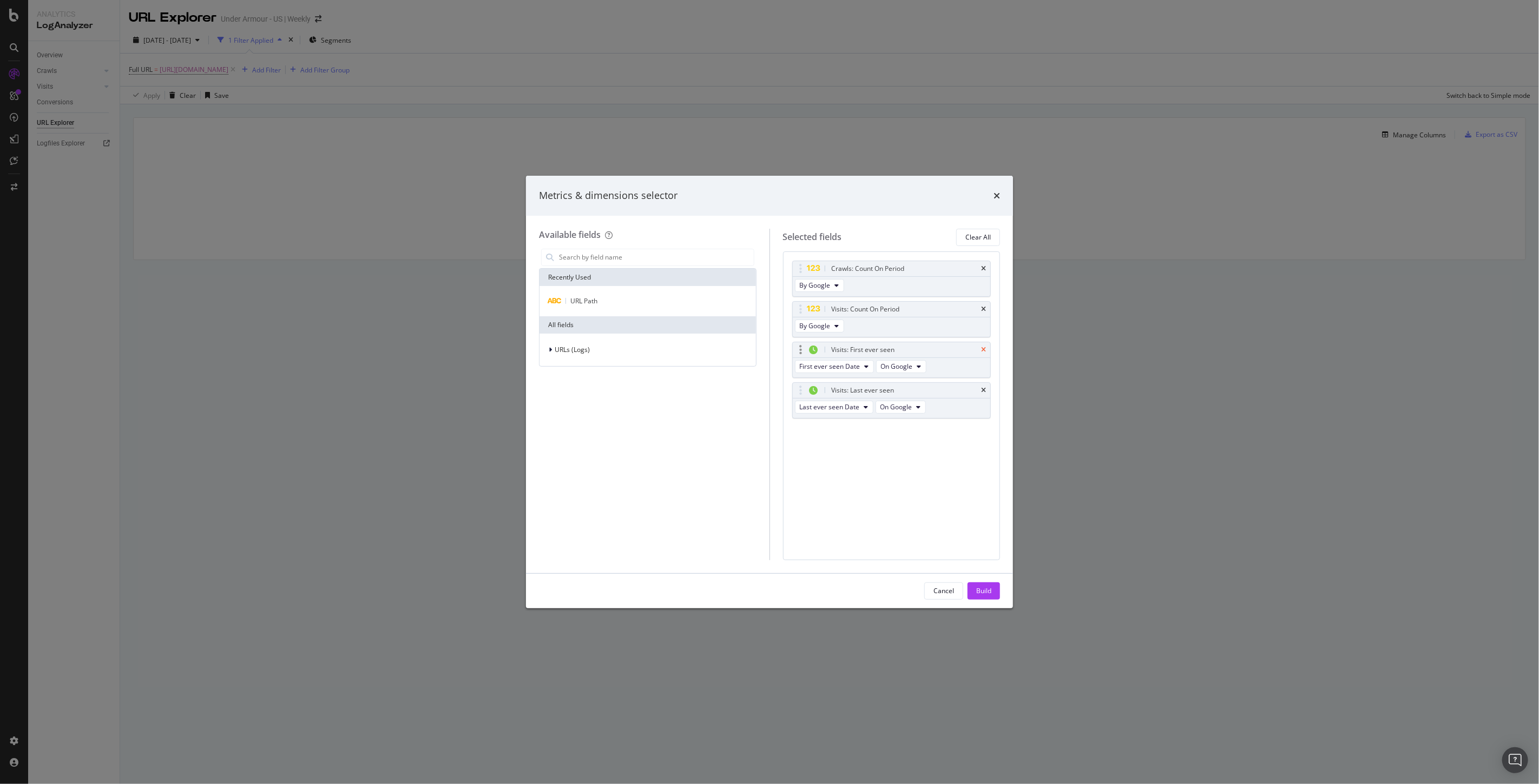
click at [985, 348] on icon "times" at bounding box center [983, 349] width 5 height 6
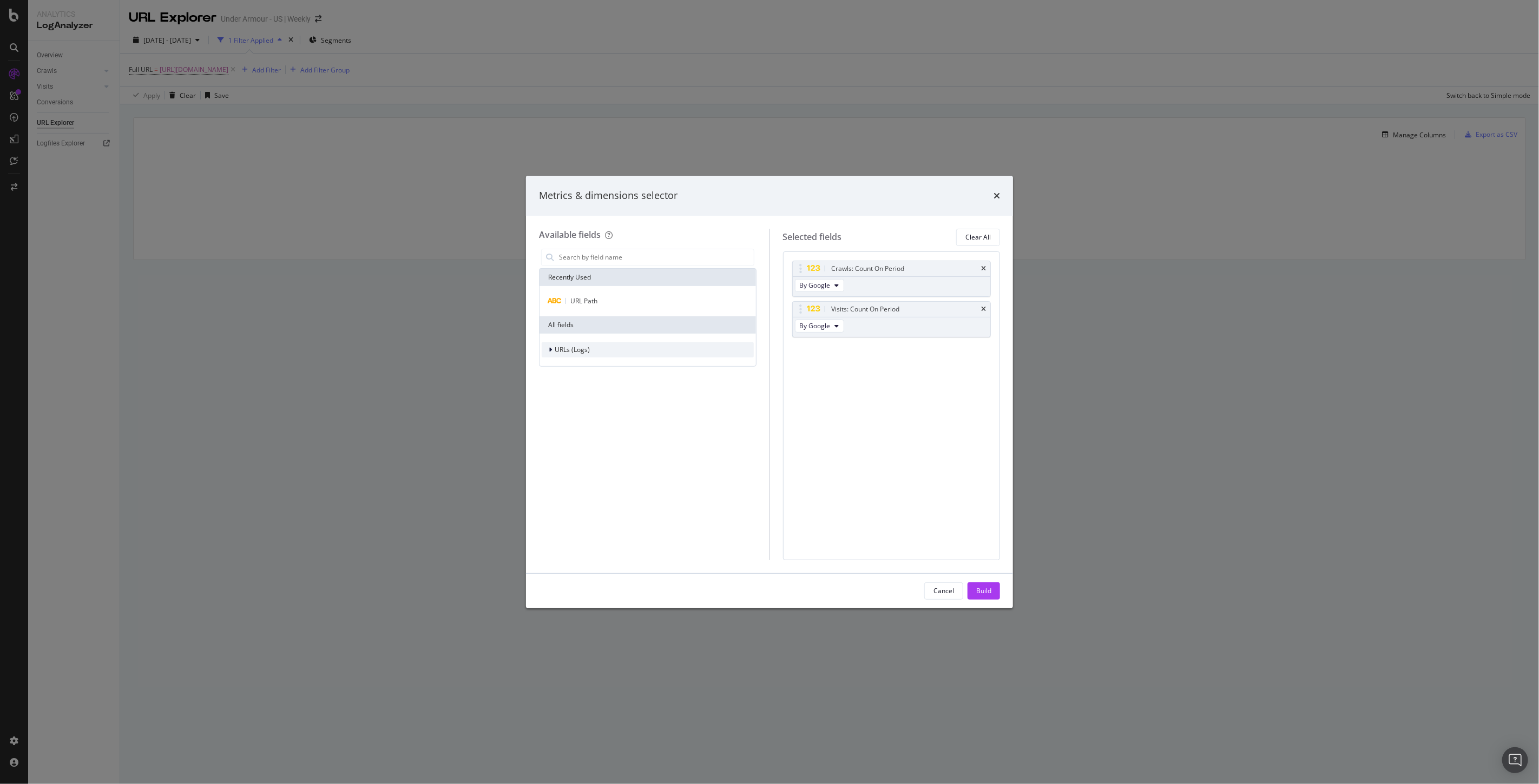
click at [564, 346] on span "URLs (Logs)" at bounding box center [572, 349] width 35 height 9
click at [559, 399] on icon "modal" at bounding box center [557, 399] width 3 height 6
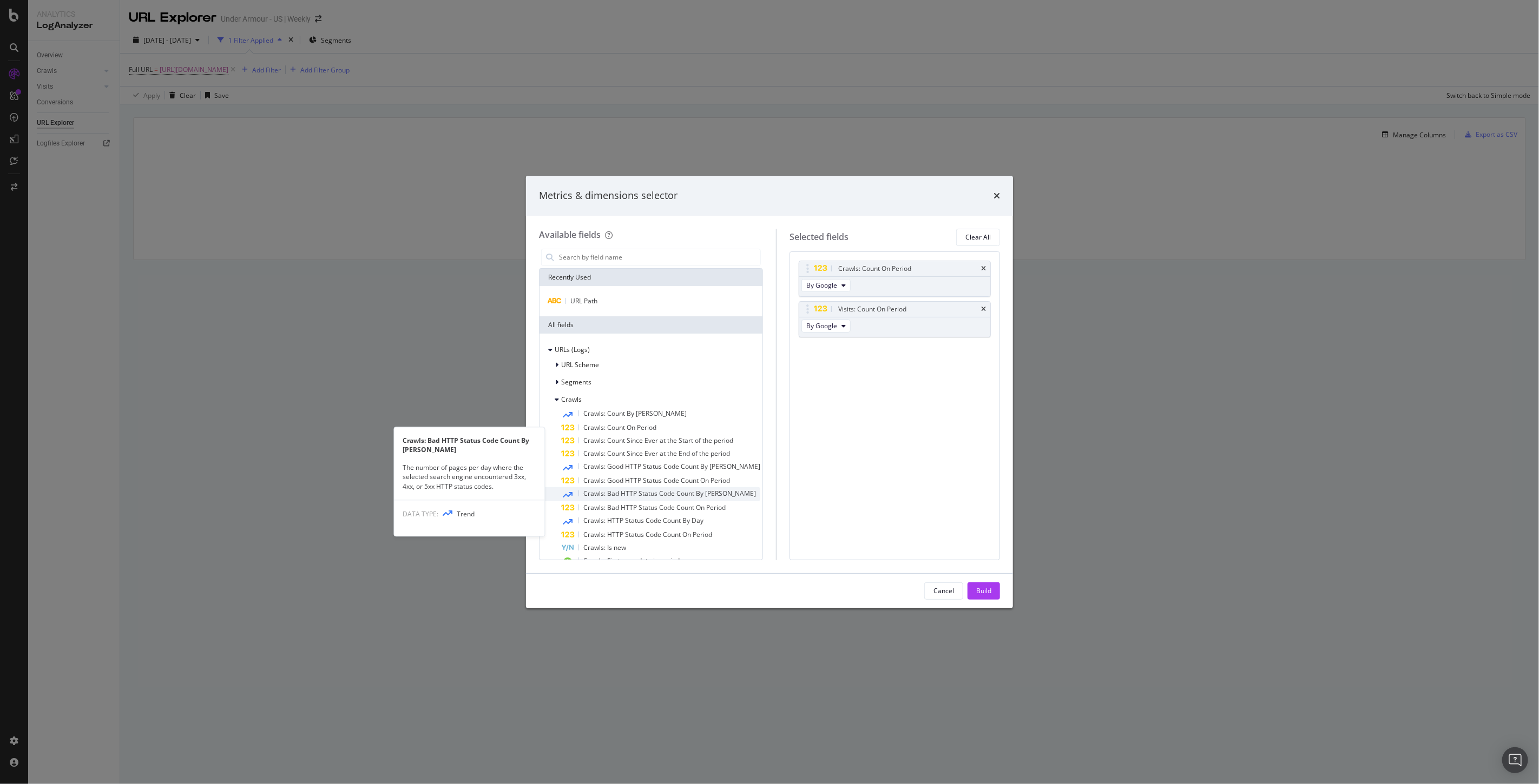
scroll to position [60, 0]
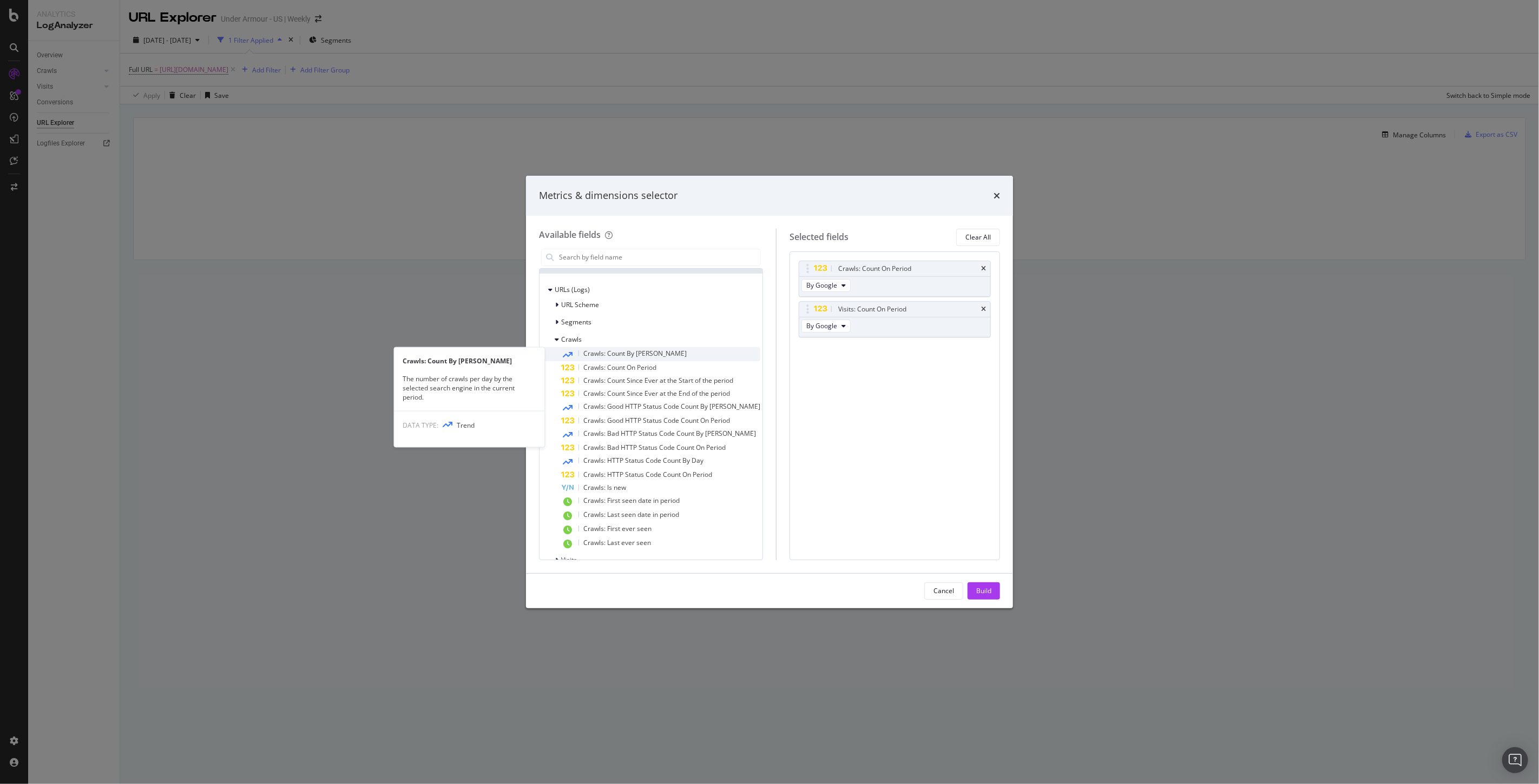
click at [619, 350] on span "Crawls: Count By Day" at bounding box center [635, 353] width 104 height 9
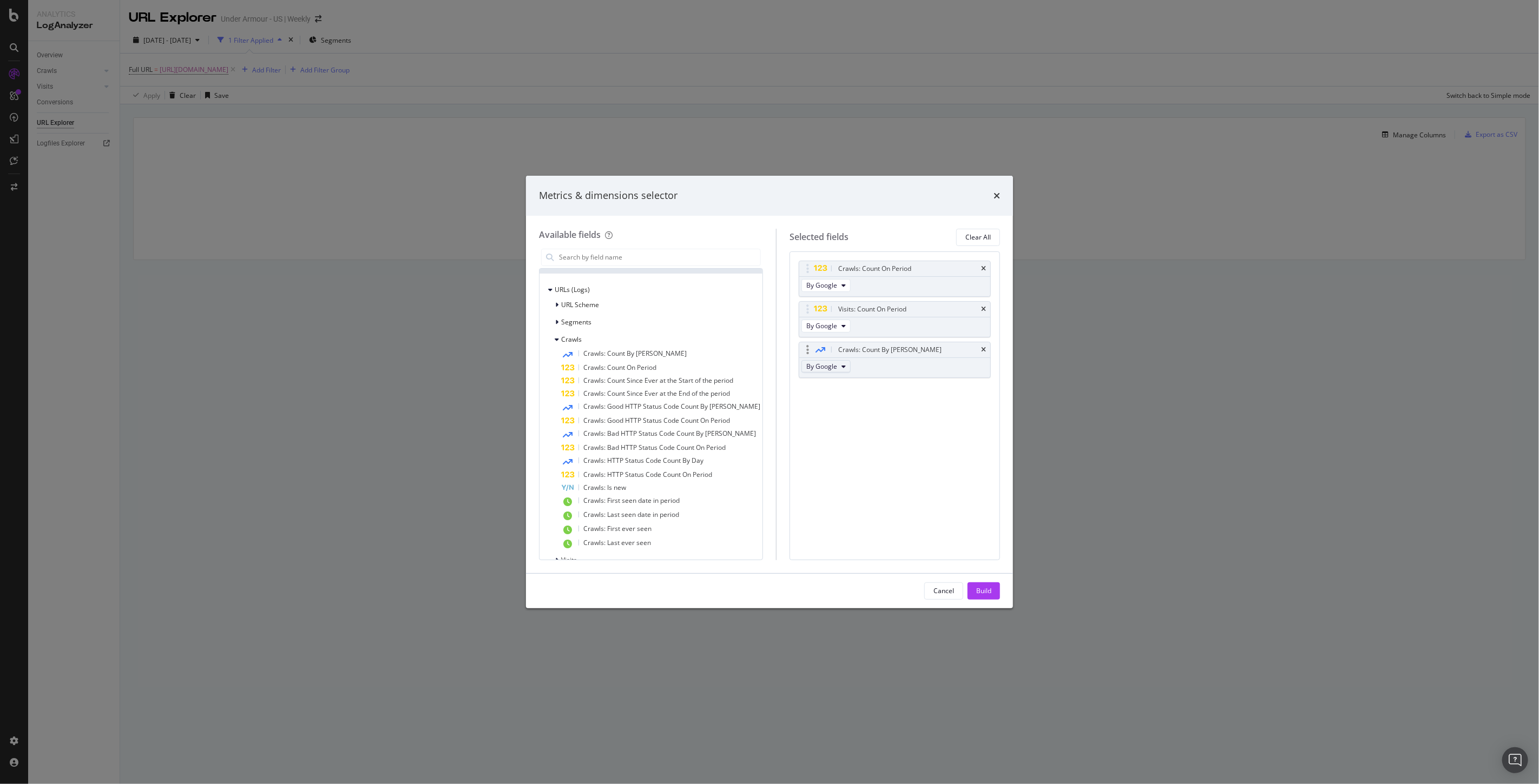
click at [821, 366] on span "By Google" at bounding box center [821, 366] width 31 height 9
click at [945, 419] on div "Crawls: Count On Period By Google Visits: Count On Period By Google Crawls: Cou…" at bounding box center [895, 405] width 211 height 309
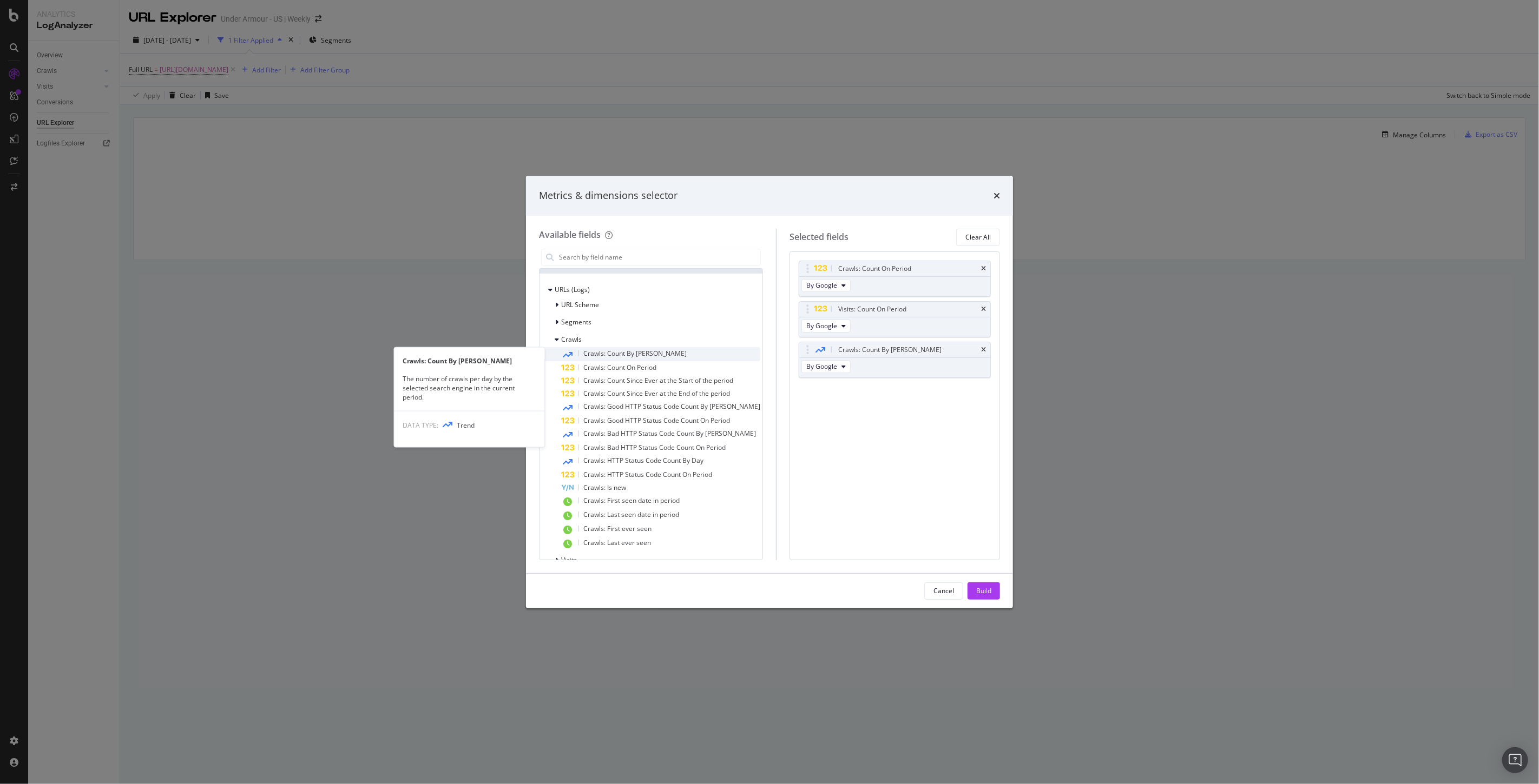
click at [615, 350] on span "Crawls: Count By Day" at bounding box center [635, 353] width 104 height 9
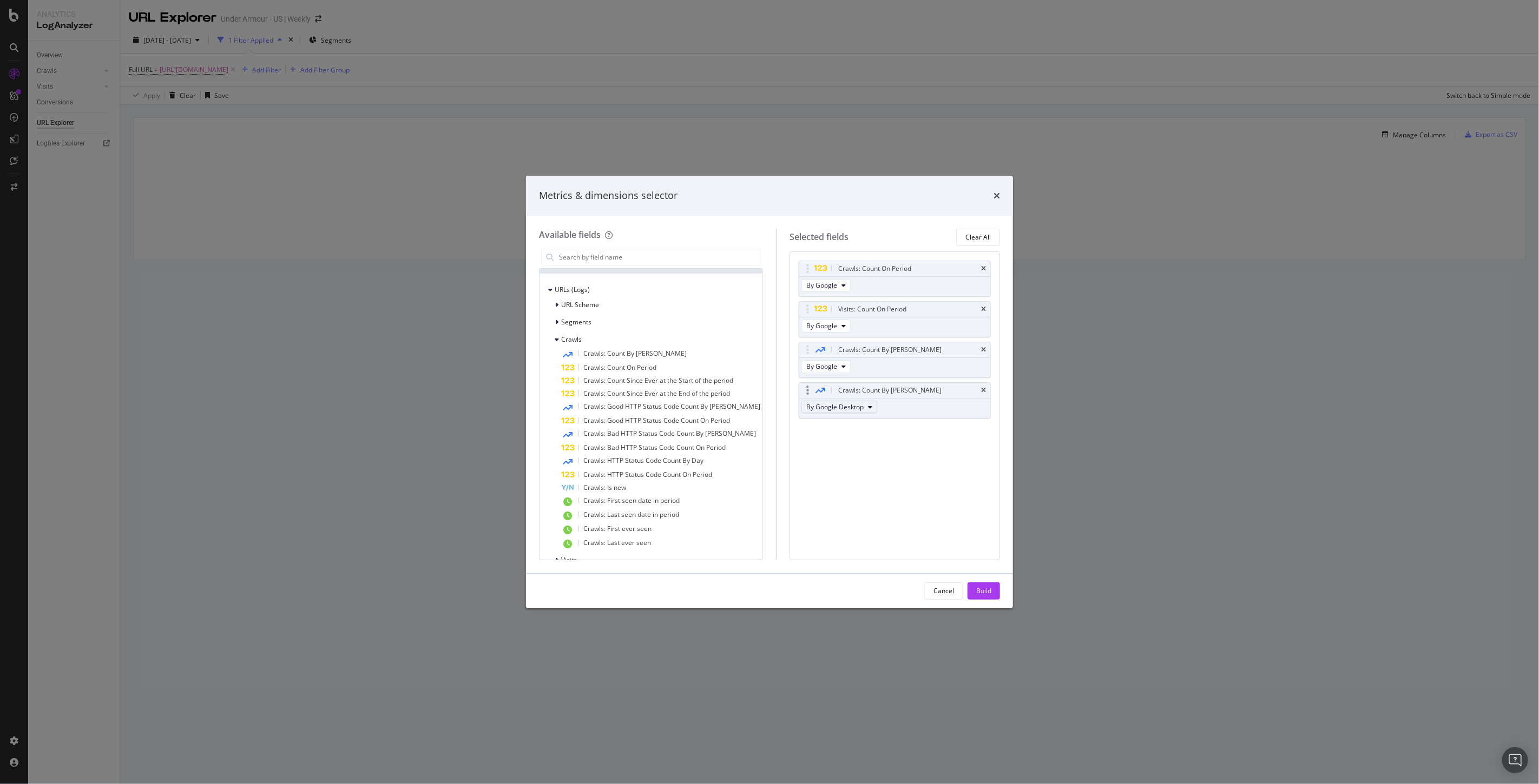
click at [855, 402] on button "By Google Desktop" at bounding box center [839, 407] width 76 height 13
click at [861, 447] on span "By ChatGPT-User" at bounding box center [847, 446] width 85 height 10
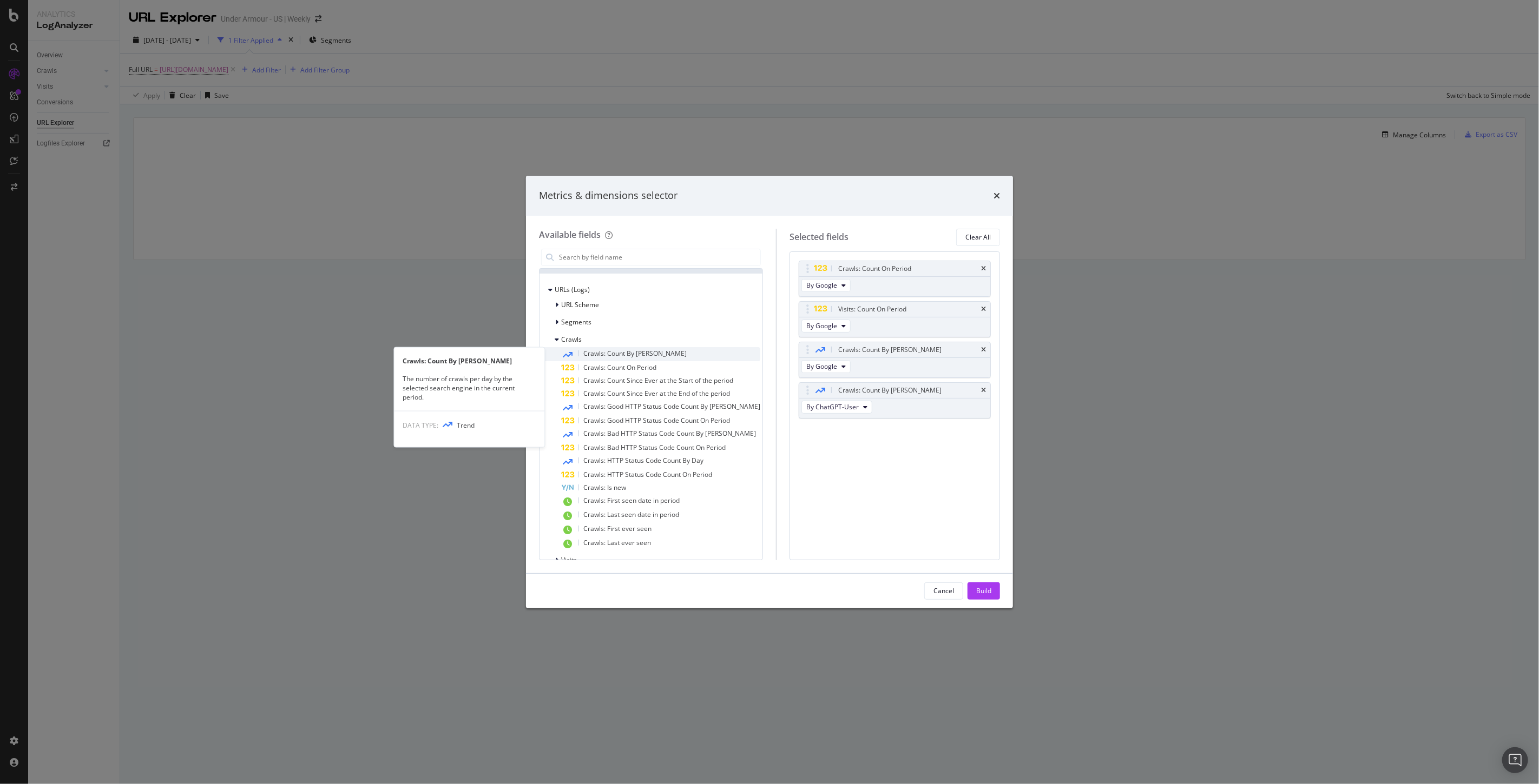
click at [617, 350] on span "Crawls: Count By Day" at bounding box center [635, 353] width 104 height 9
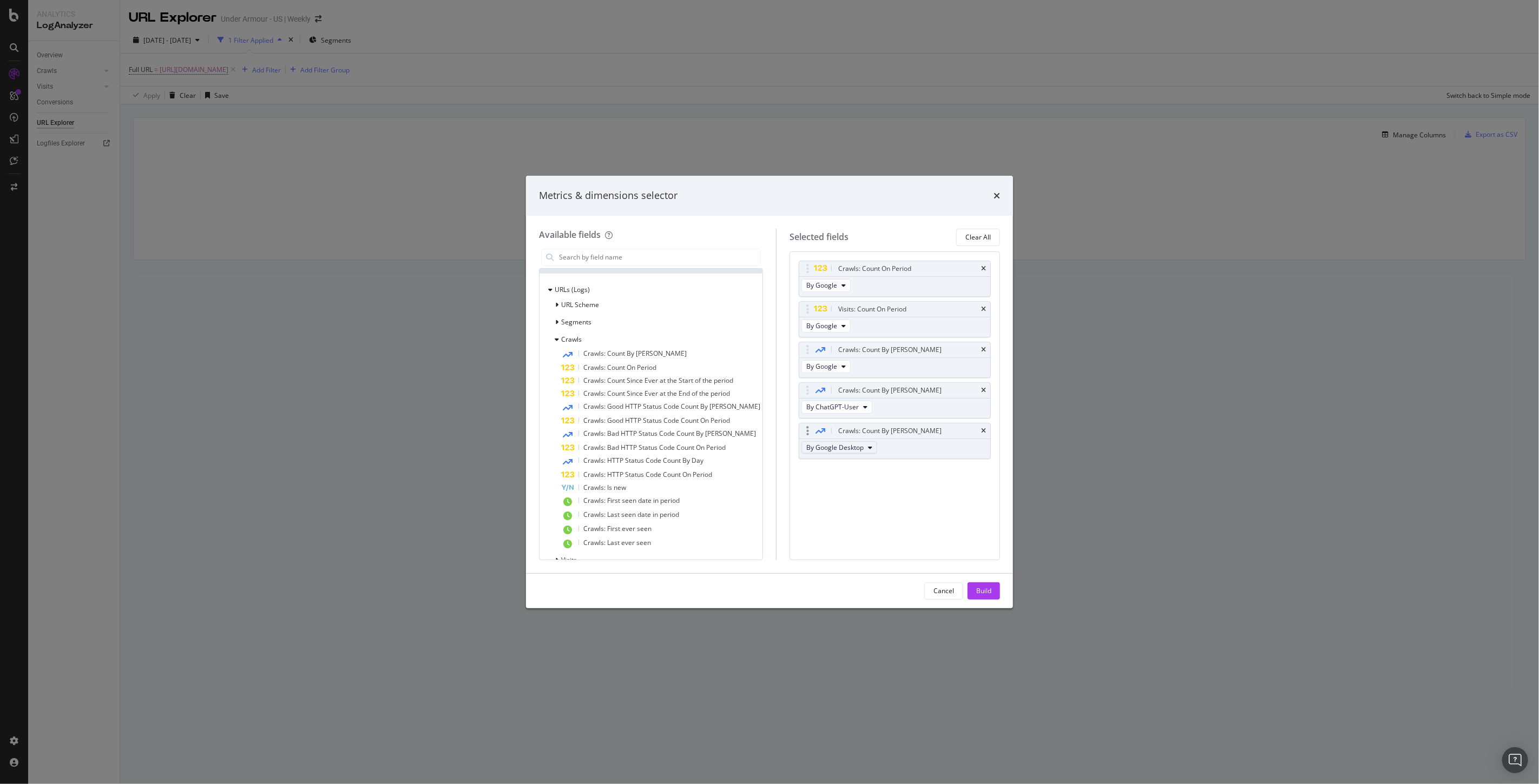
click at [831, 449] on span "By Google Desktop" at bounding box center [834, 448] width 58 height 9
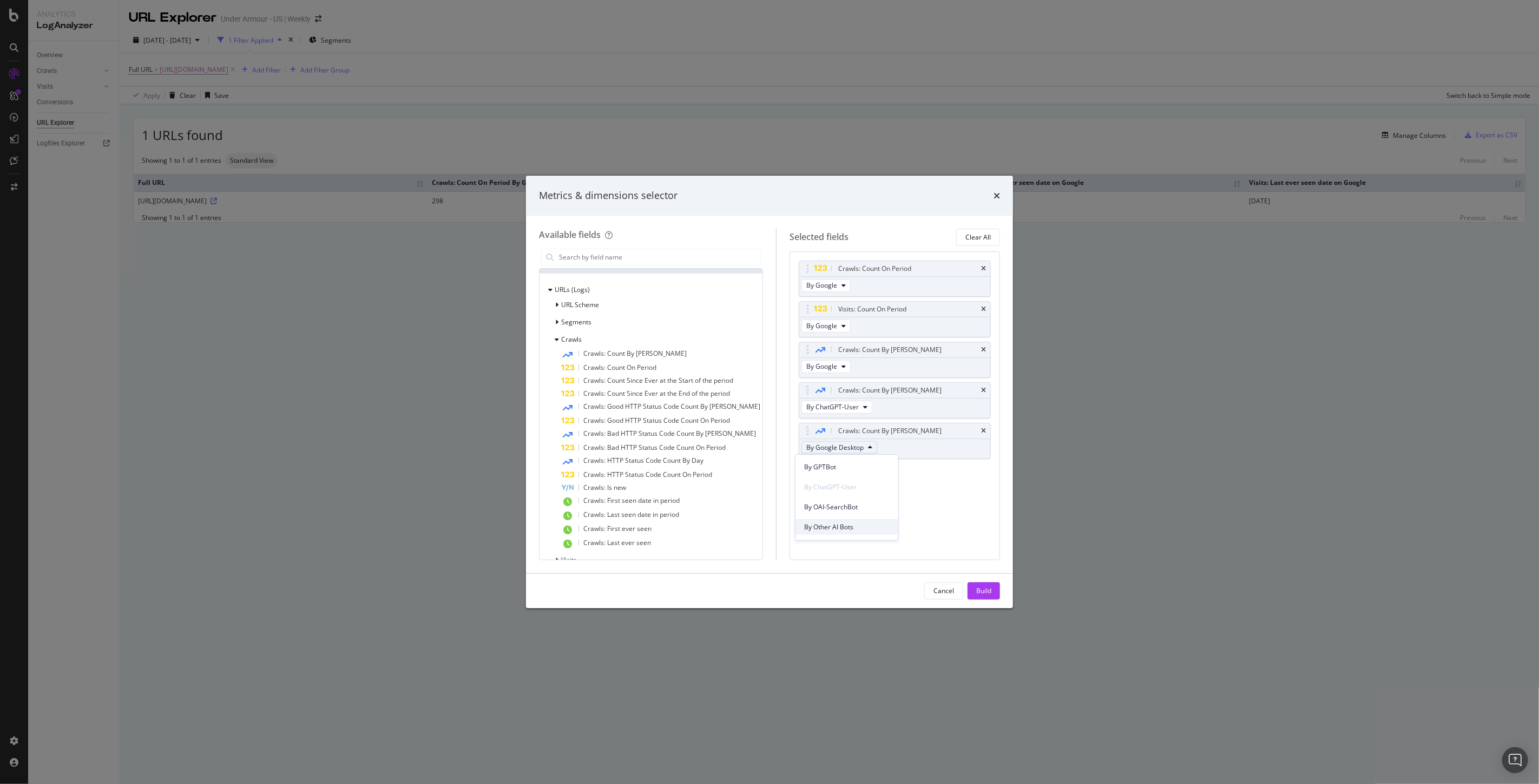
click at [837, 523] on span "By Other AI Bots" at bounding box center [847, 527] width 85 height 10
click at [851, 403] on span "By ChatGPT-User" at bounding box center [832, 407] width 52 height 9
click at [824, 465] on span "By OpenAI" at bounding box center [847, 466] width 85 height 10
click at [823, 366] on span "By Google" at bounding box center [821, 366] width 31 height 9
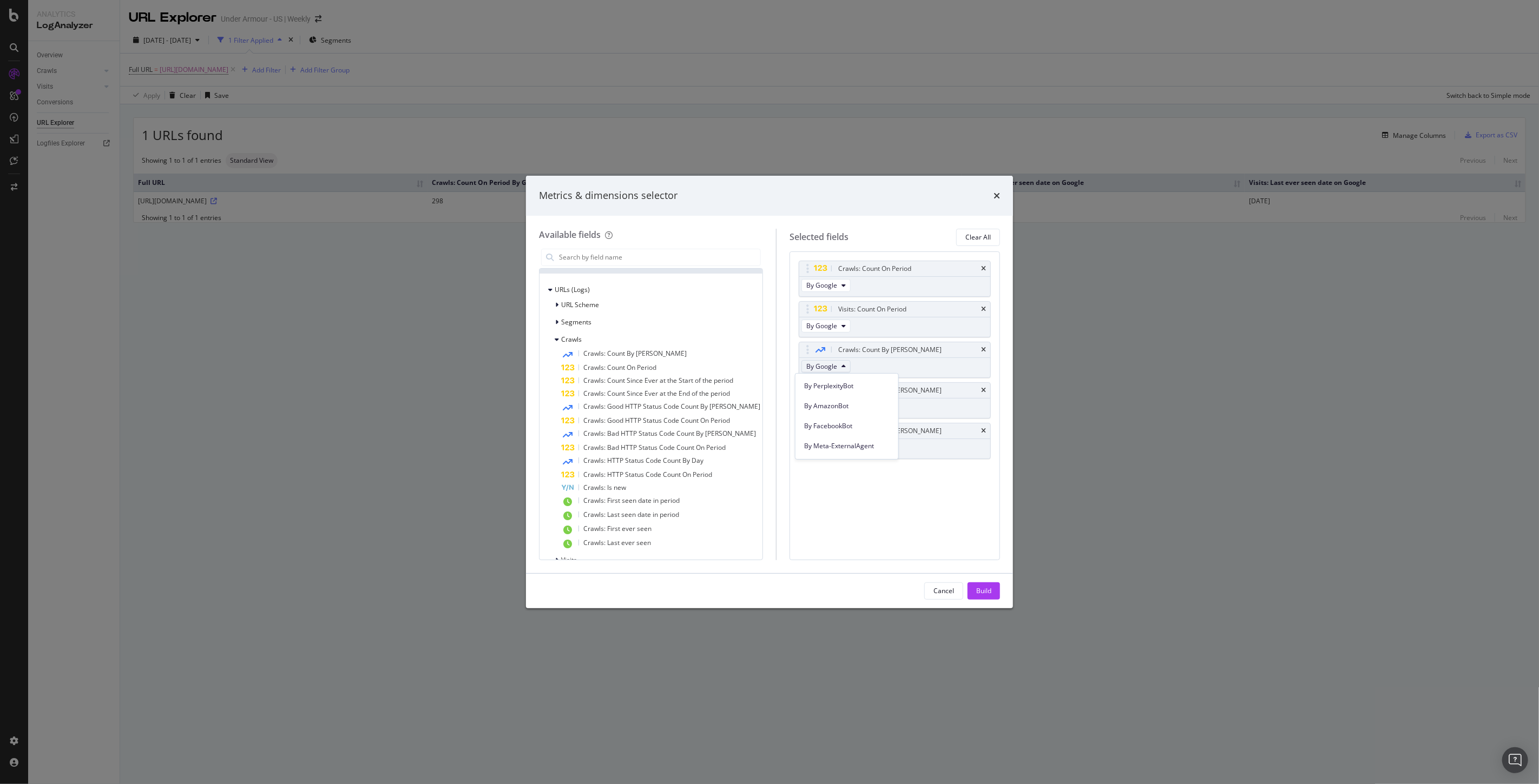
scroll to position [538, 0]
click at [987, 590] on div "Build" at bounding box center [984, 590] width 15 height 9
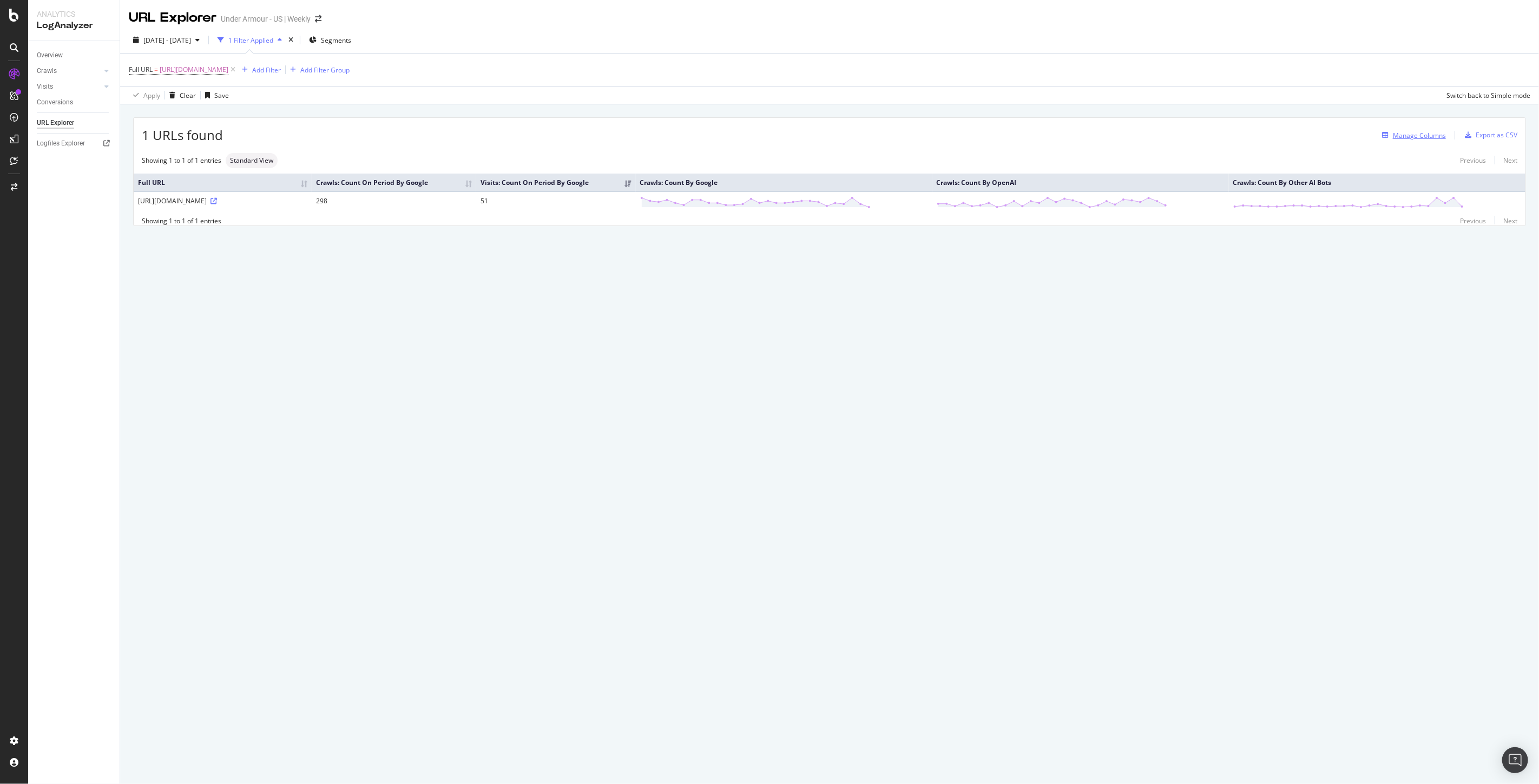
click at [1403, 140] on div "Manage Columns" at bounding box center [1419, 135] width 53 height 9
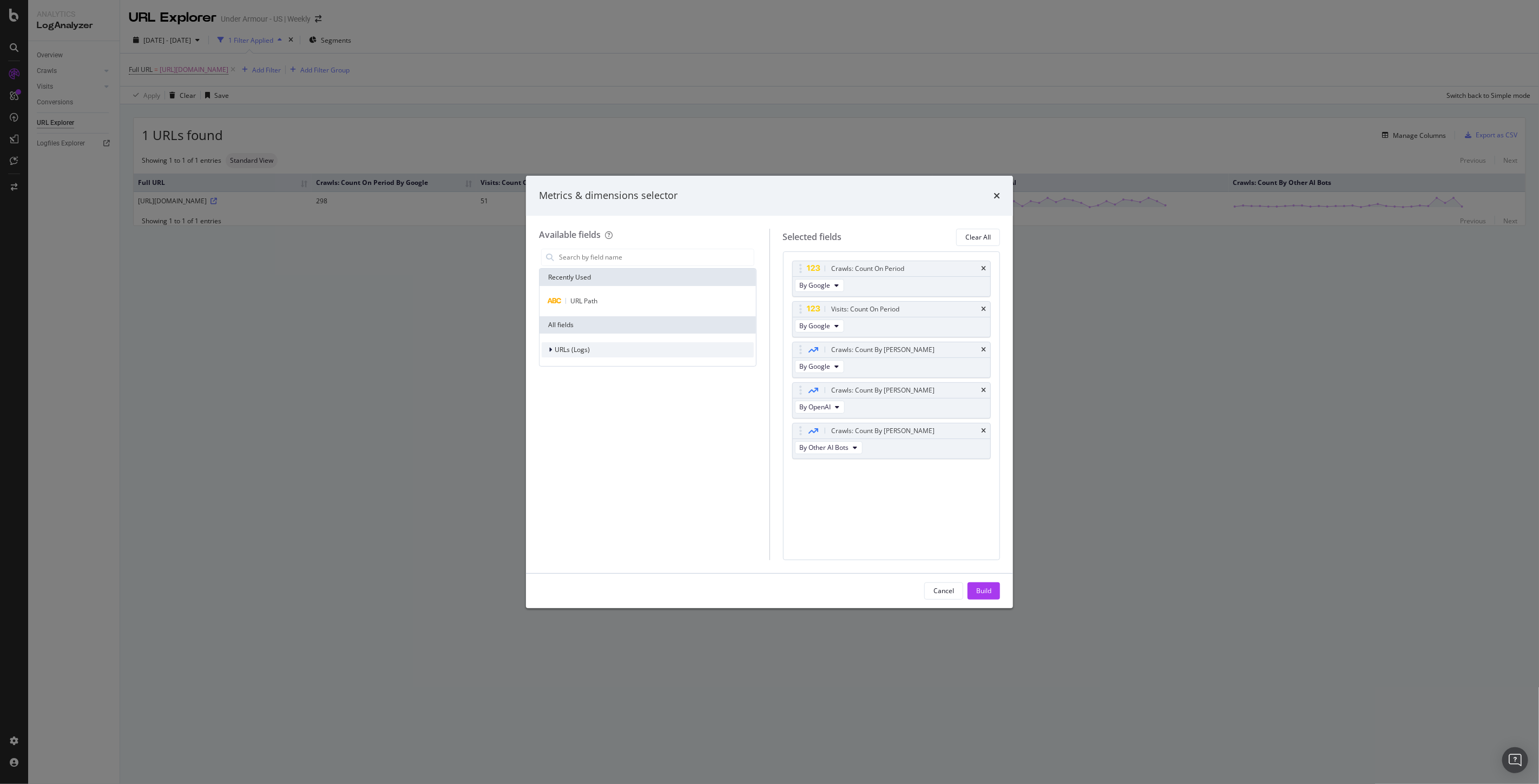
click at [574, 349] on span "URLs (Logs)" at bounding box center [572, 349] width 35 height 9
click at [567, 395] on span "Crawls" at bounding box center [571, 399] width 21 height 9
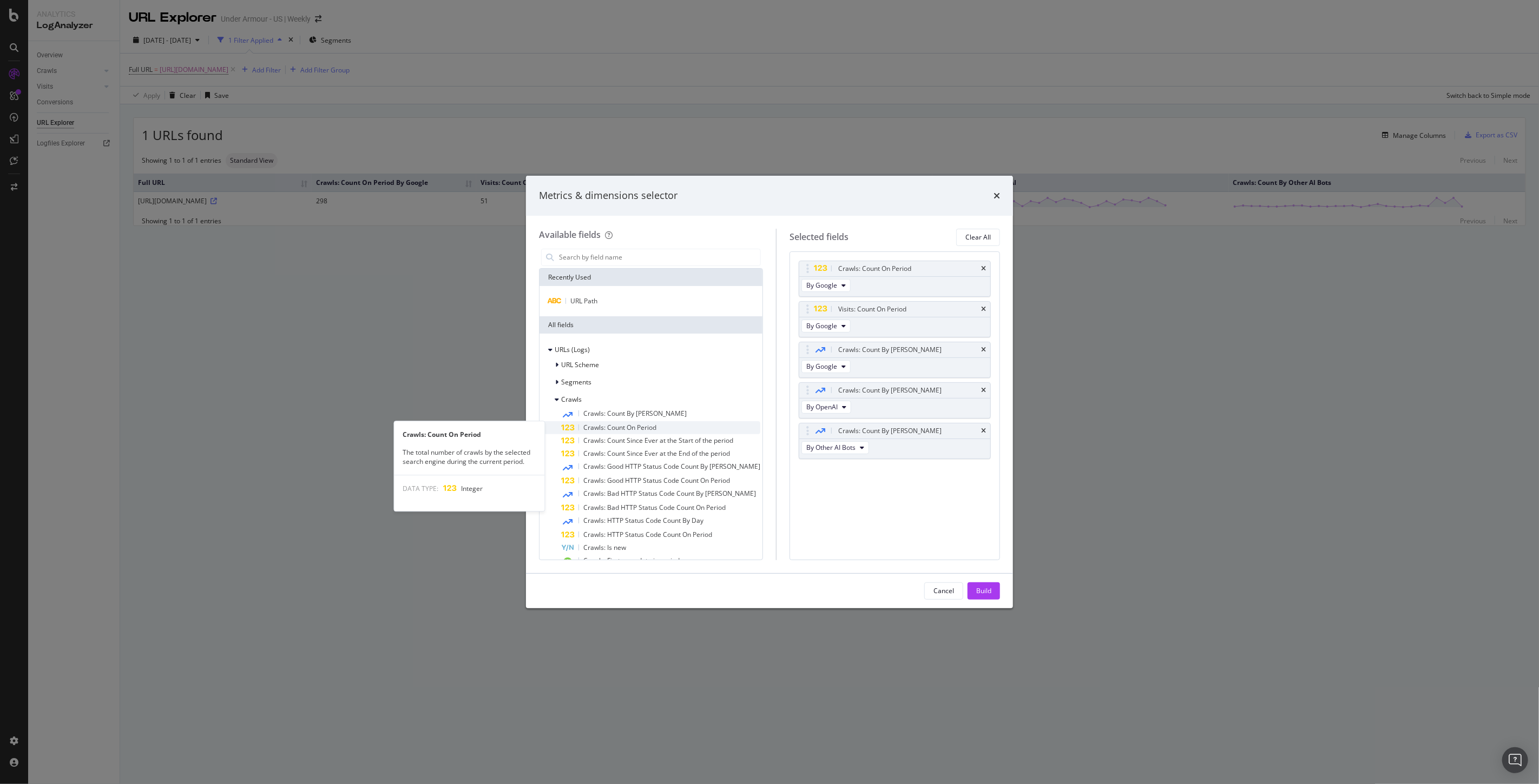
click at [656, 424] on span "Crawls: Count On Period" at bounding box center [619, 428] width 73 height 9
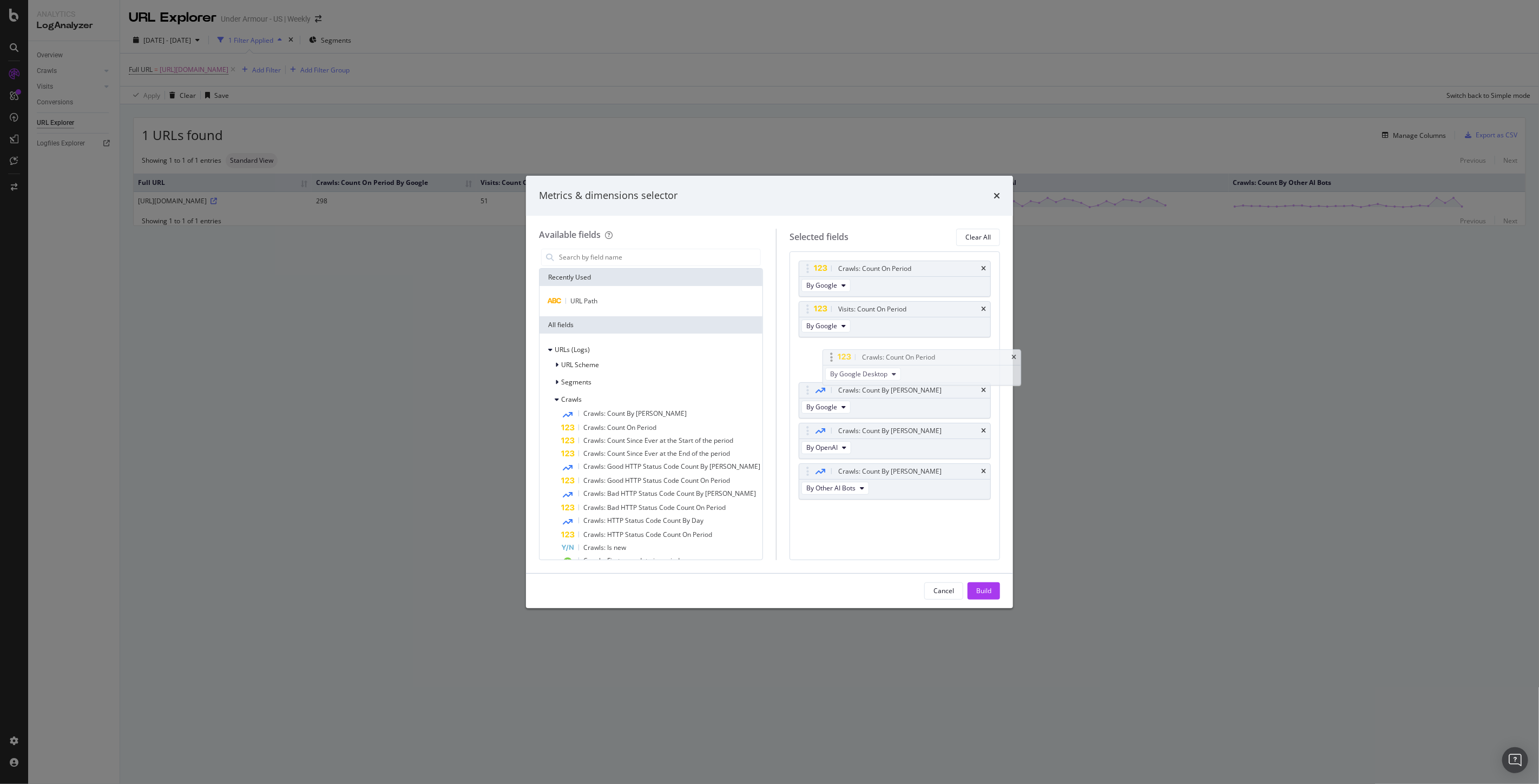
drag, startPoint x: 802, startPoint y: 471, endPoint x: 832, endPoint y: 357, distance: 117.9
click at [832, 357] on body "Analytics LogAnalyzer Overview Crawls Daily Distribution Segments Distribution …" at bounding box center [769, 392] width 1539 height 784
click at [850, 366] on span "By Google Desktop" at bounding box center [834, 366] width 58 height 9
click at [826, 442] on span "By Bing" at bounding box center [847, 446] width 85 height 10
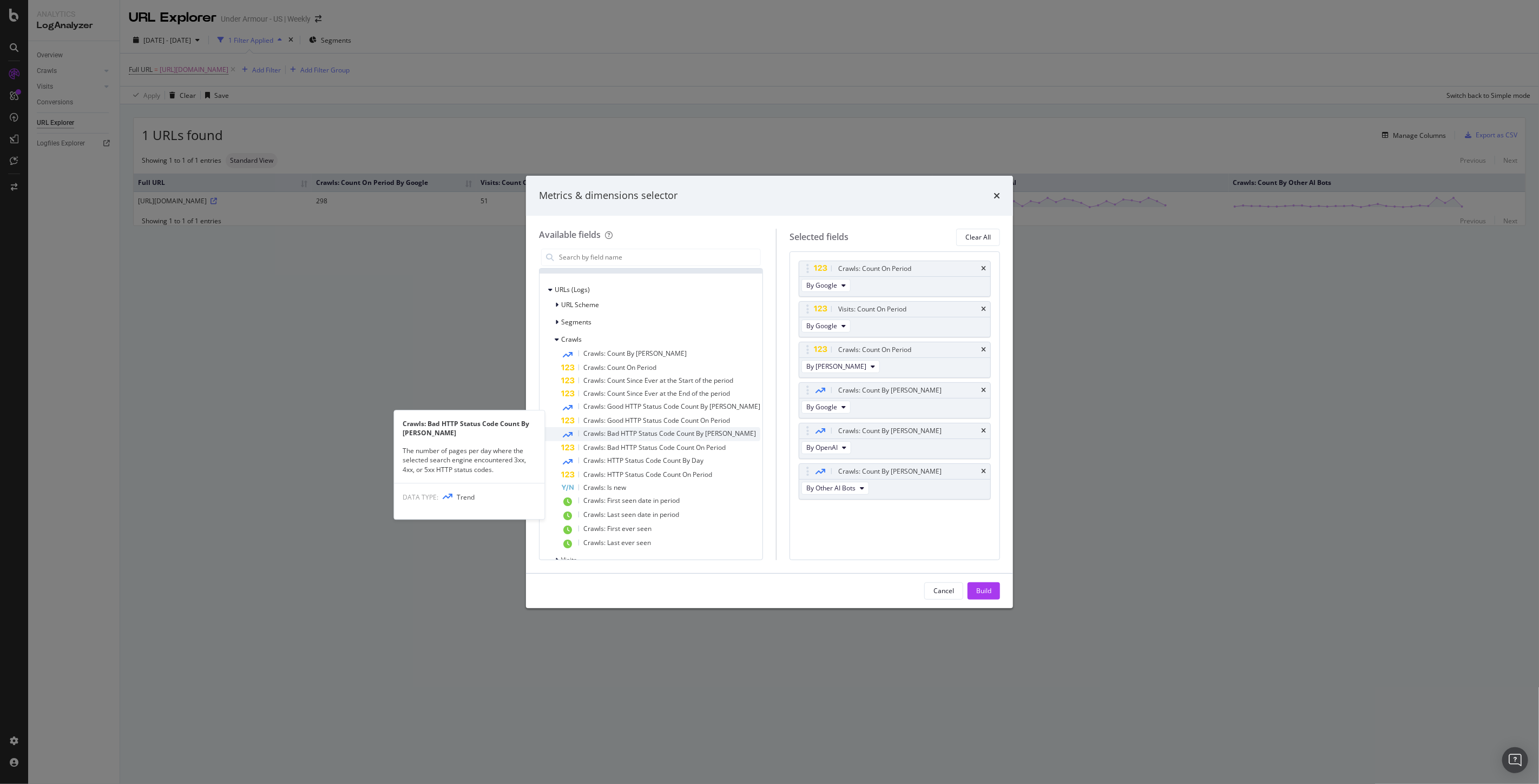
scroll to position [77, 0]
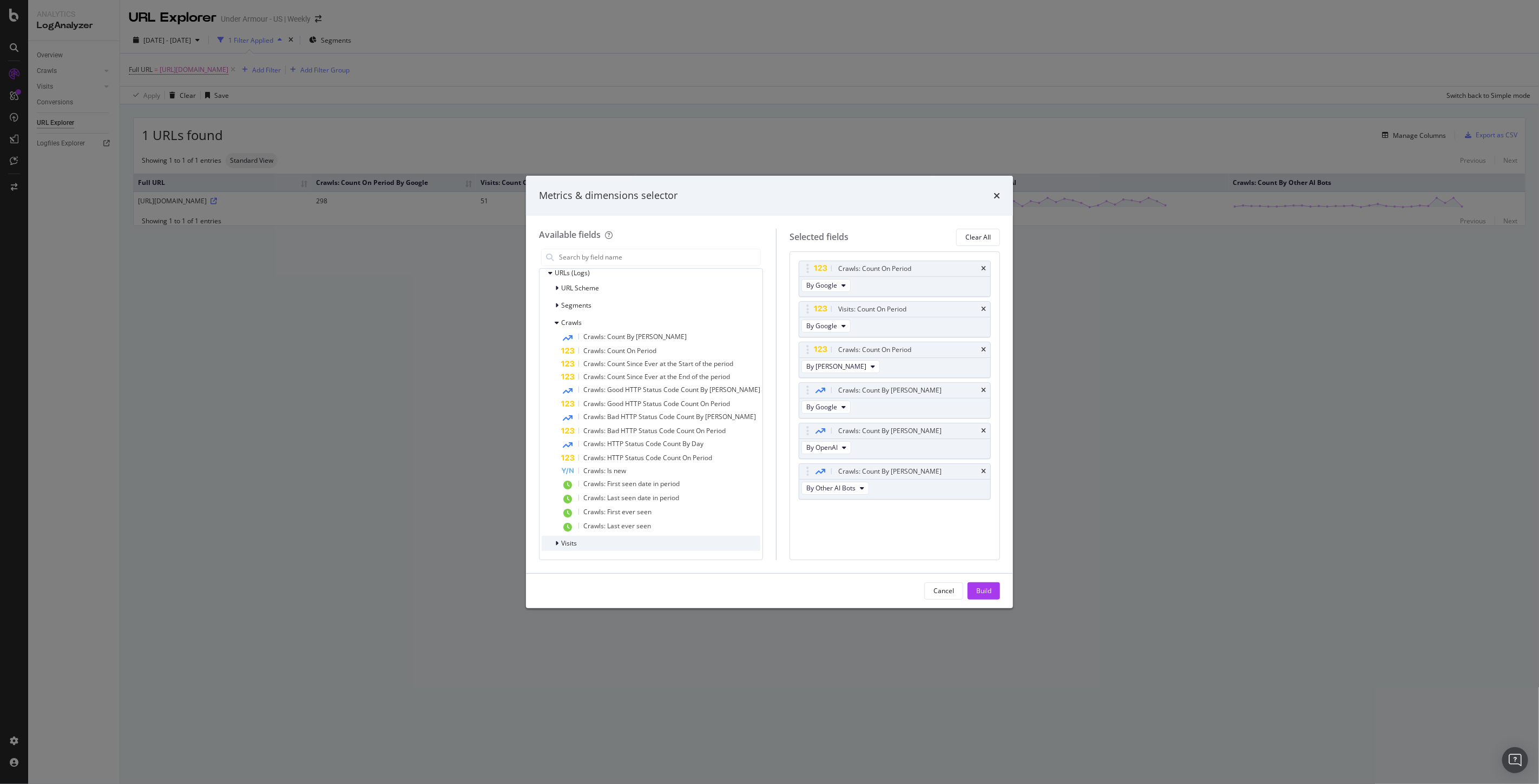
click at [572, 536] on div "Visits" at bounding box center [651, 544] width 219 height 15
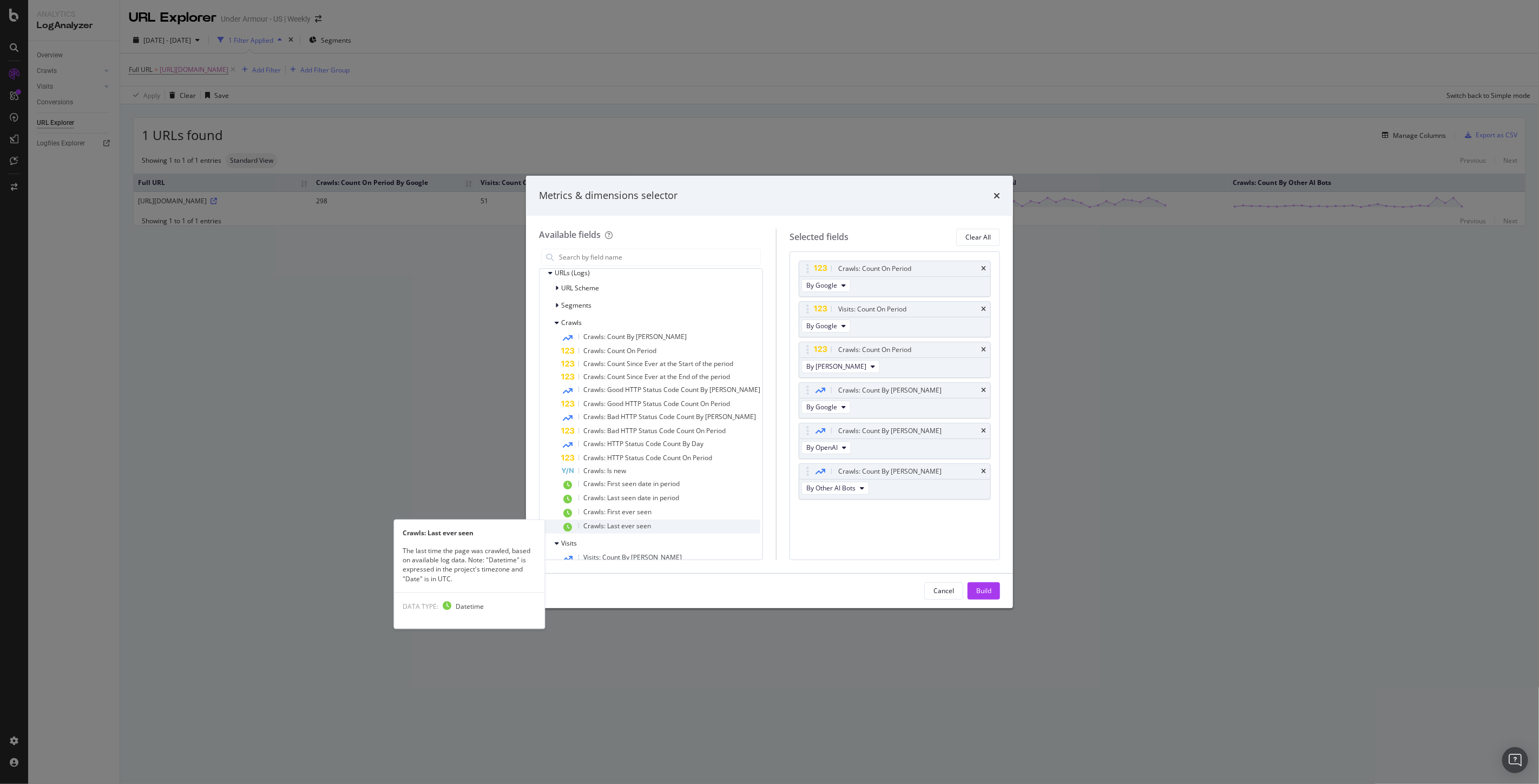
scroll to position [197, 0]
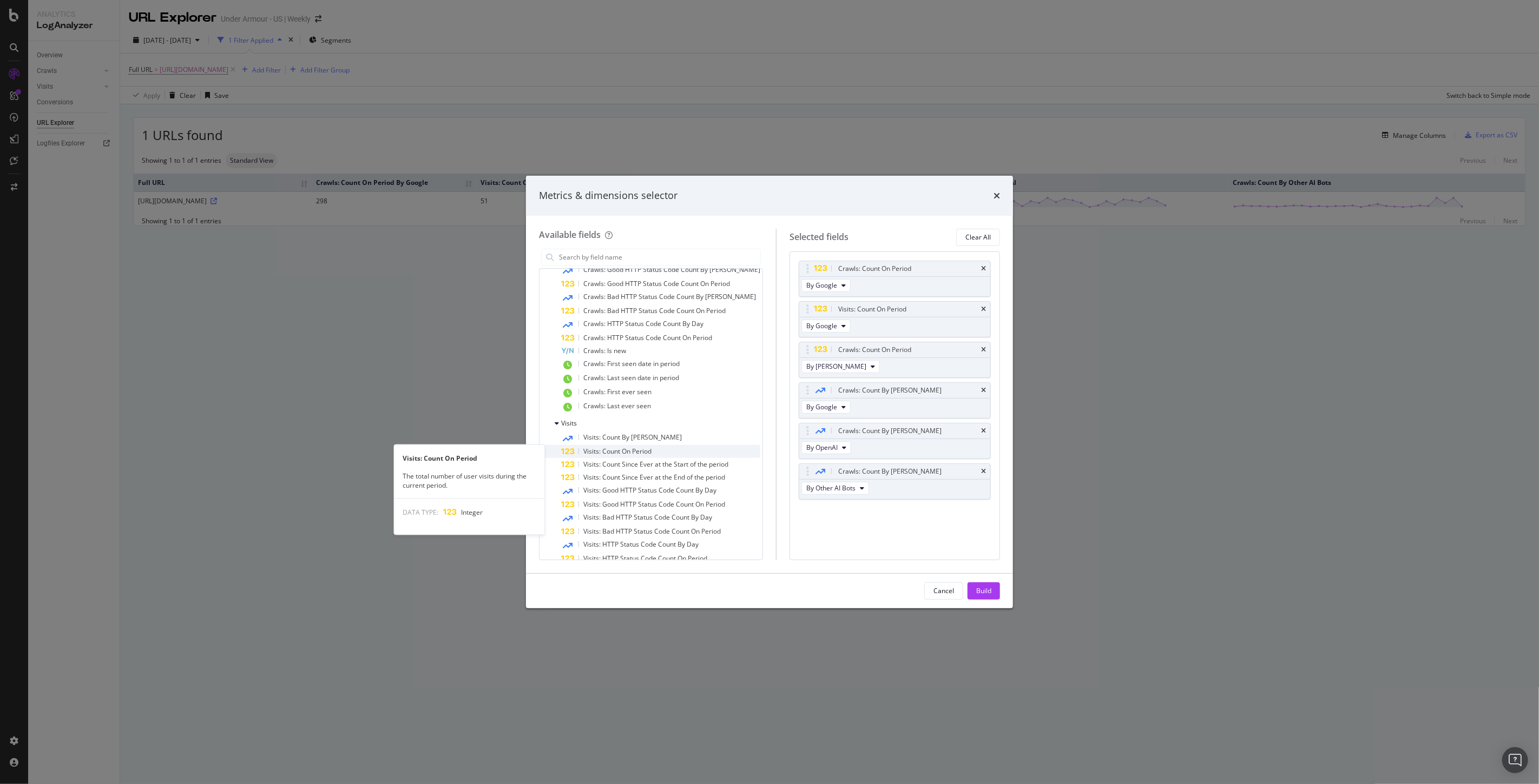
click at [649, 451] on span "Visits: Count On Period" at bounding box center [617, 452] width 68 height 9
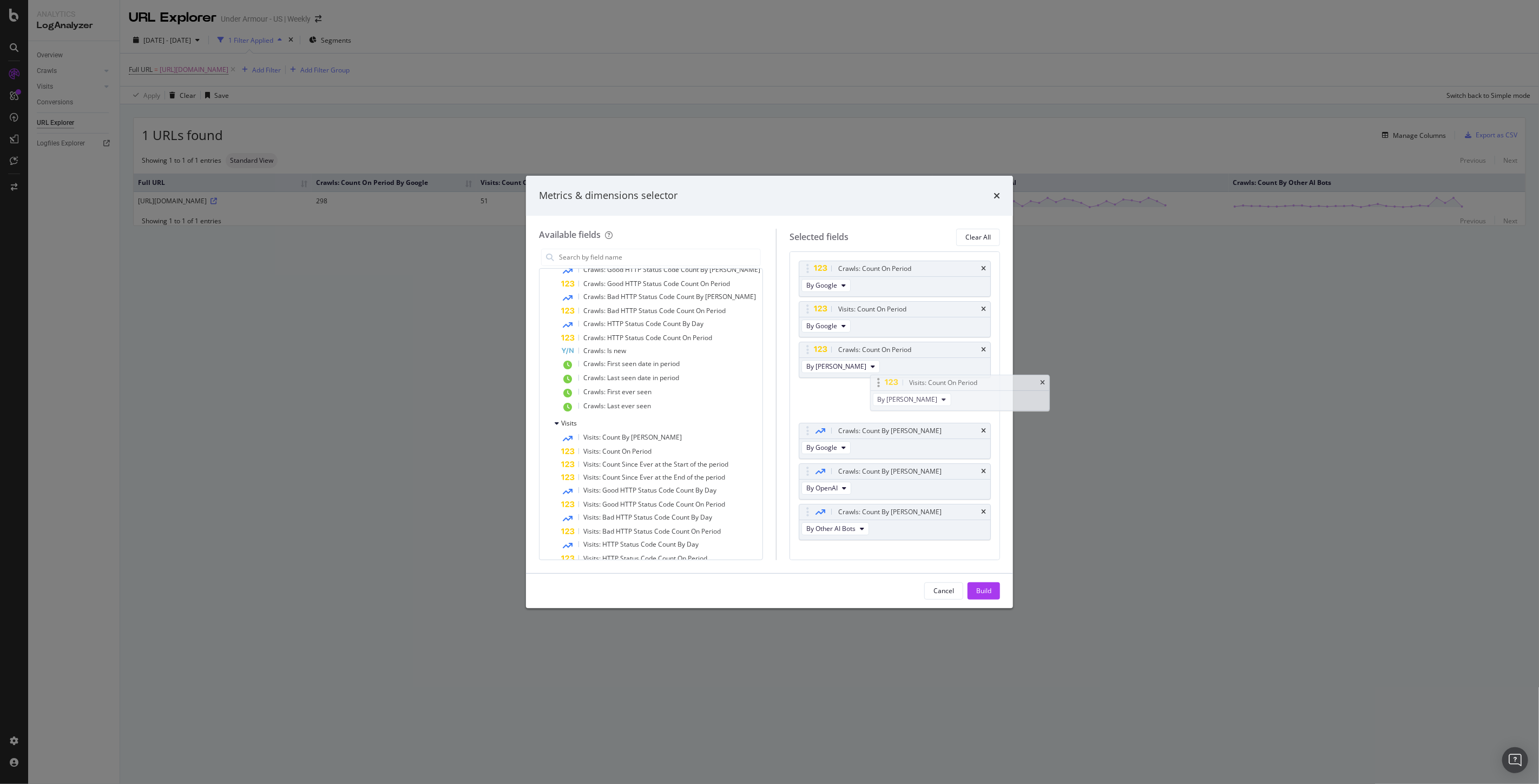
drag, startPoint x: 810, startPoint y: 515, endPoint x: 874, endPoint y: 386, distance: 144.0
click at [877, 385] on body "Analytics LogAnalyzer Overview Crawls Daily Distribution Segments Distribution …" at bounding box center [769, 392] width 1539 height 784
click at [981, 590] on div "Build" at bounding box center [984, 590] width 15 height 9
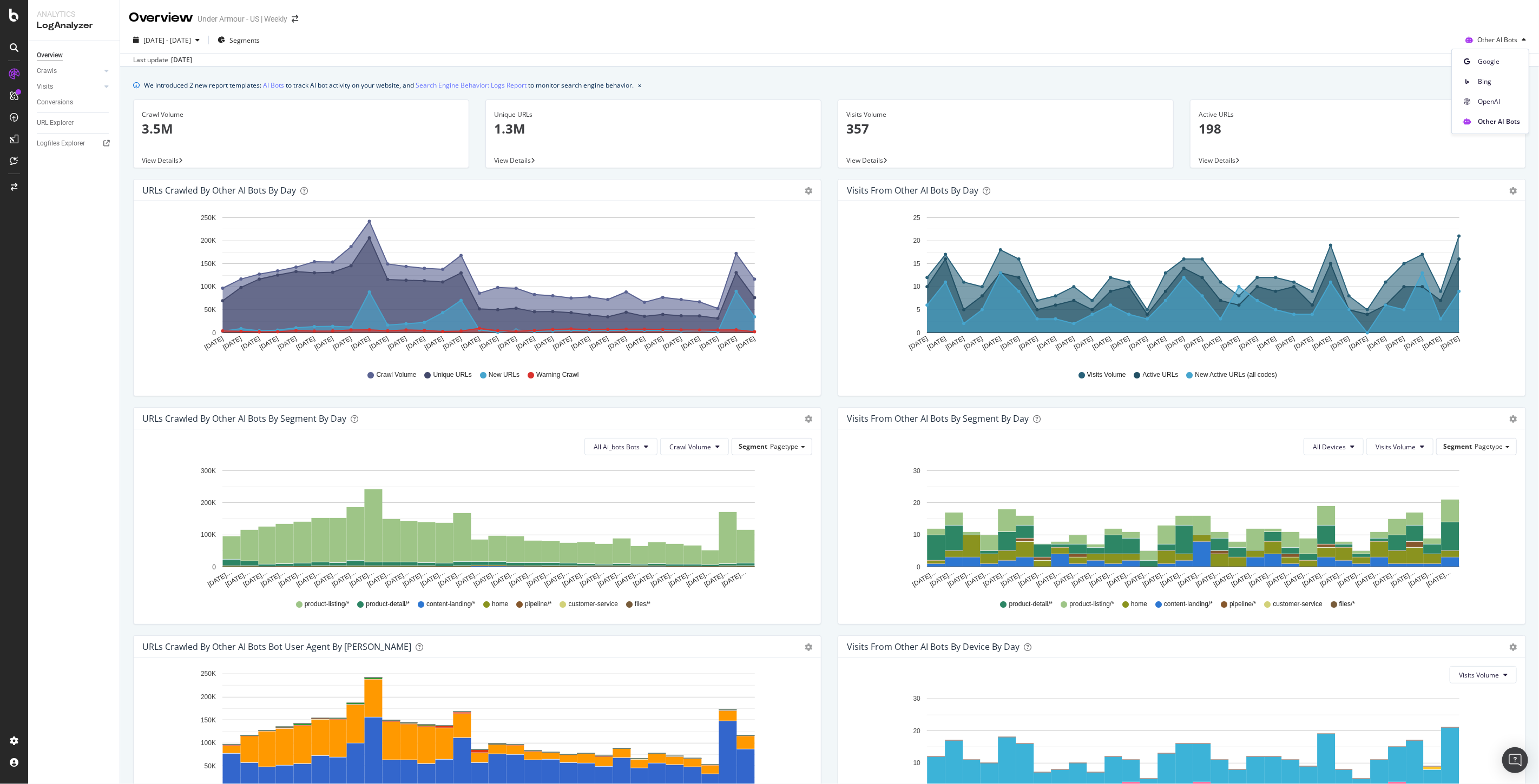
click at [513, 61] on div "Last update [DATE]" at bounding box center [829, 59] width 1419 height 13
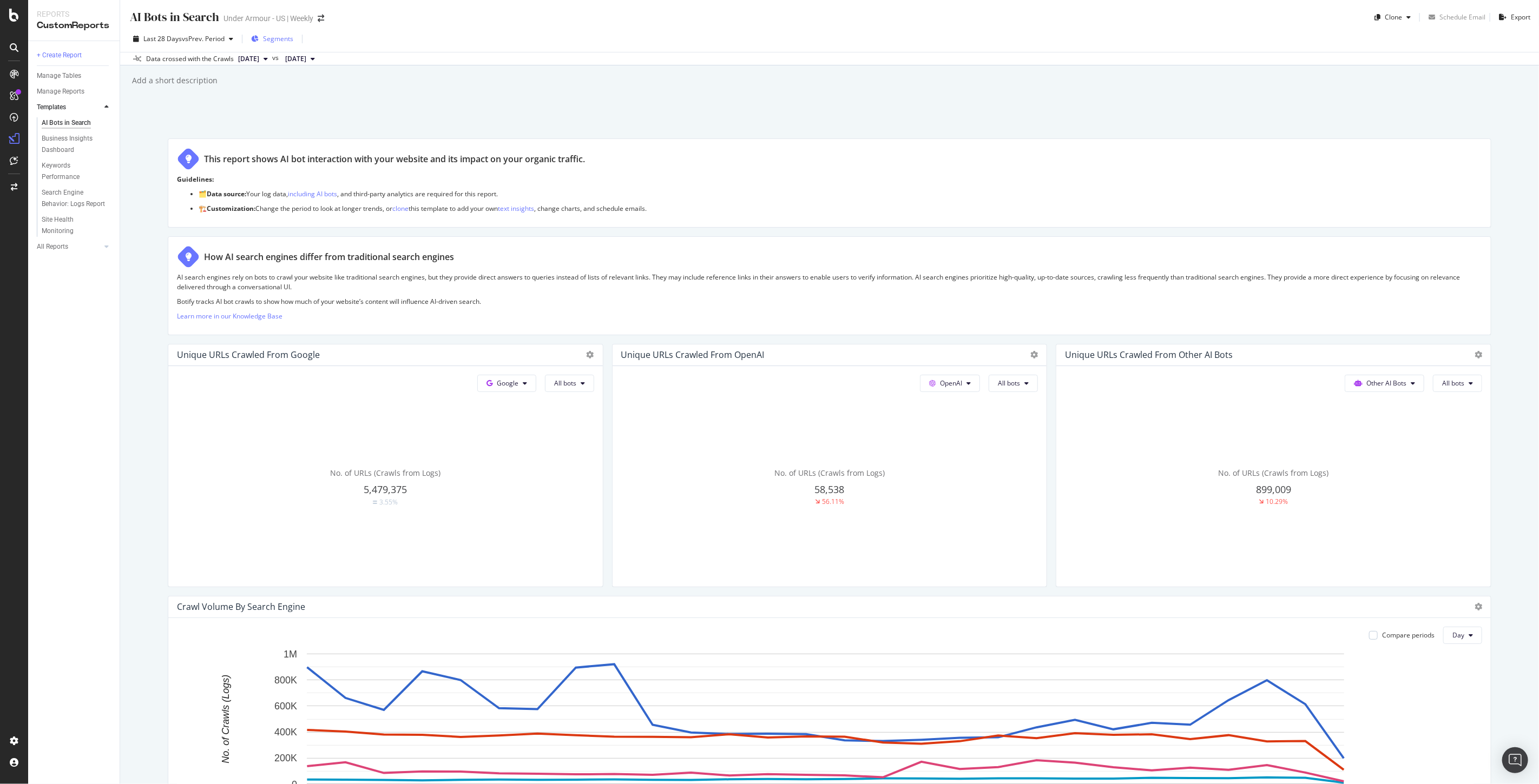
click at [272, 41] on span "Segments" at bounding box center [277, 38] width 30 height 9
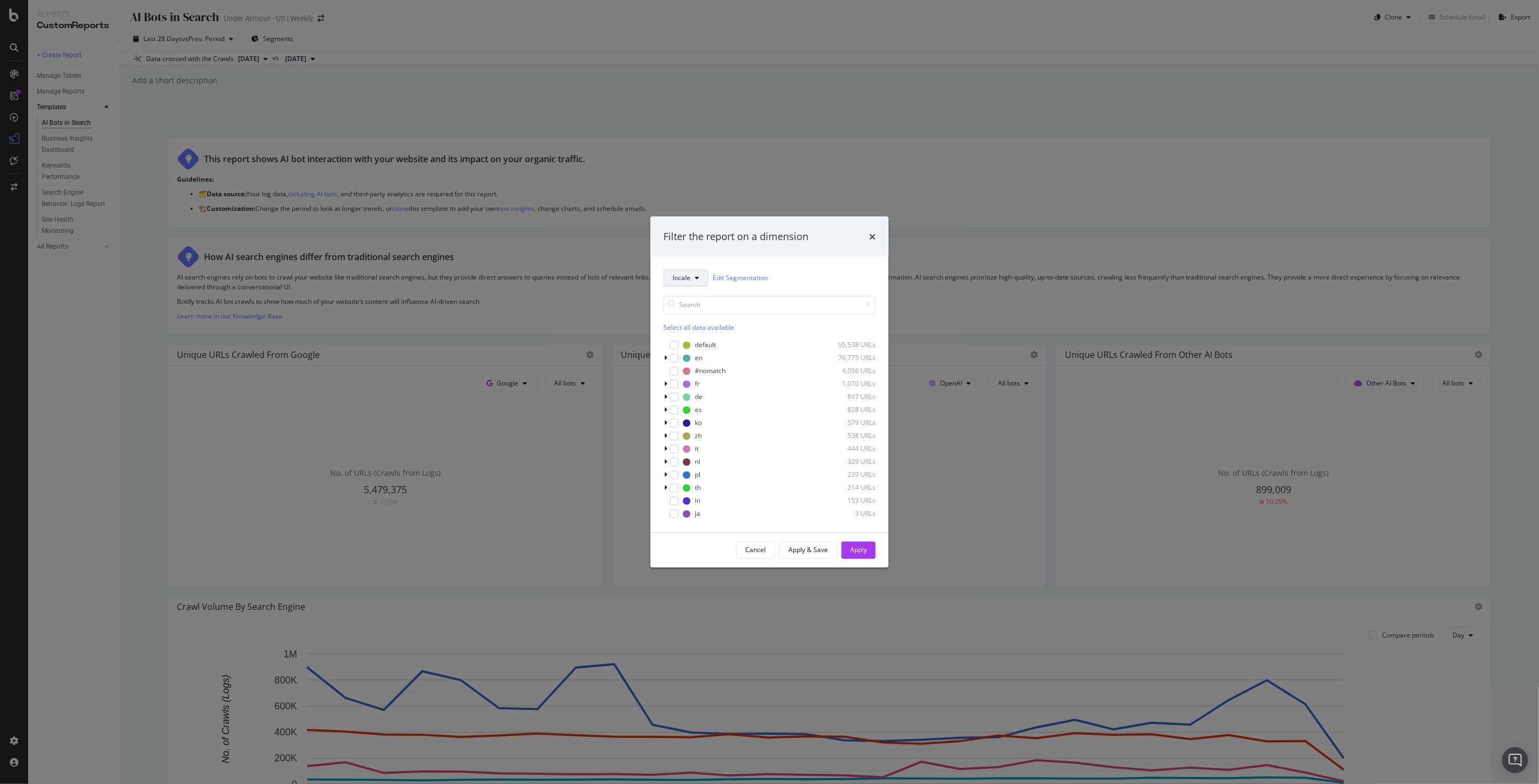
click at [682, 280] on span "locale" at bounding box center [681, 278] width 18 height 9
click at [871, 234] on icon "times" at bounding box center [872, 236] width 6 height 8
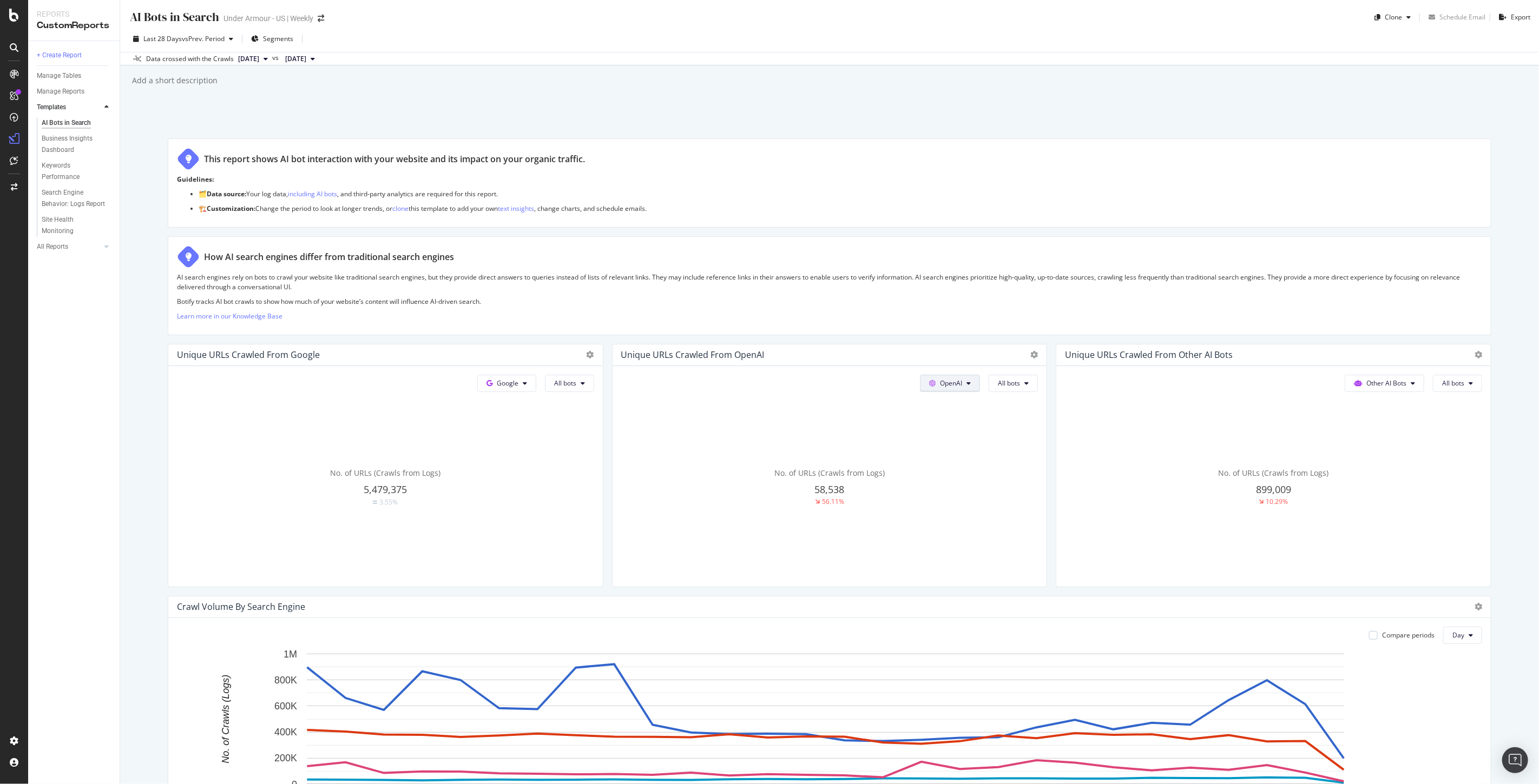
click at [926, 390] on button "OpenAI" at bounding box center [950, 383] width 60 height 18
click at [944, 403] on span "Google" at bounding box center [960, 405] width 40 height 10
click at [1005, 387] on span "All bots" at bounding box center [1009, 383] width 22 height 9
click at [1029, 435] on span "Other bots" at bounding box center [1031, 433] width 78 height 10
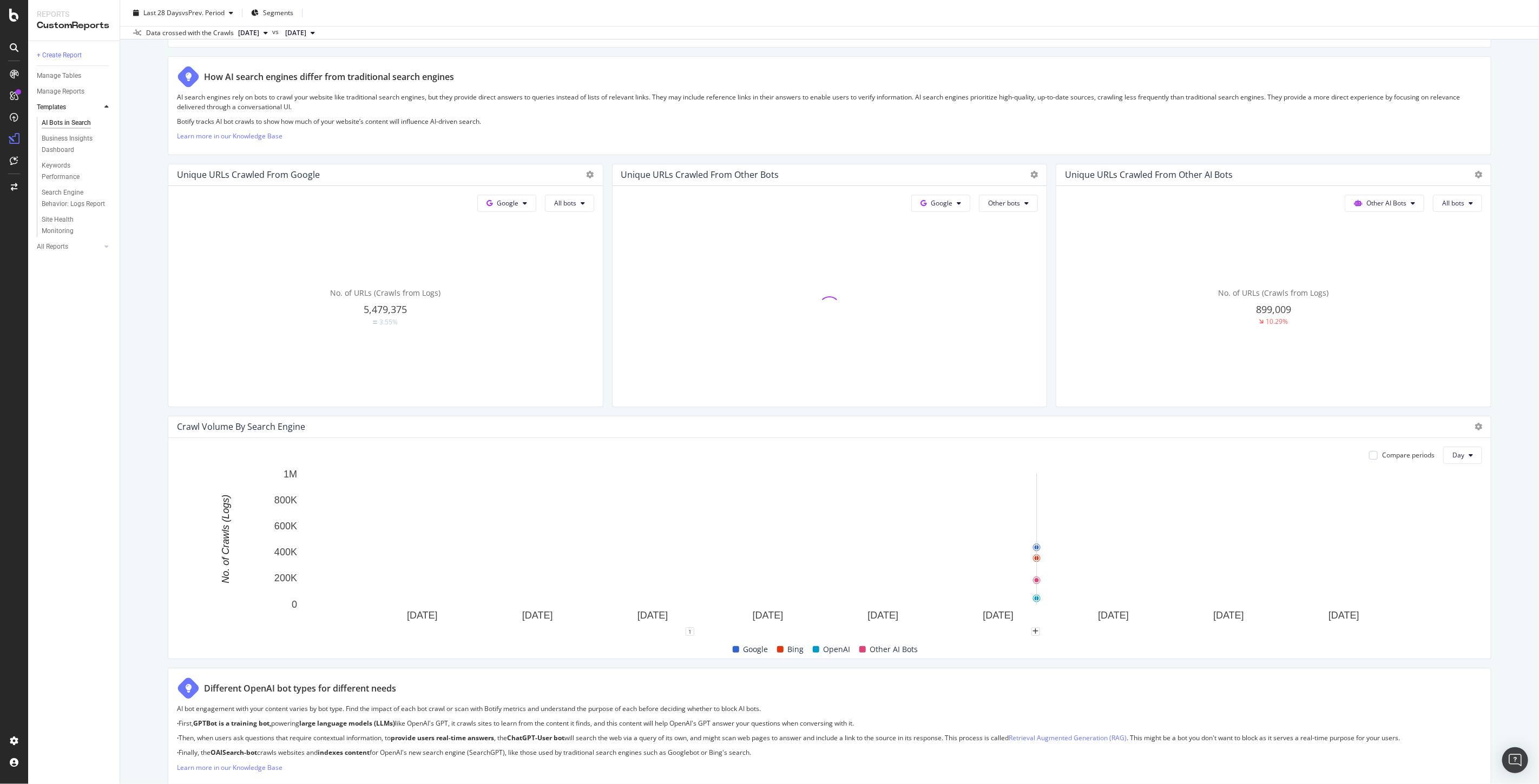
scroll to position [240, 0]
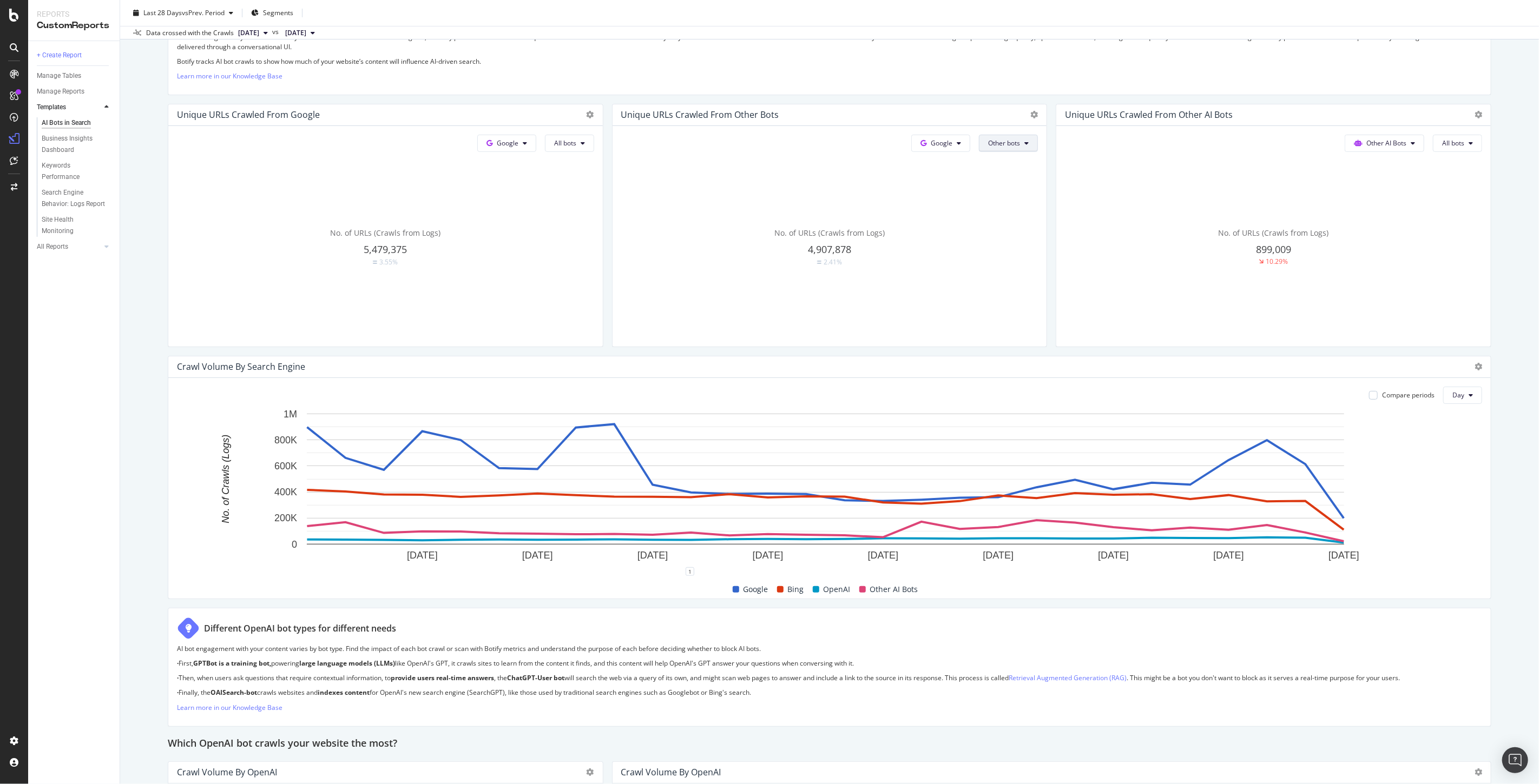
click at [988, 142] on span "Other bots" at bounding box center [1004, 143] width 32 height 9
